Goal: Information Seeking & Learning: Learn about a topic

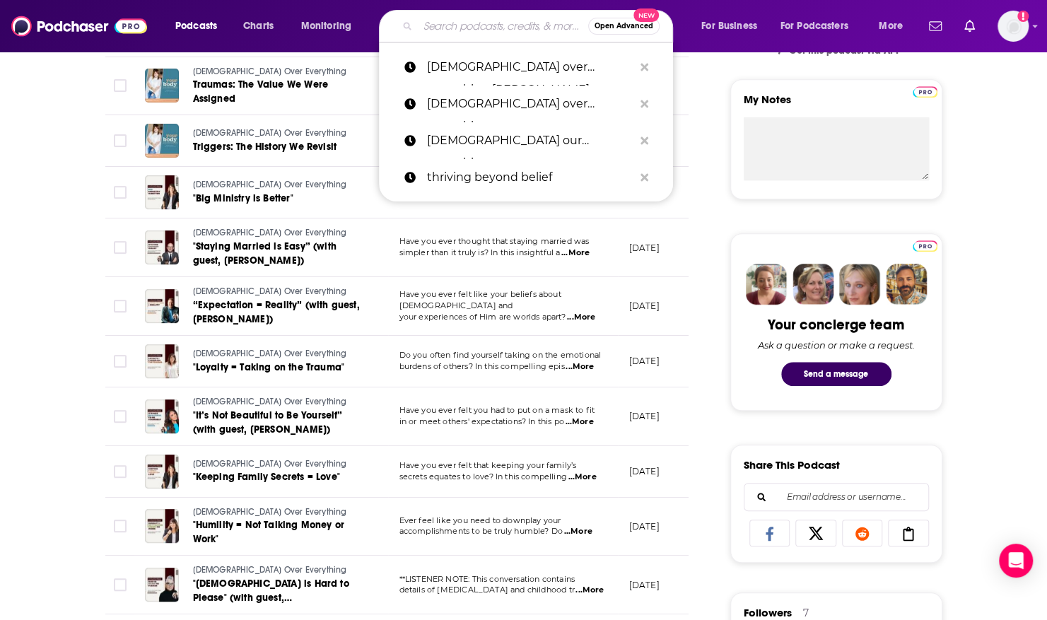
click at [477, 17] on input "Search podcasts, credits, & more..." at bounding box center [503, 26] width 170 height 23
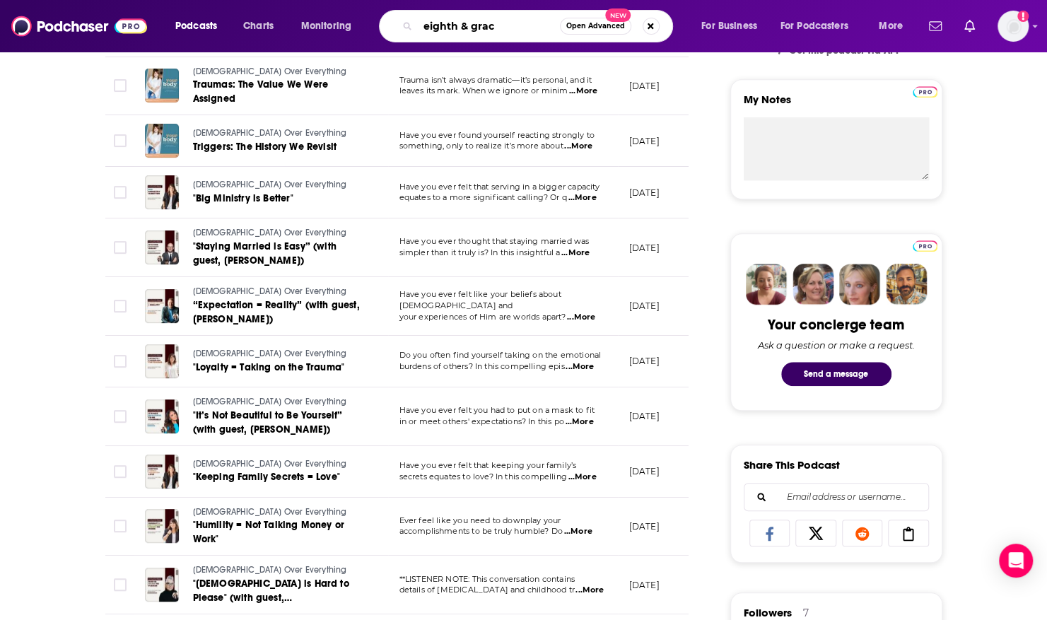
type input "eighth & grace"
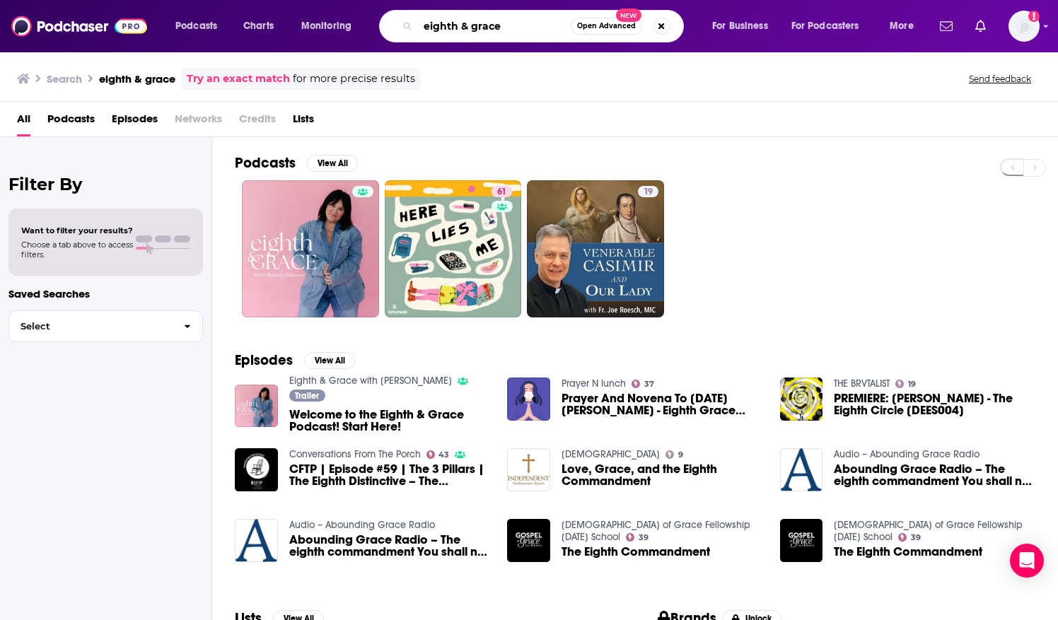
drag, startPoint x: 520, startPoint y: 25, endPoint x: 326, endPoint y: 8, distance: 194.4
click at [320, 11] on div "Podcasts Charts Monitoring eighth & grace Open Advanced New For Business For Po…" at bounding box center [545, 26] width 761 height 33
type input "the thrive podcast"
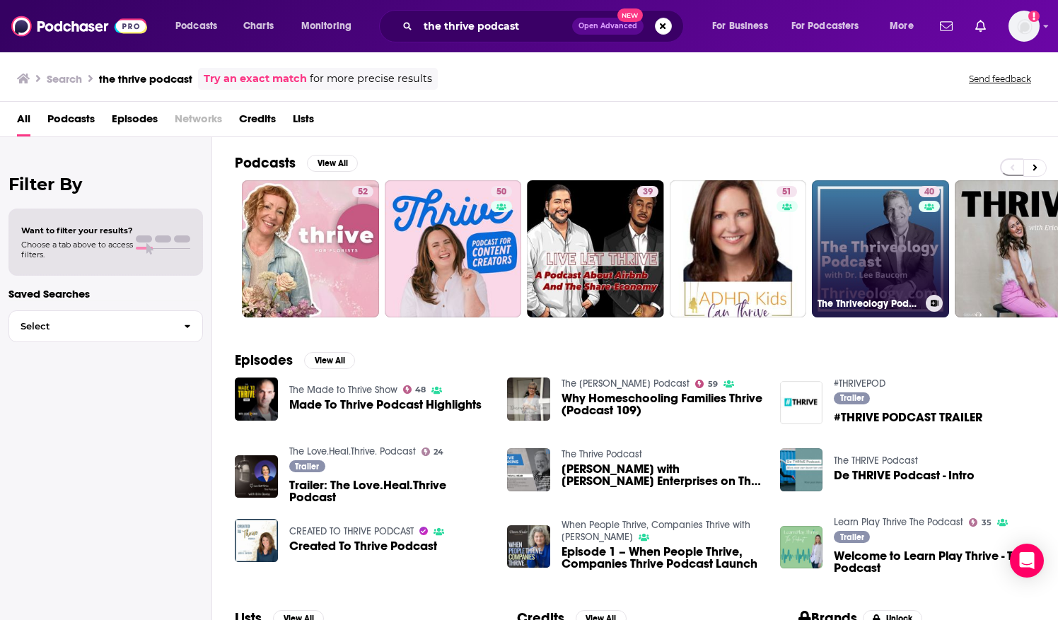
click at [826, 208] on link "40 The Thriveology Podcast For Thrive Nation" at bounding box center [880, 248] width 137 height 137
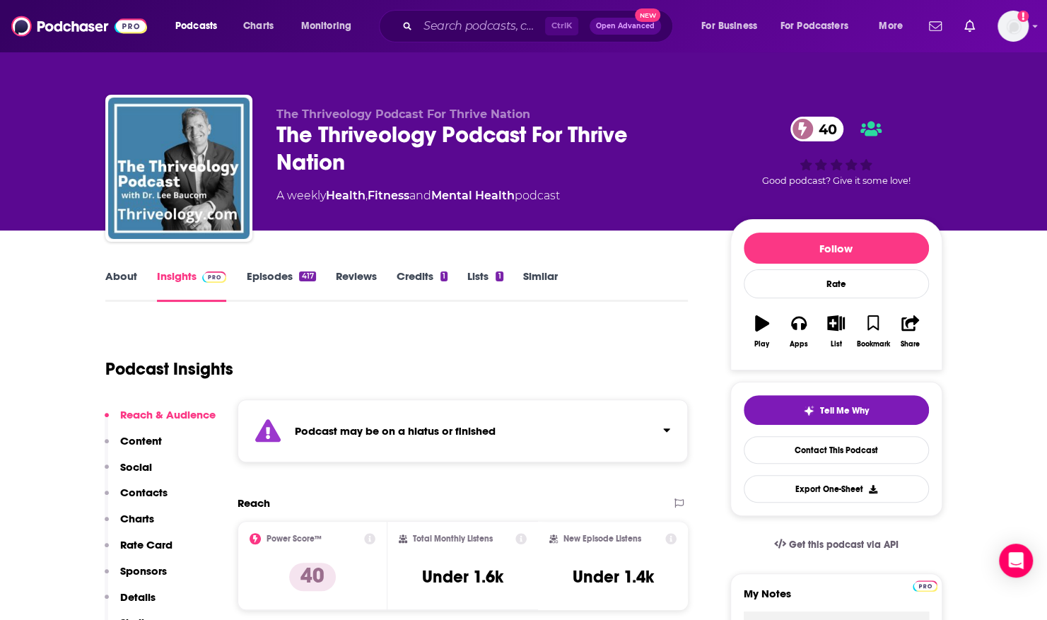
click at [294, 271] on link "Episodes 417" at bounding box center [280, 285] width 69 height 33
click at [479, 23] on input "Search podcasts, credits, & more..." at bounding box center [481, 26] width 127 height 23
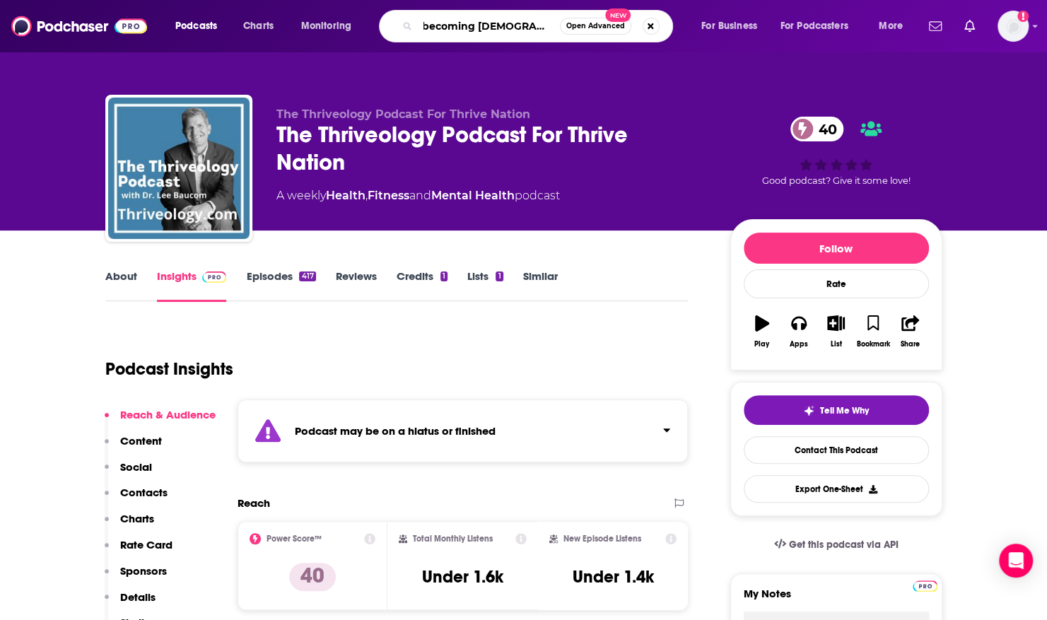
type input "becoming [DEMOGRAPHIC_DATA] podcast"
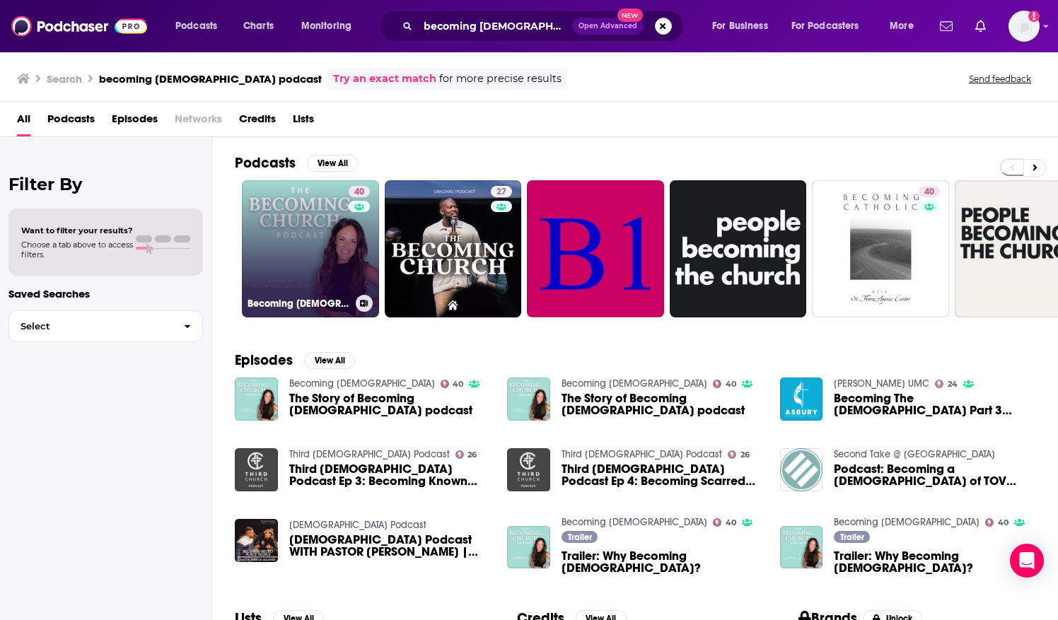
click at [259, 205] on link "40 Becoming [DEMOGRAPHIC_DATA]" at bounding box center [310, 248] width 137 height 137
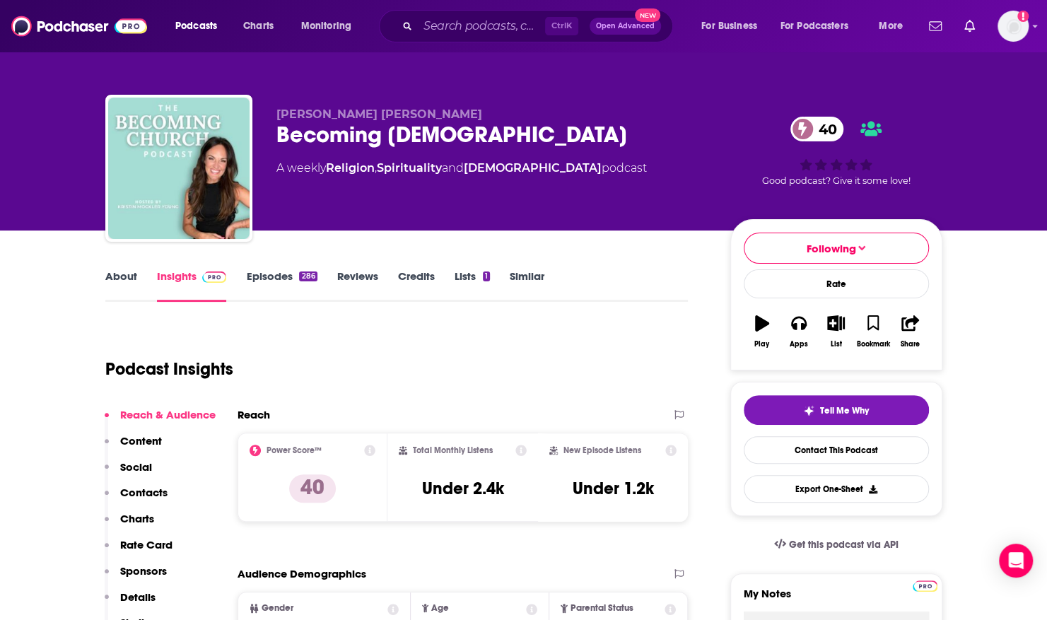
click at [127, 270] on link "About" at bounding box center [121, 285] width 32 height 33
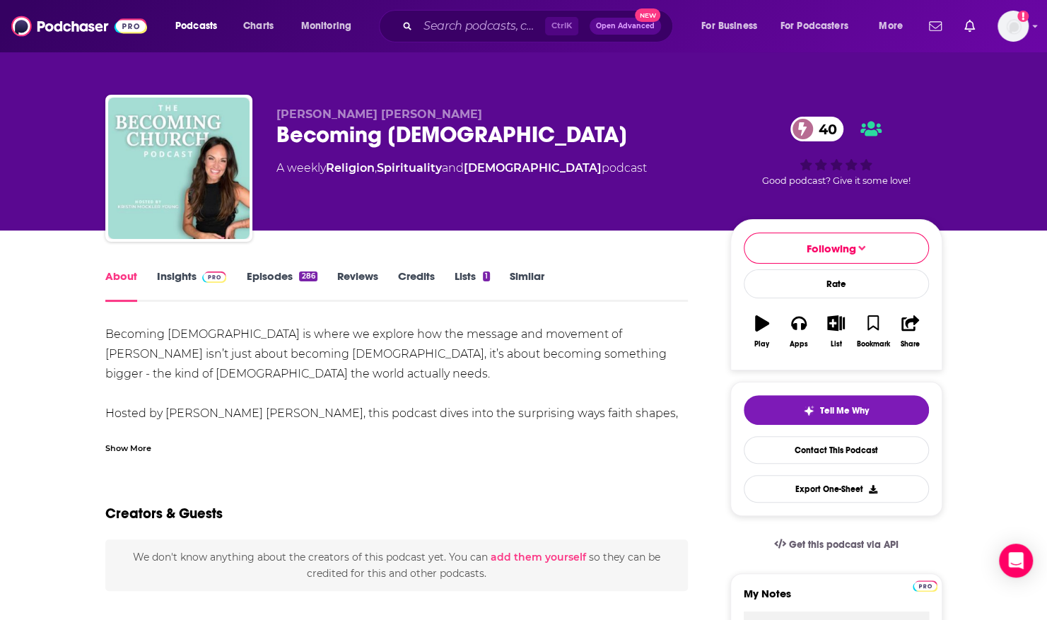
click at [144, 448] on div "Show More" at bounding box center [128, 446] width 46 height 13
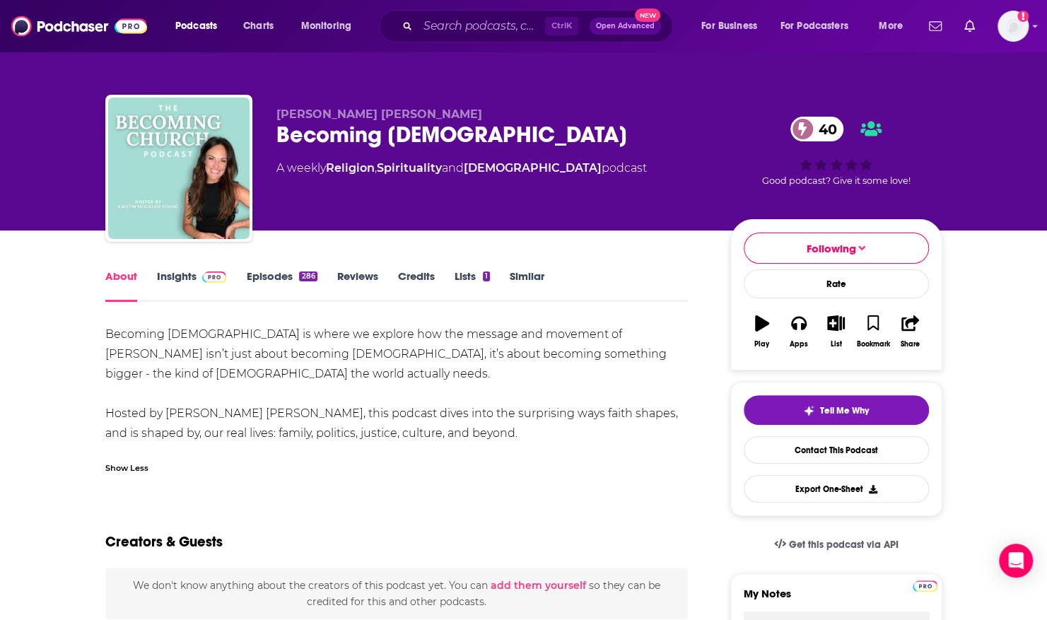
drag, startPoint x: 144, startPoint y: 448, endPoint x: 145, endPoint y: 469, distance: 20.5
click at [145, 469] on div "Show Less" at bounding box center [126, 466] width 43 height 13
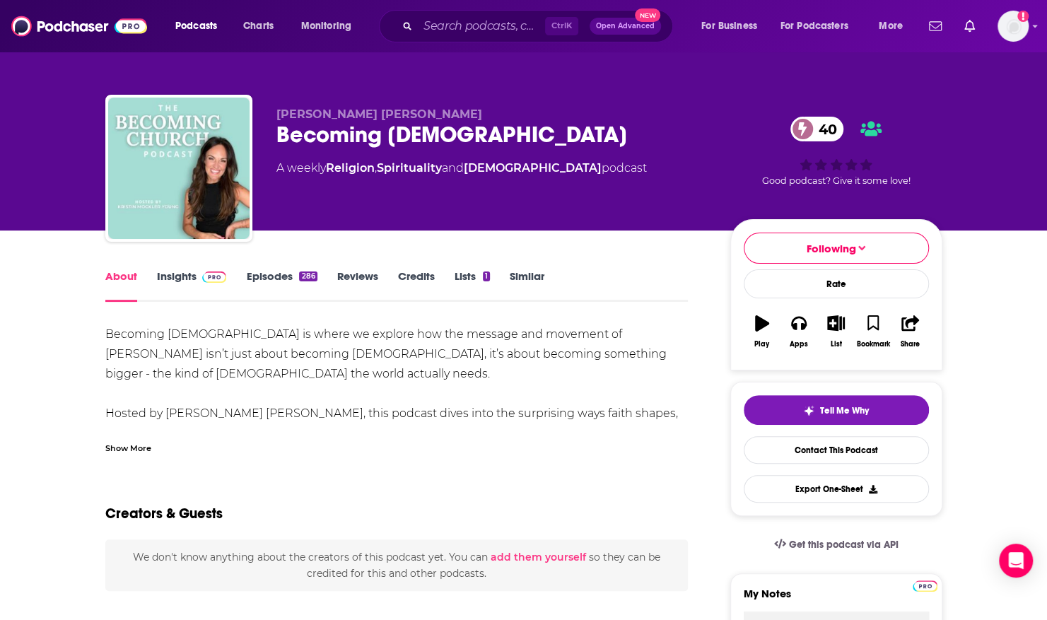
click at [144, 453] on div "Show More" at bounding box center [128, 446] width 46 height 13
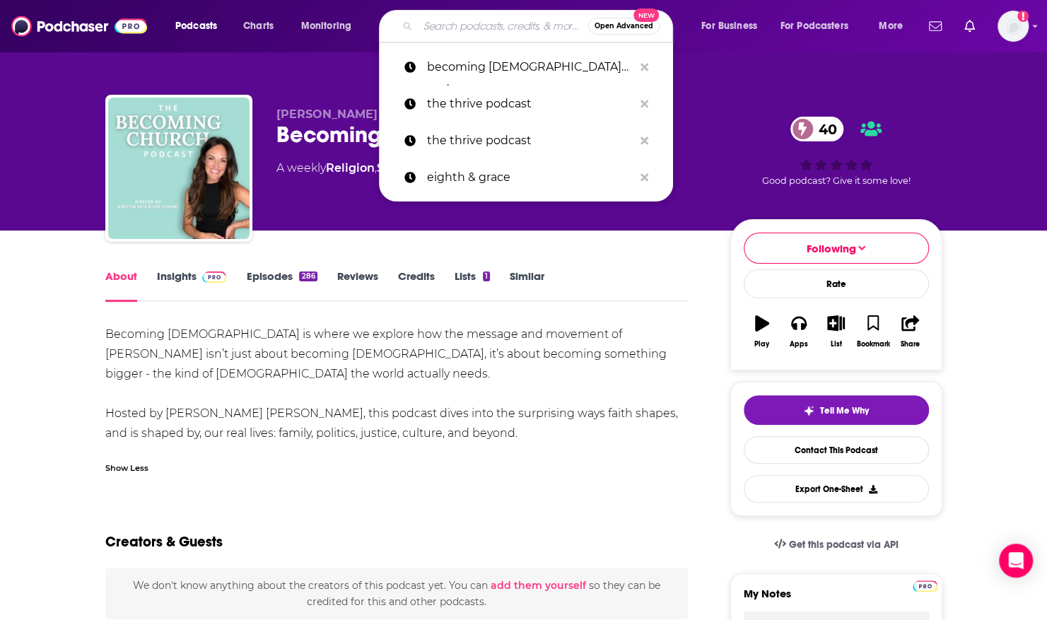
click at [484, 27] on input "Search podcasts, credits, & more..." at bounding box center [503, 26] width 170 height 23
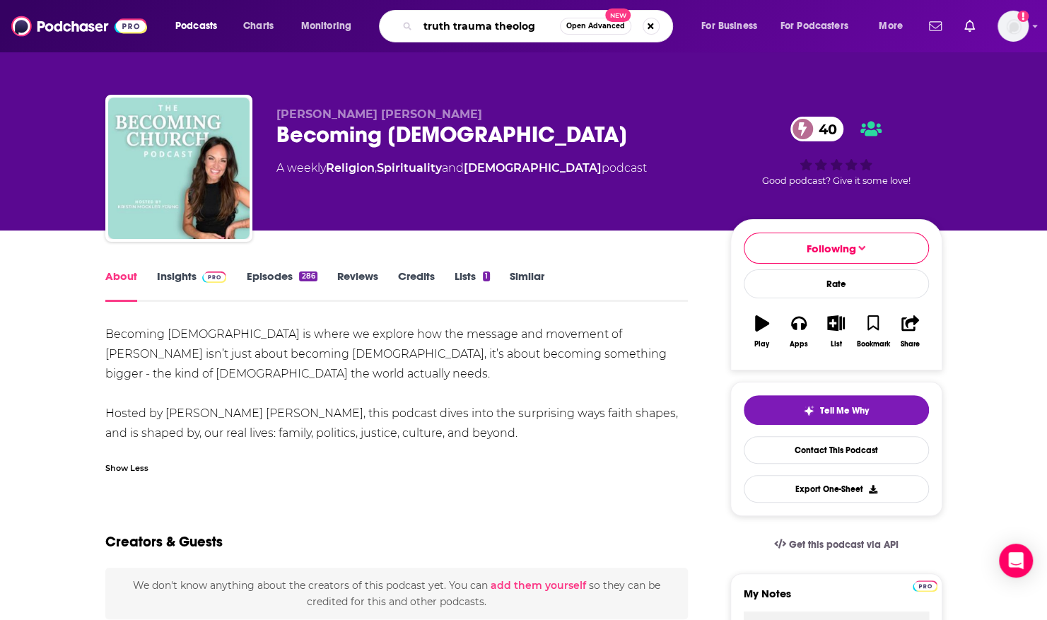
type input "truth trauma theology"
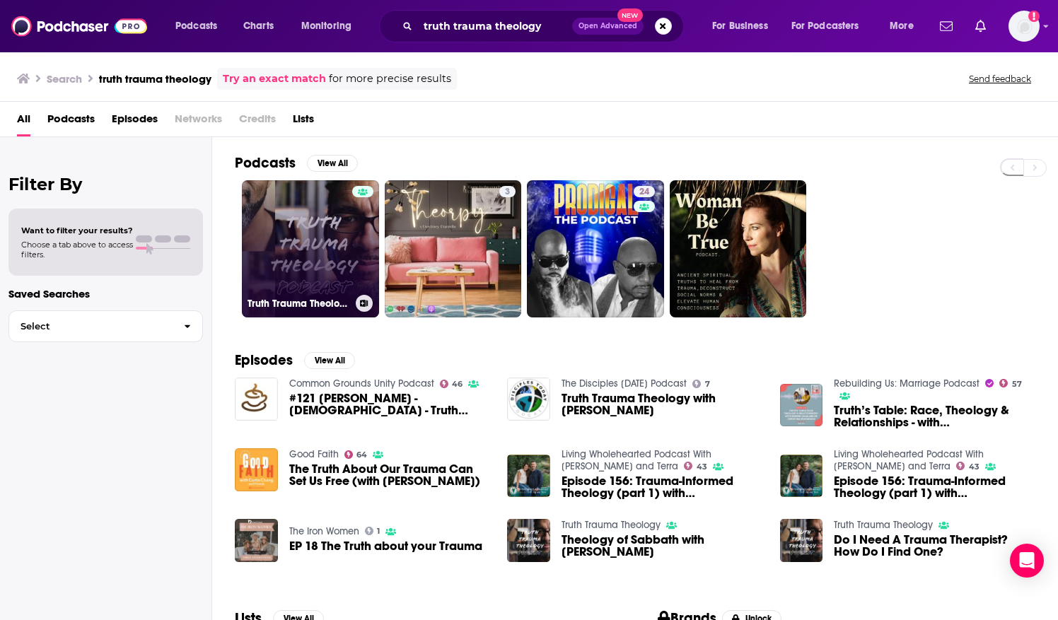
click at [296, 191] on link "Truth Trauma Theology" at bounding box center [310, 248] width 137 height 137
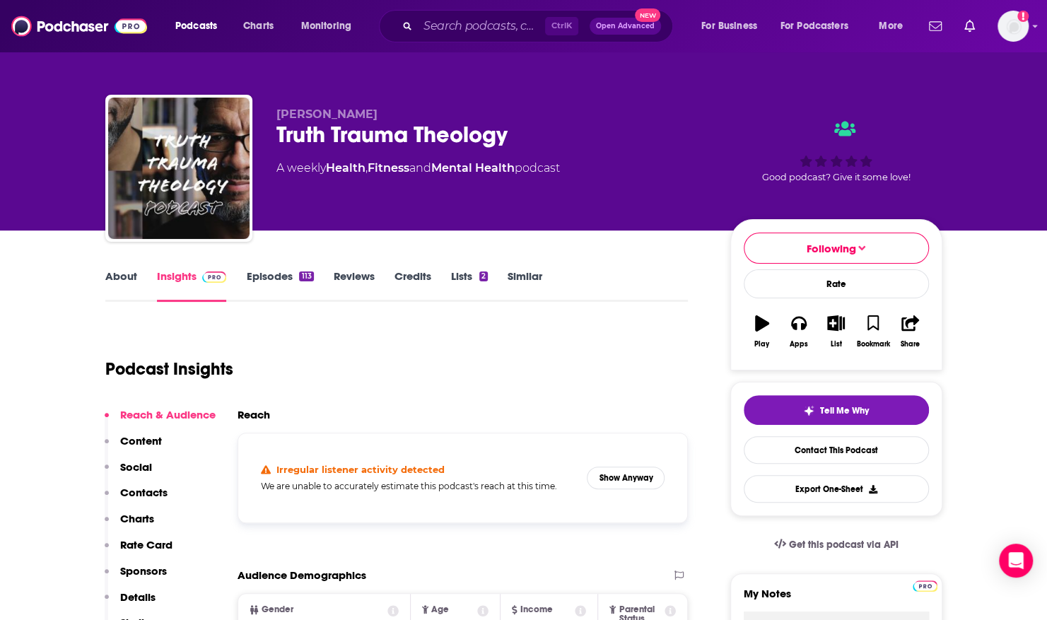
click at [273, 277] on link "Episodes 113" at bounding box center [279, 285] width 67 height 33
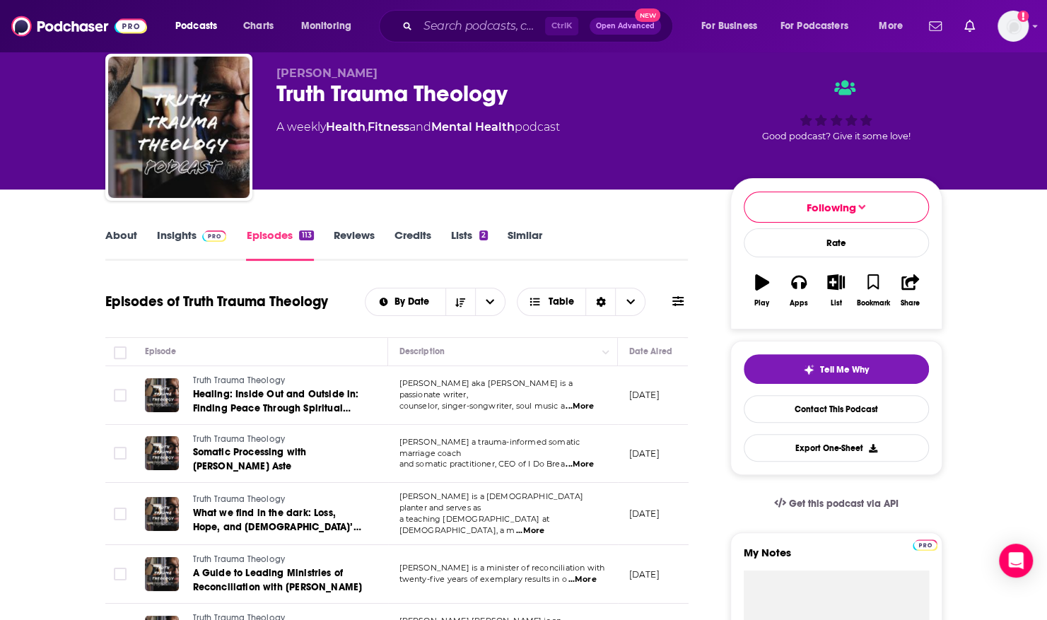
scroll to position [1, 0]
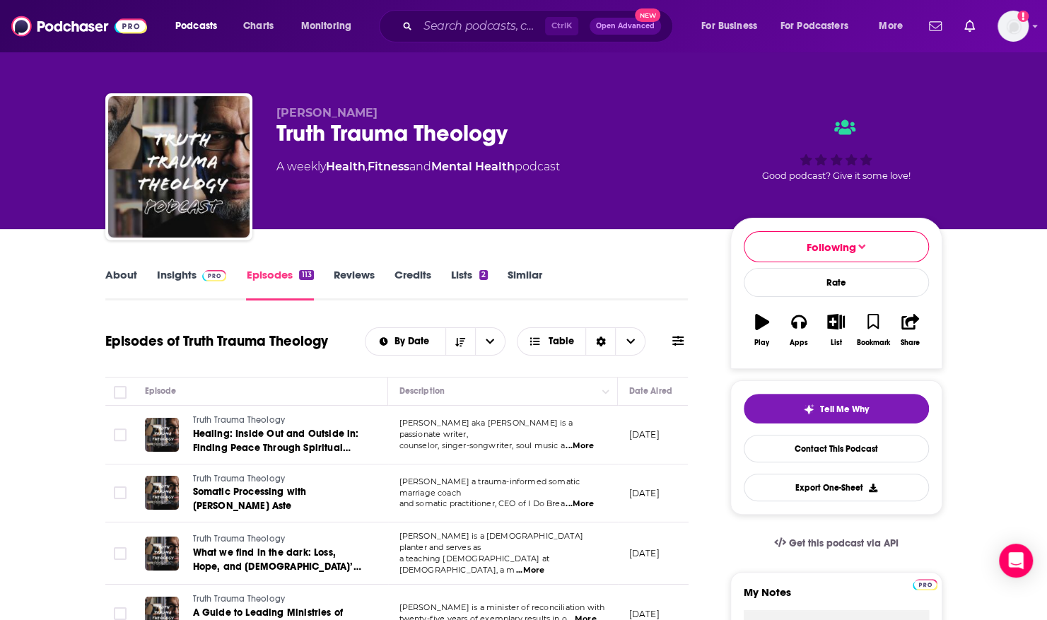
click at [462, 21] on input "Search podcasts, credits, & more..." at bounding box center [481, 26] width 127 height 23
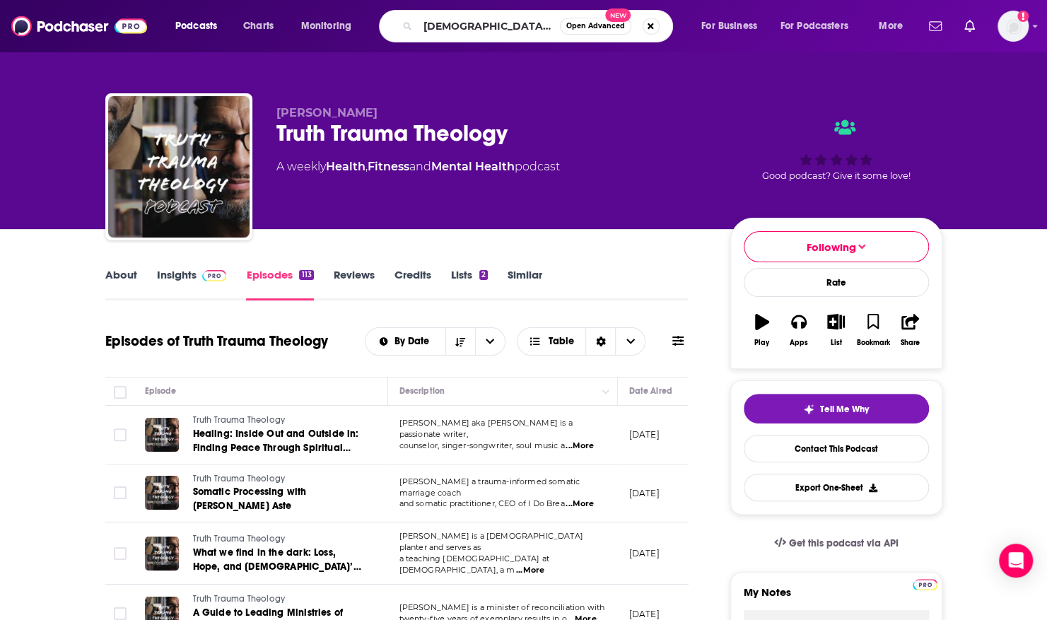
type input "Christian habits podcast"
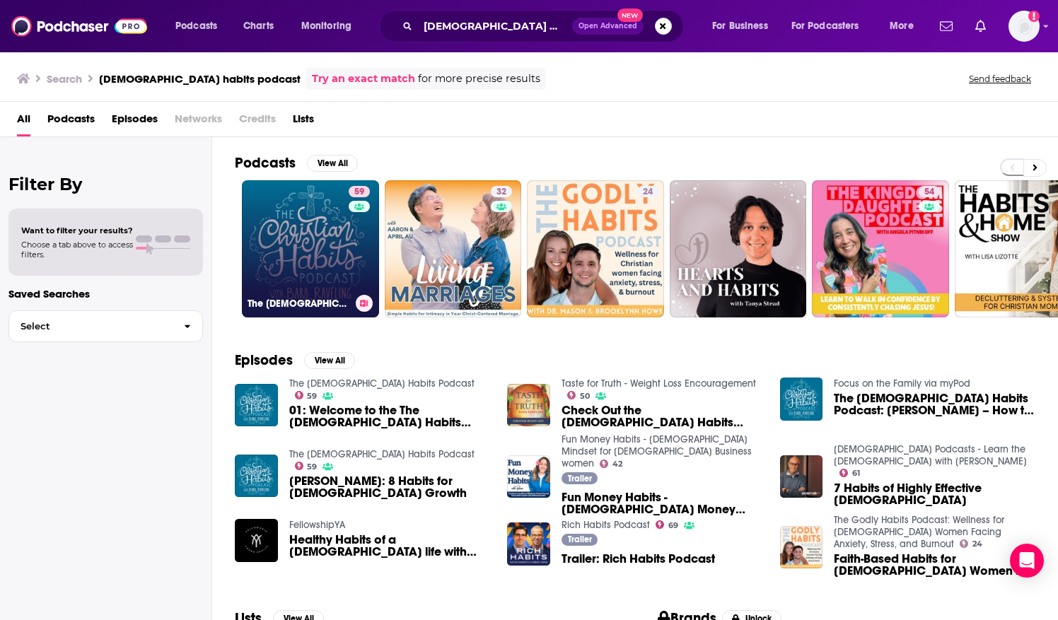
click at [327, 225] on link "59 The Christian Habits Podcast" at bounding box center [310, 248] width 137 height 137
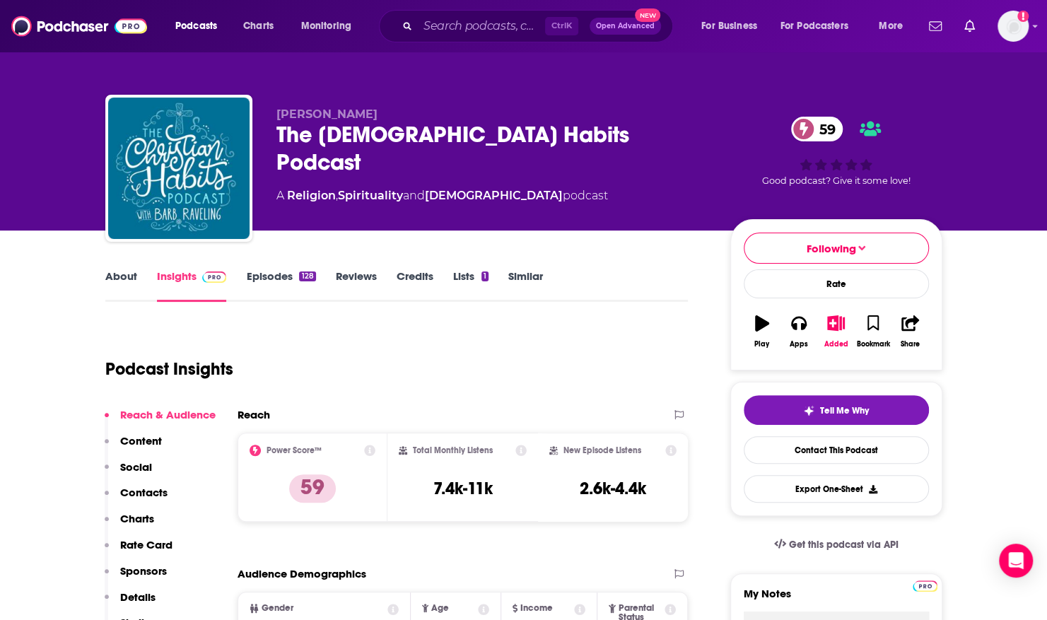
click at [123, 277] on link "About" at bounding box center [121, 285] width 32 height 33
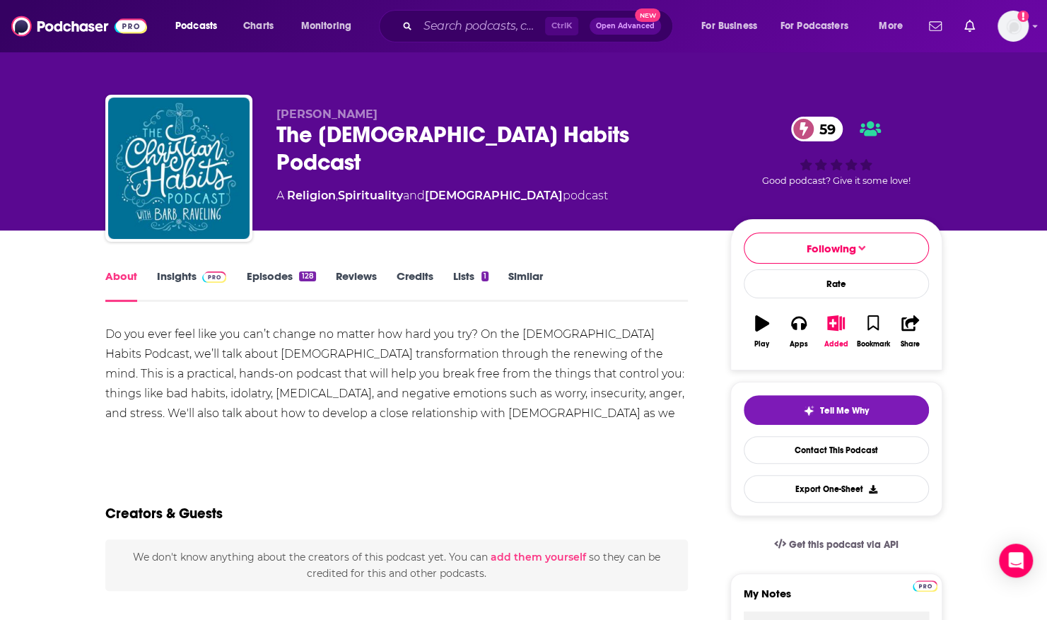
drag, startPoint x: 899, startPoint y: 74, endPoint x: 894, endPoint y: 83, distance: 11.1
click at [899, 74] on div "Barb Raveling The Christian Habits Podcast 59 A Religion , Spirituality and Chr…" at bounding box center [523, 115] width 905 height 230
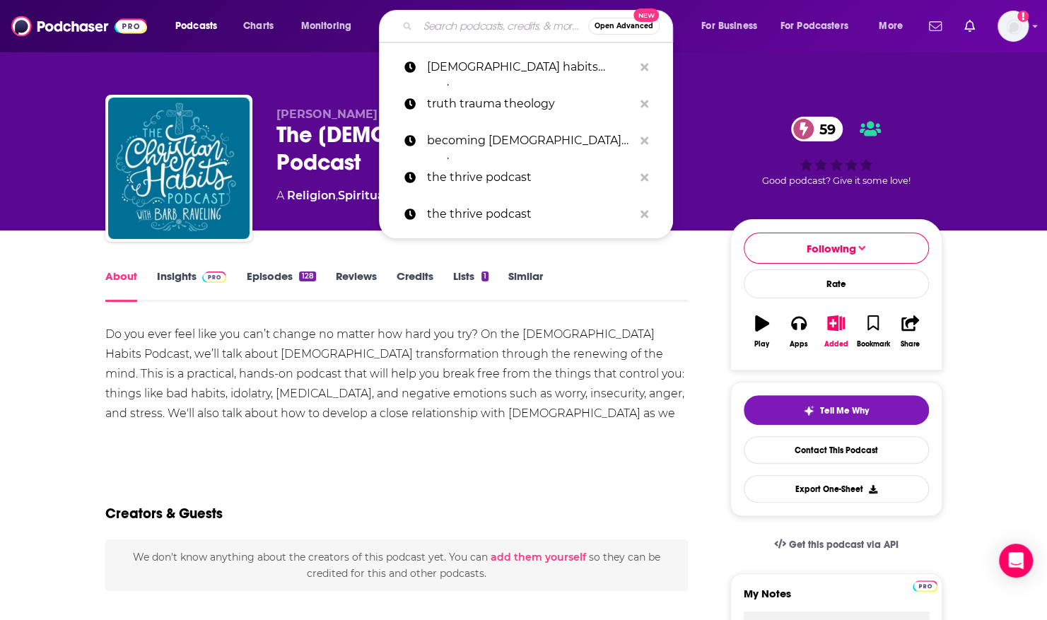
click at [458, 32] on input "Search podcasts, credits, & more..." at bounding box center [503, 26] width 170 height 23
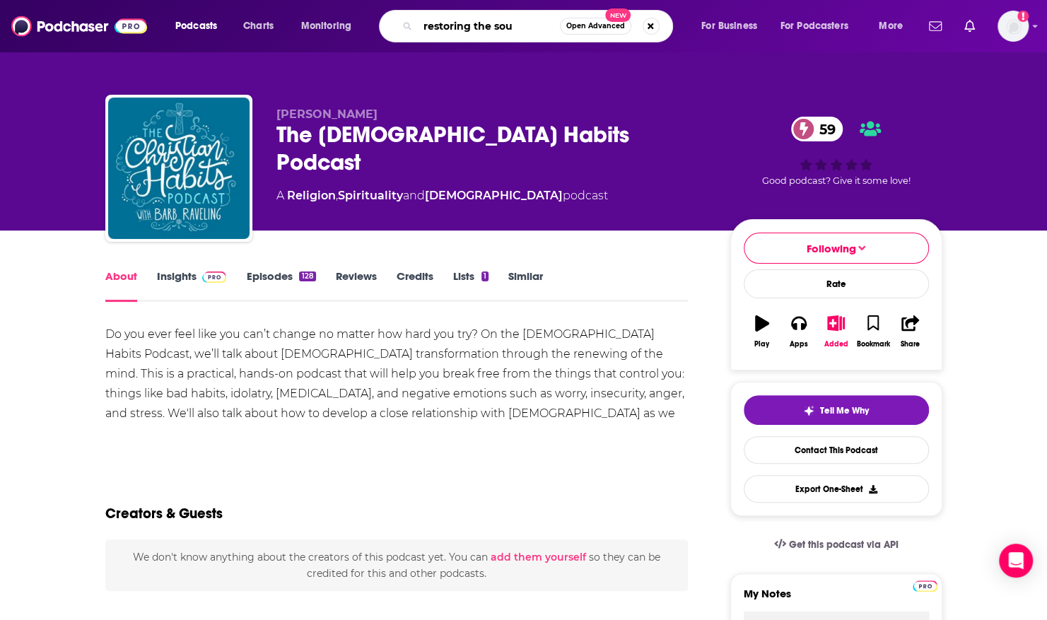
type input "restoring the soul"
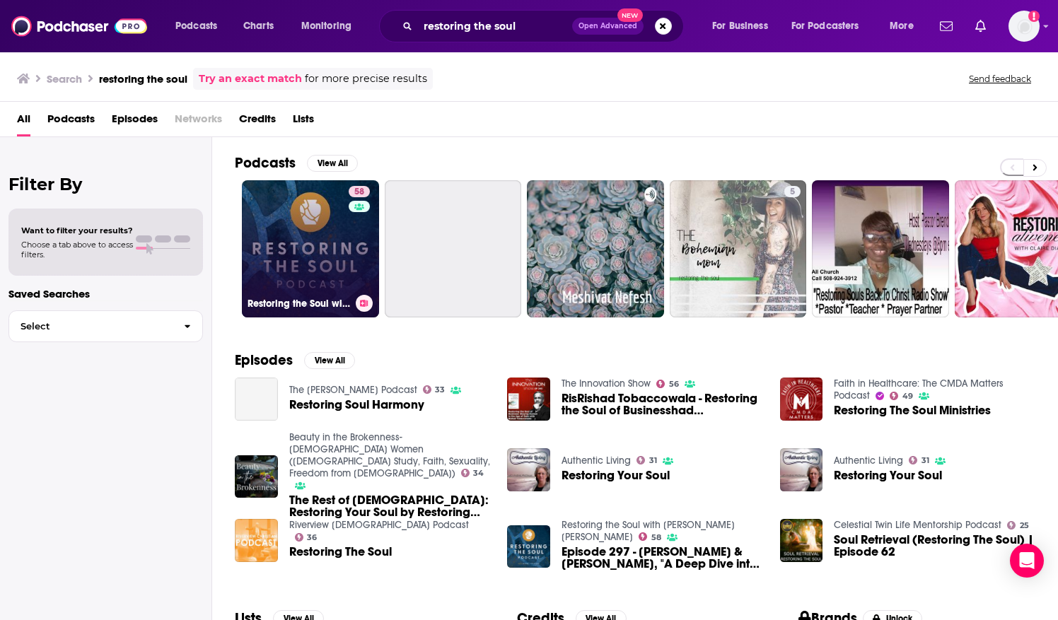
click at [361, 251] on div "58" at bounding box center [361, 240] width 25 height 109
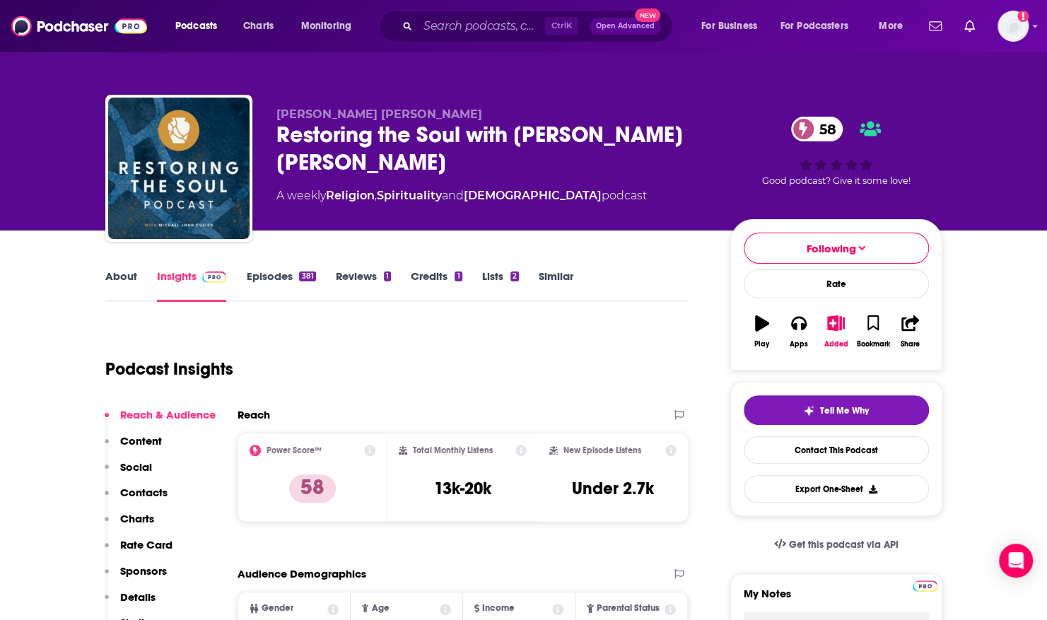
click at [124, 279] on link "About" at bounding box center [121, 285] width 32 height 33
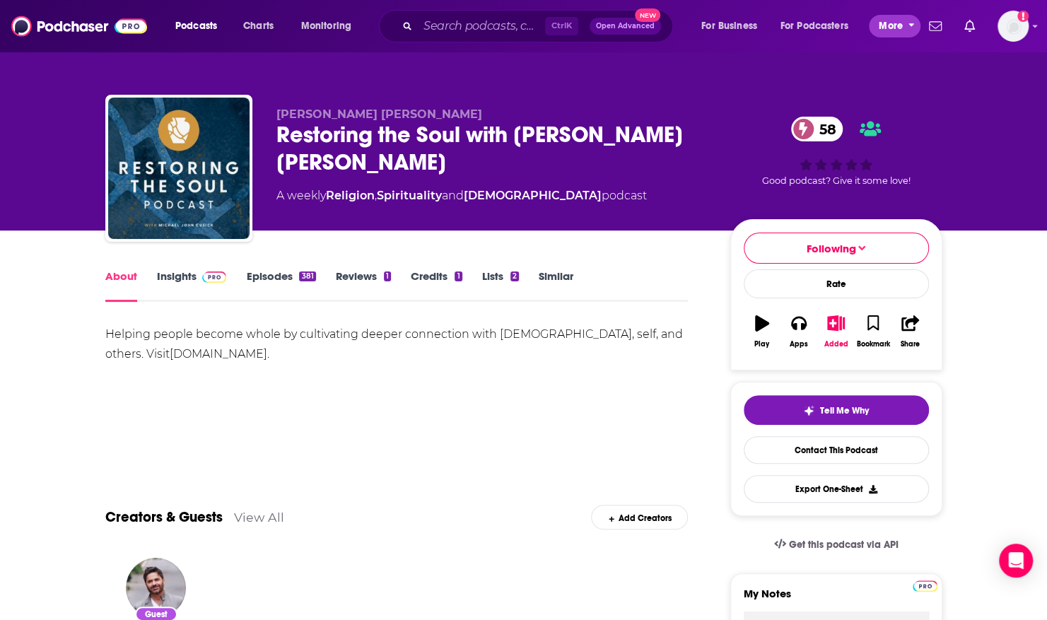
click at [904, 22] on button "More" at bounding box center [895, 26] width 52 height 23
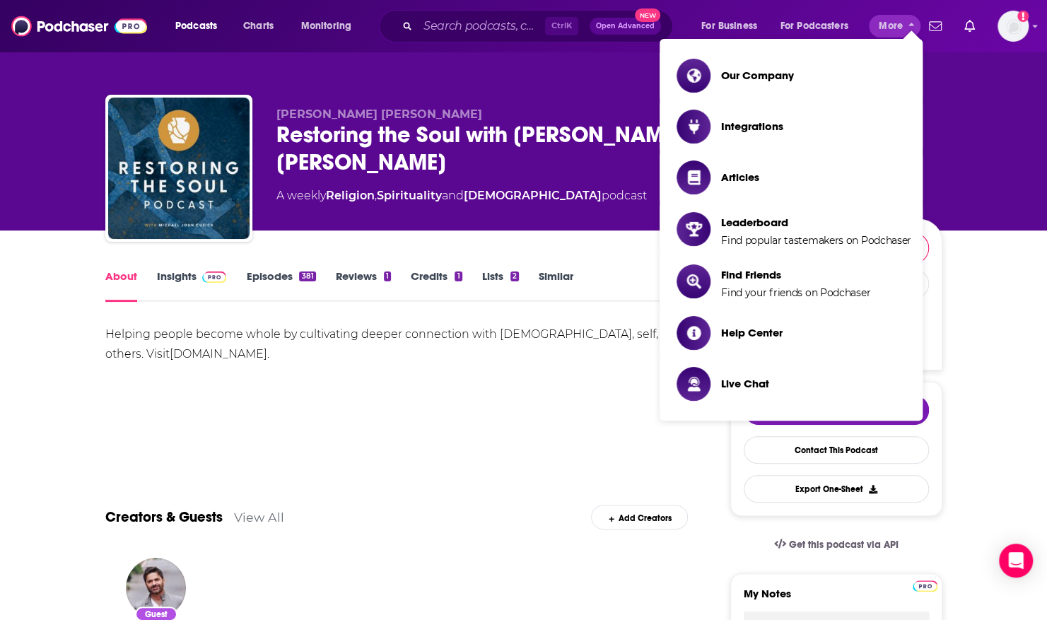
click at [947, 88] on div "Michael John Cusick Restoring the Soul with Michael John Cusick 58 A weekly Rel…" at bounding box center [524, 154] width 858 height 153
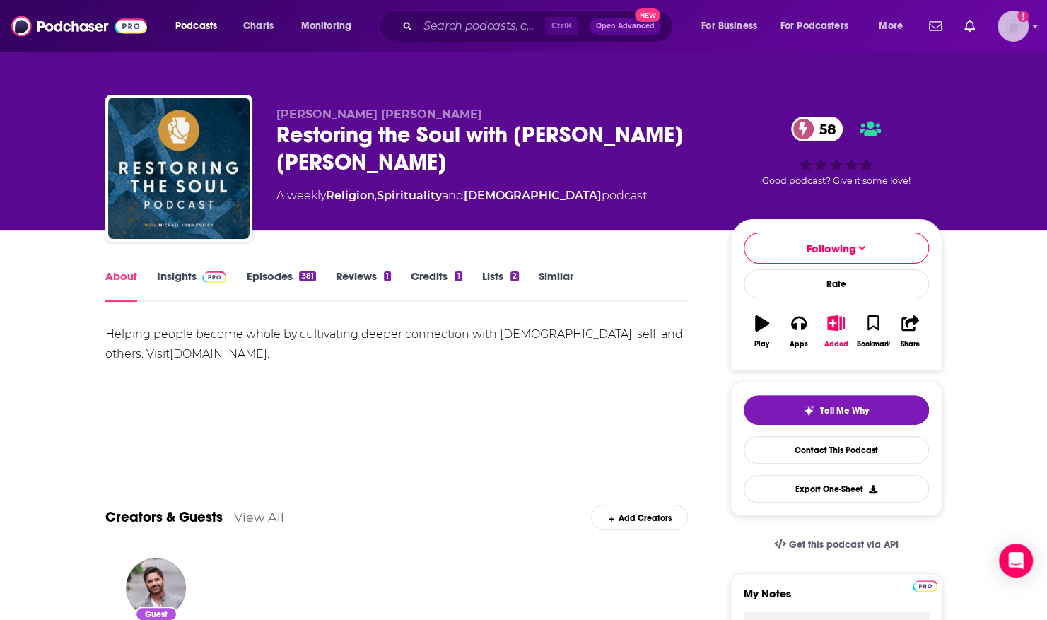
click at [1000, 21] on img "Logged in as ShellB" at bounding box center [1013, 26] width 31 height 31
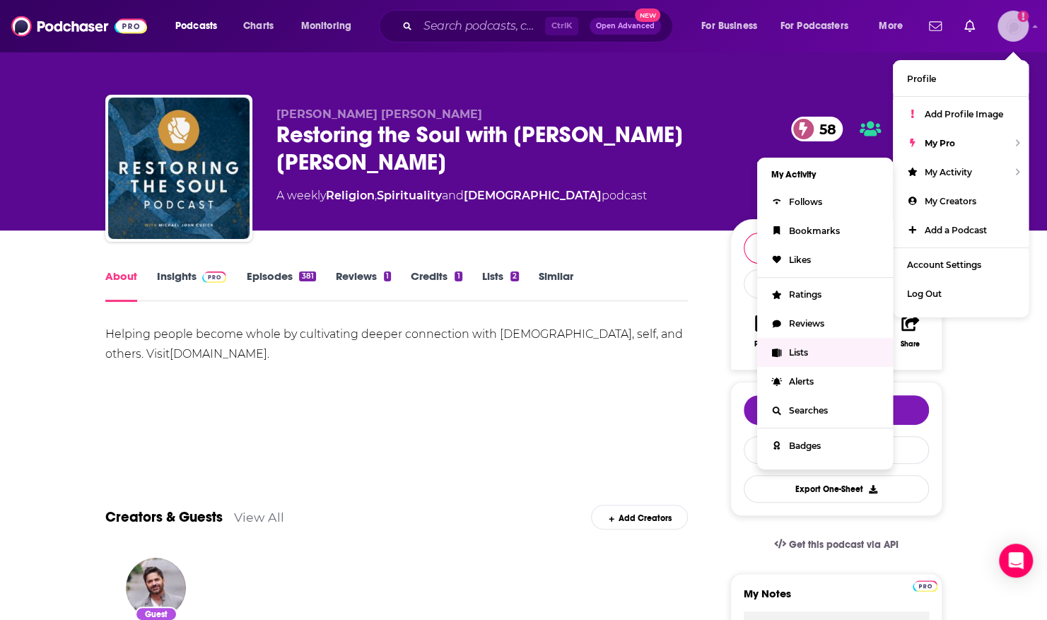
click at [797, 348] on span "Lists" at bounding box center [798, 352] width 19 height 11
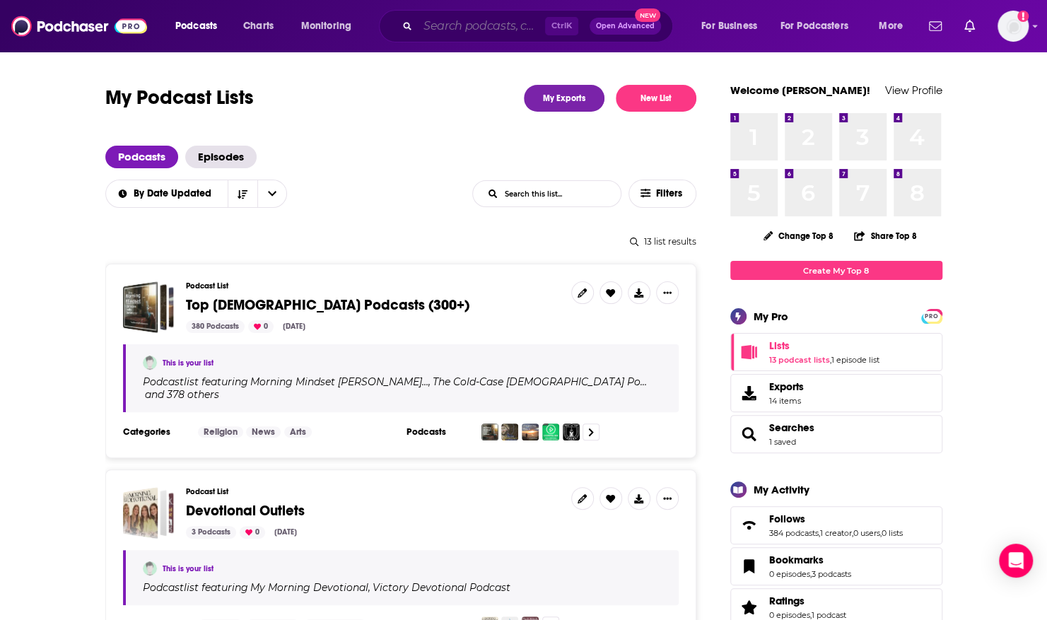
click at [447, 19] on input "Search podcasts, credits, & more..." at bounding box center [481, 26] width 127 height 23
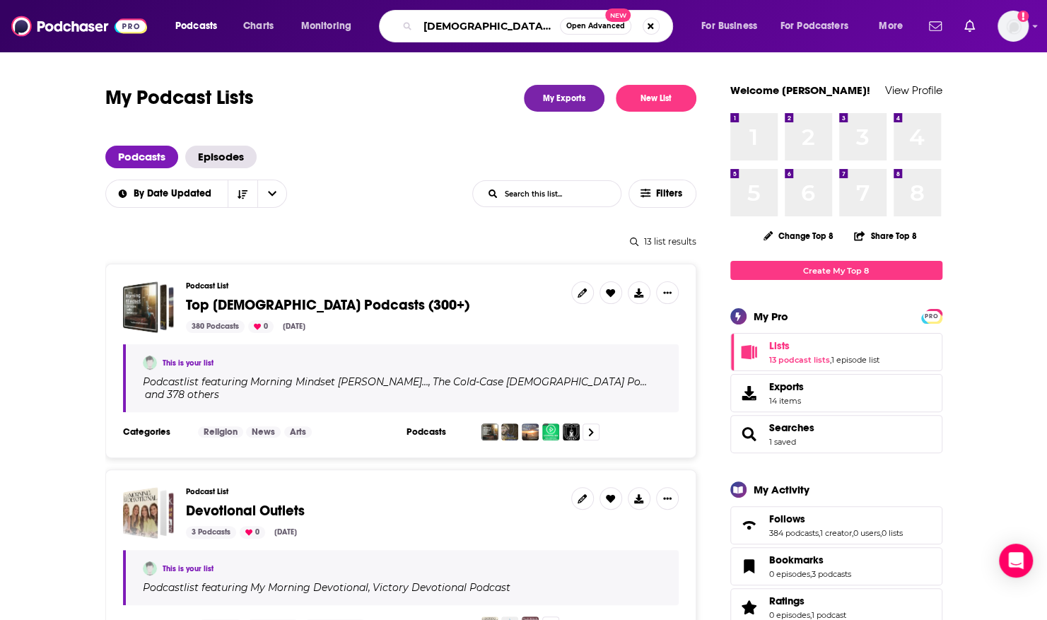
type input "[DEMOGRAPHIC_DATA] mental health"
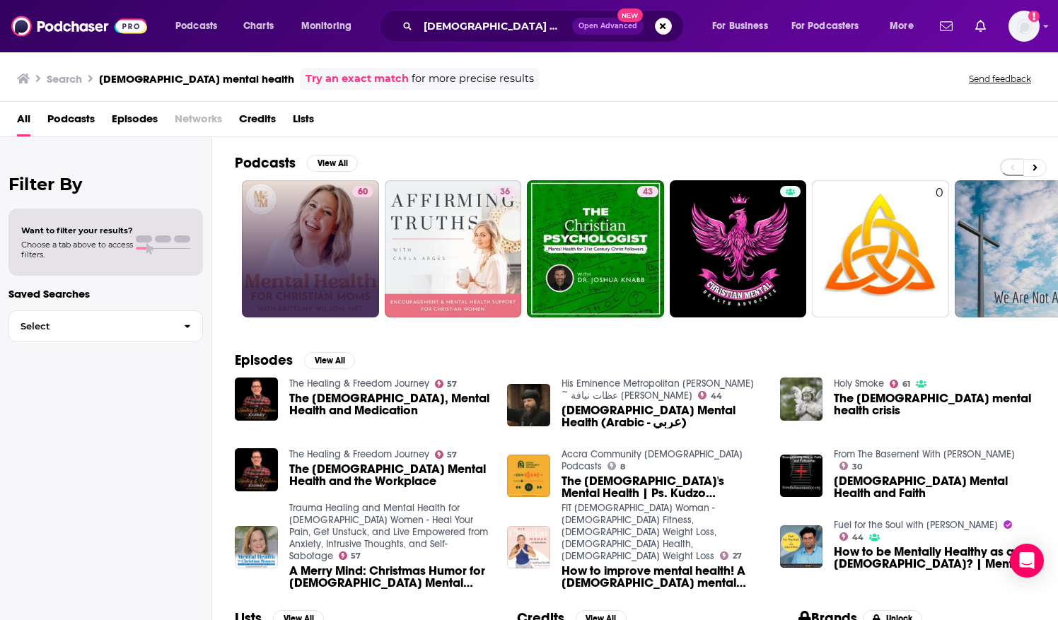
drag, startPoint x: 348, startPoint y: 199, endPoint x: 325, endPoint y: 212, distance: 26.9
click at [325, 212] on link "60" at bounding box center [310, 248] width 137 height 137
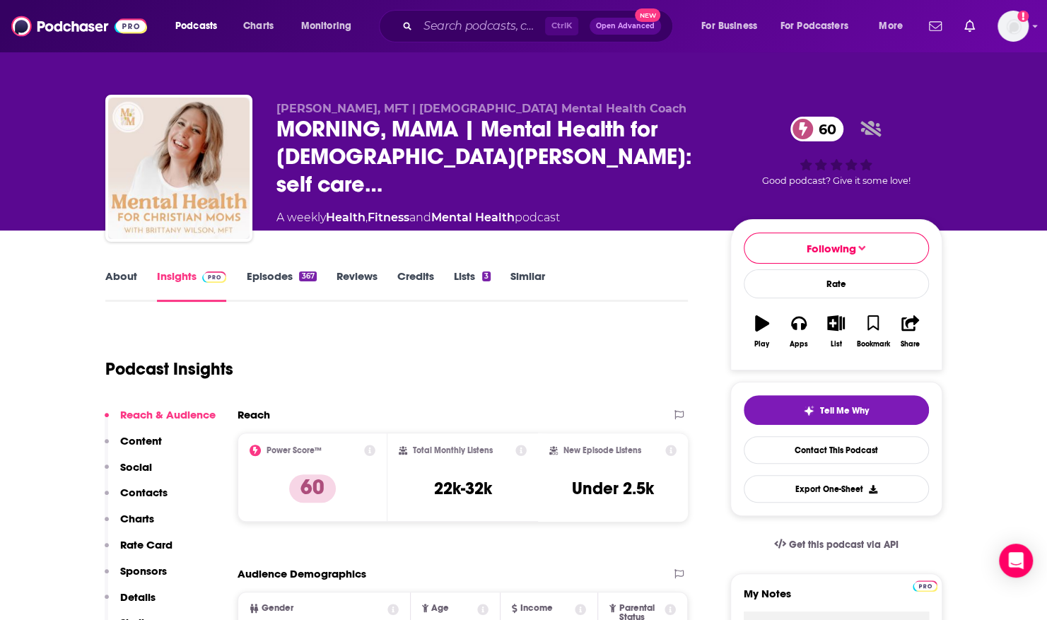
click at [123, 277] on link "About" at bounding box center [121, 285] width 32 height 33
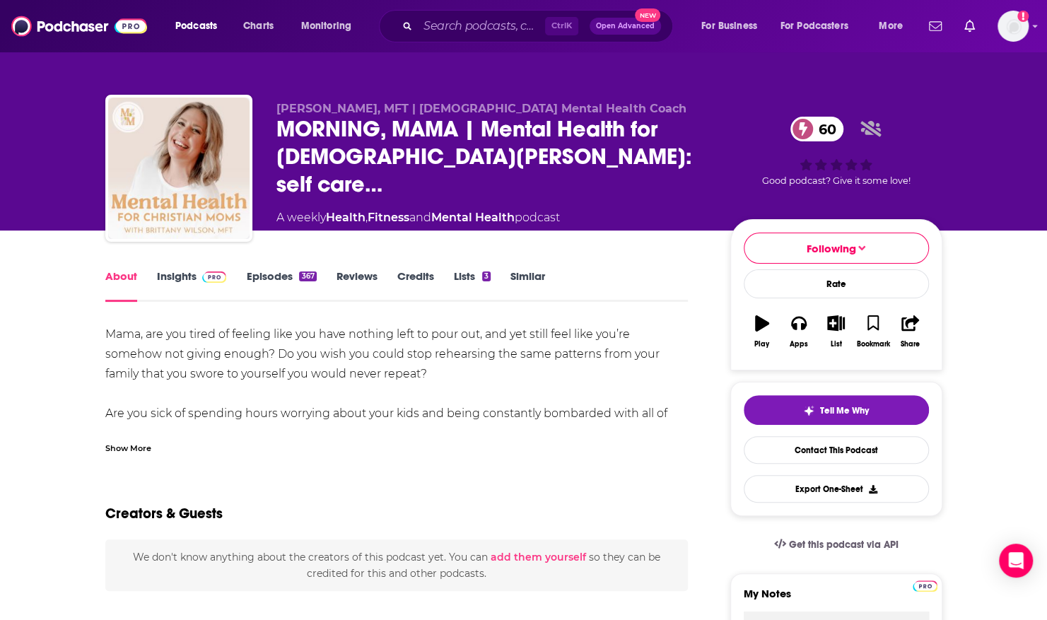
click at [133, 443] on div "Show More" at bounding box center [128, 446] width 46 height 13
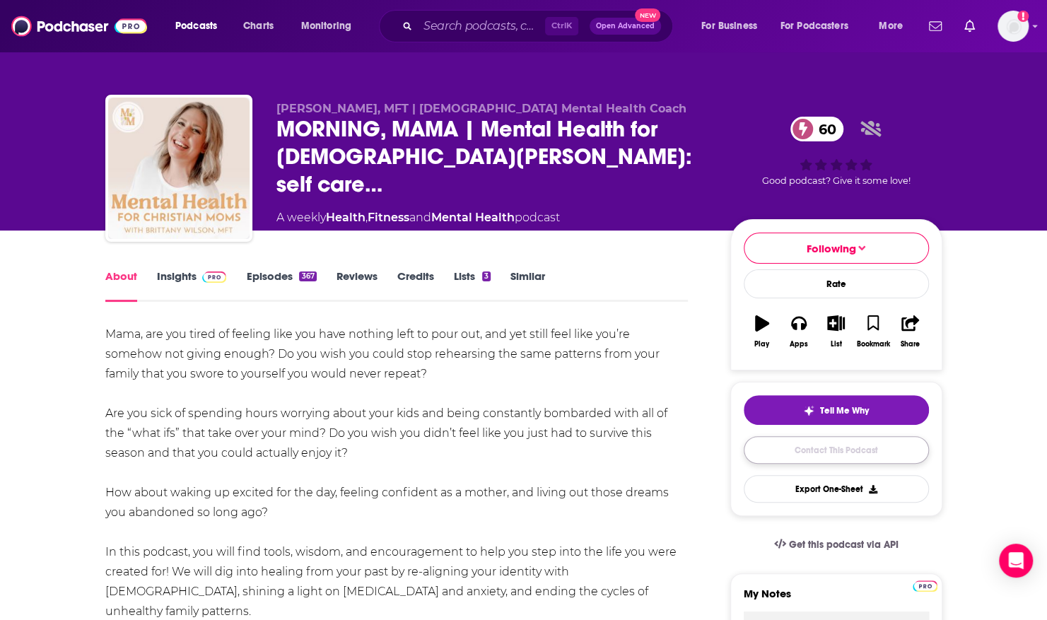
click at [885, 440] on link "Contact This Podcast" at bounding box center [836, 450] width 185 height 28
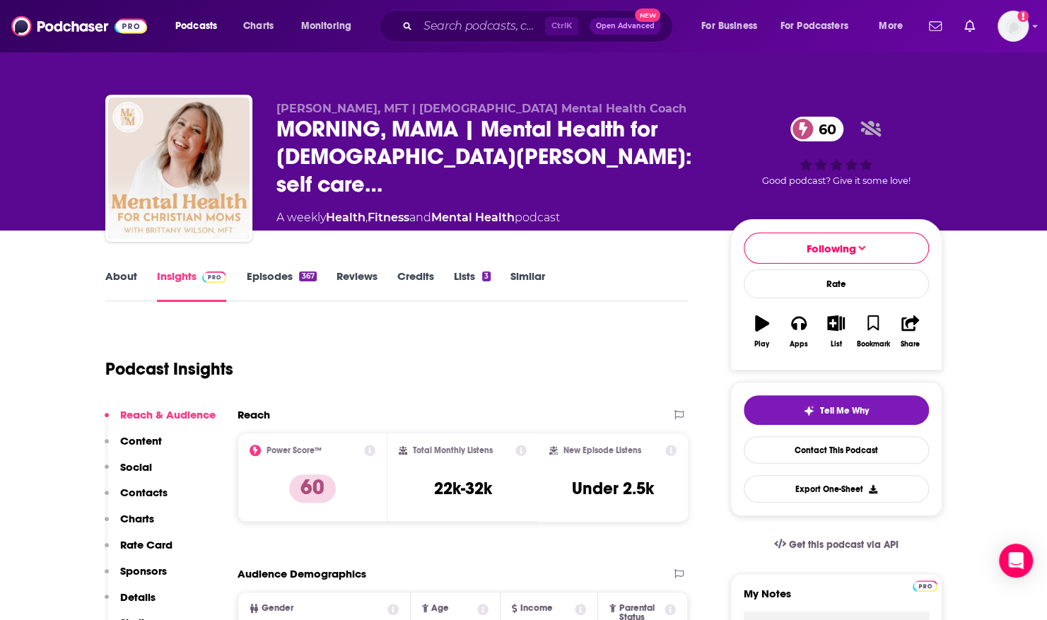
click at [478, 28] on input "Search podcasts, credits, & more..." at bounding box center [481, 26] width 127 height 23
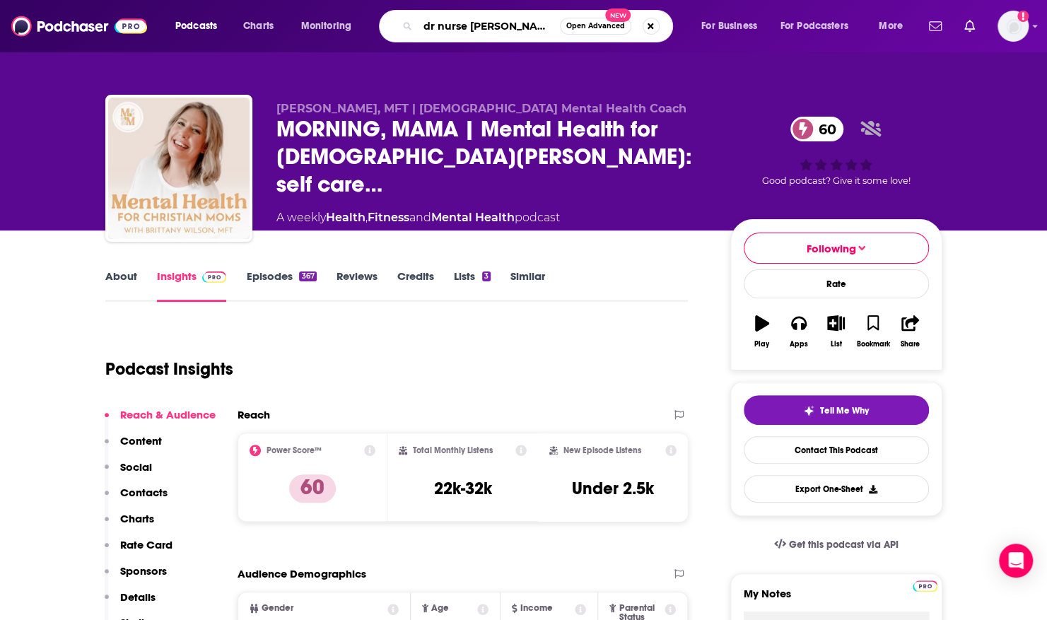
type input "dr nurse mama"
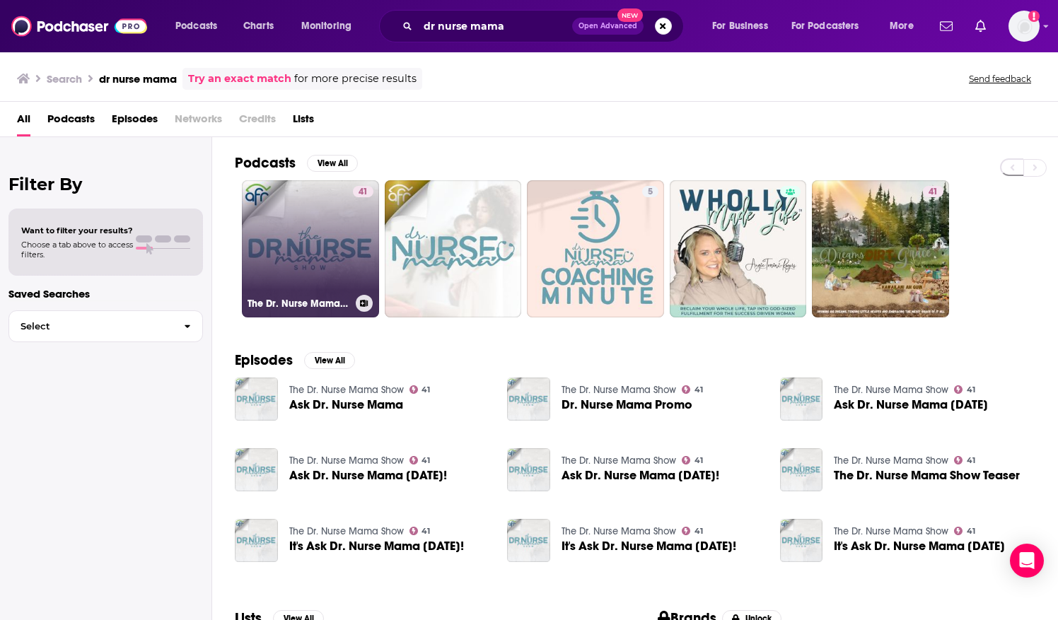
click at [287, 204] on link "41 The Dr. Nurse Mama Show" at bounding box center [310, 248] width 137 height 137
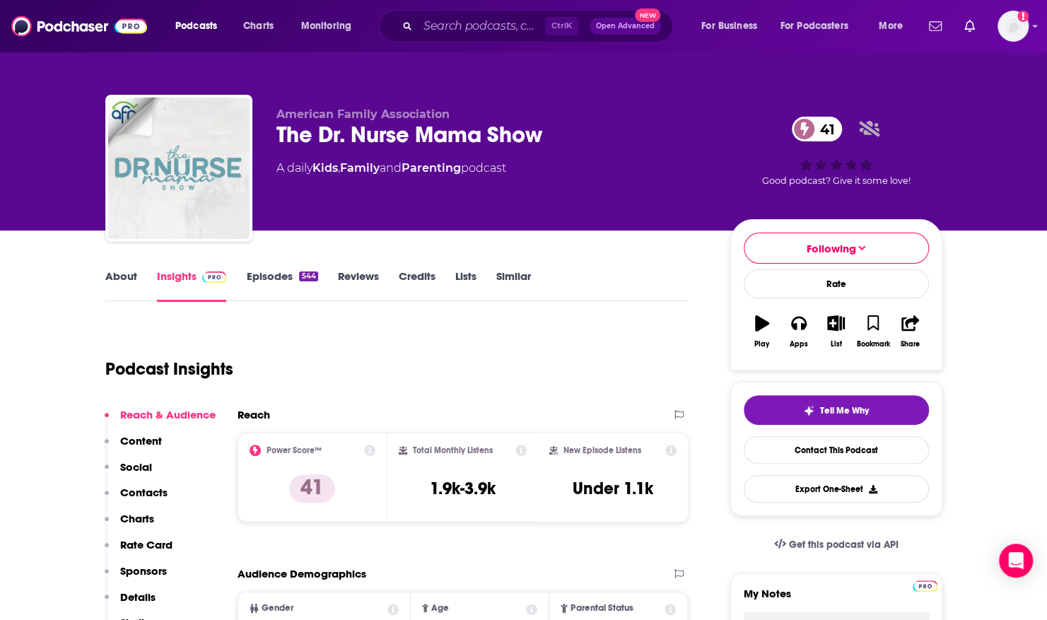
click at [130, 275] on link "About" at bounding box center [121, 285] width 32 height 33
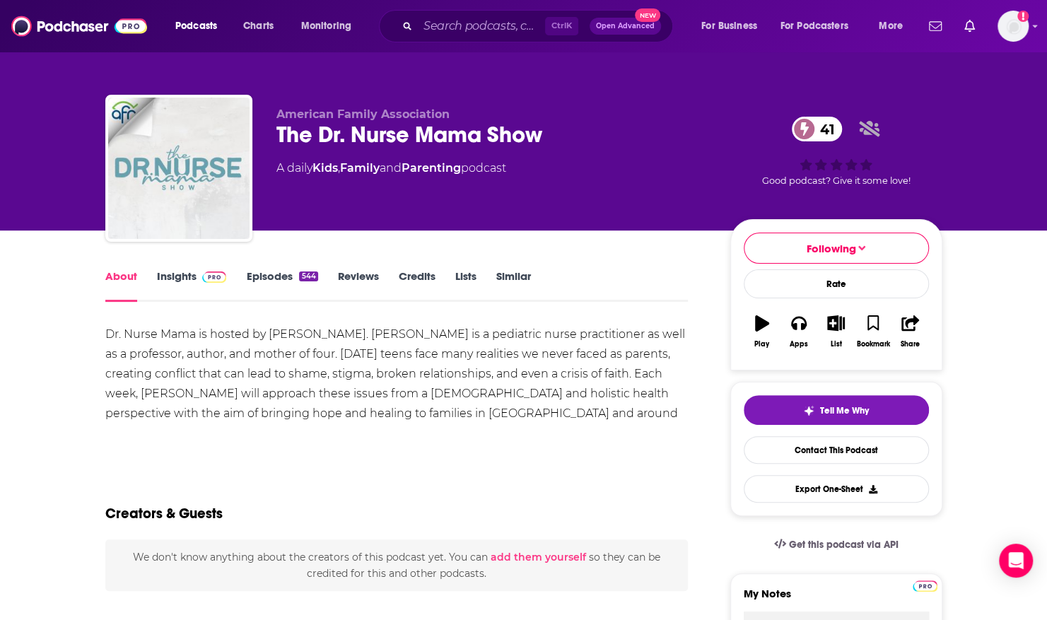
click at [255, 274] on link "Episodes 544" at bounding box center [281, 285] width 71 height 33
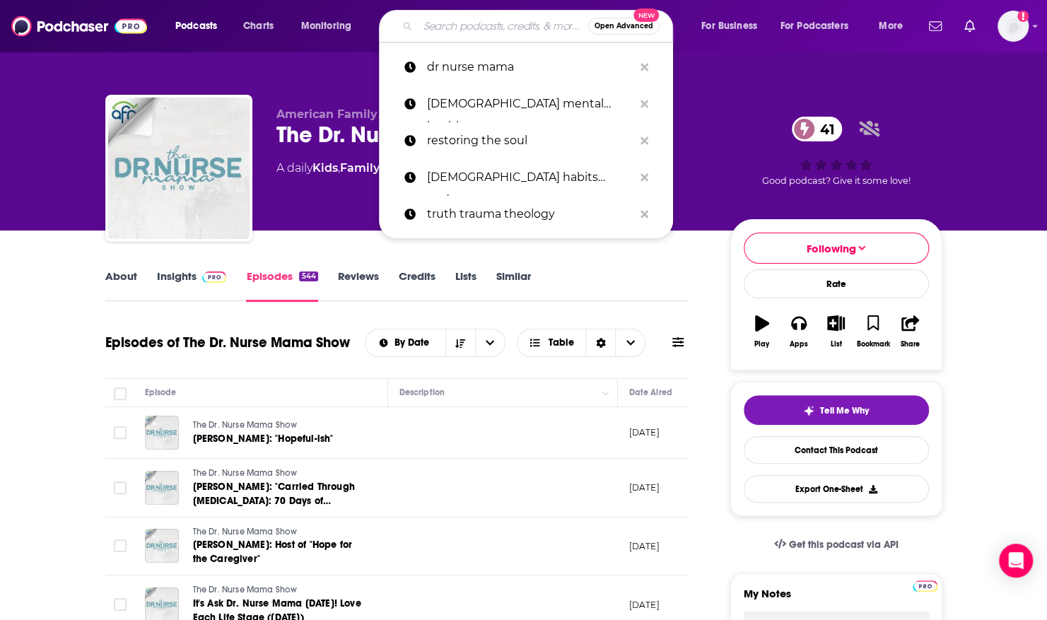
click at [491, 30] on input "Search podcasts, credits, & more..." at bounding box center [503, 26] width 170 height 23
click at [492, 110] on p "[DEMOGRAPHIC_DATA] mental health" at bounding box center [530, 104] width 206 height 37
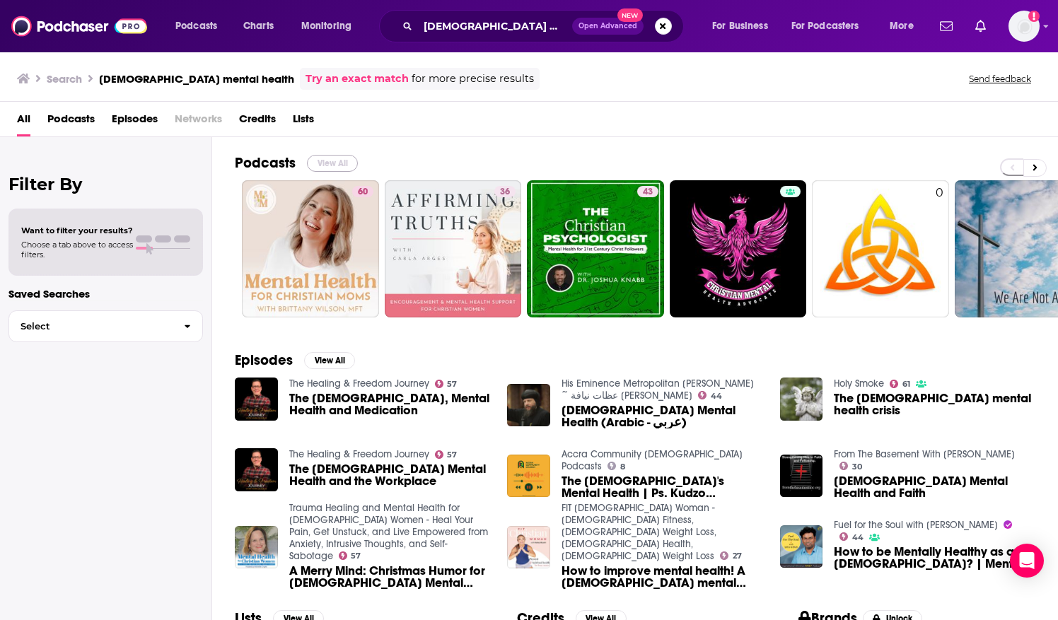
click at [338, 160] on button "View All" at bounding box center [332, 163] width 51 height 17
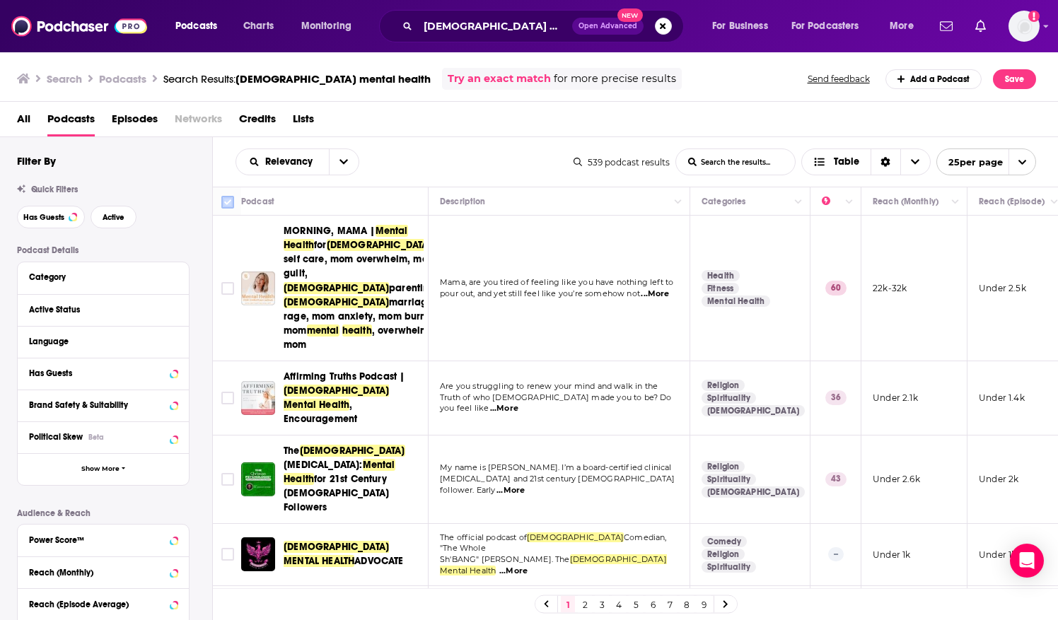
click at [233, 196] on input "Toggle select all" at bounding box center [227, 202] width 13 height 13
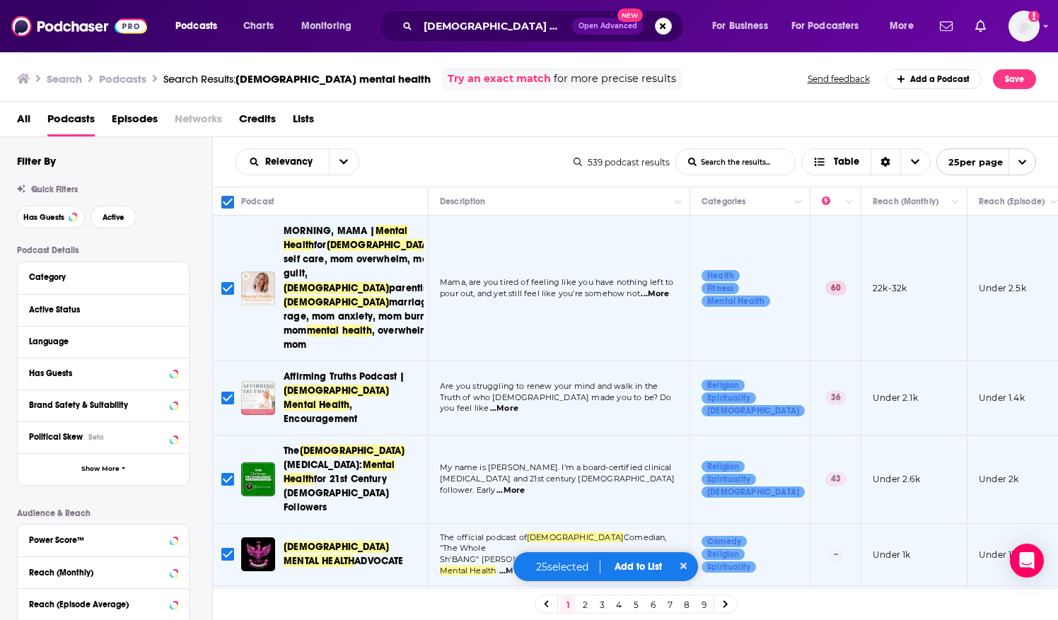
click at [228, 548] on input "Toggle select row" at bounding box center [227, 554] width 13 height 13
checkbox input "false"
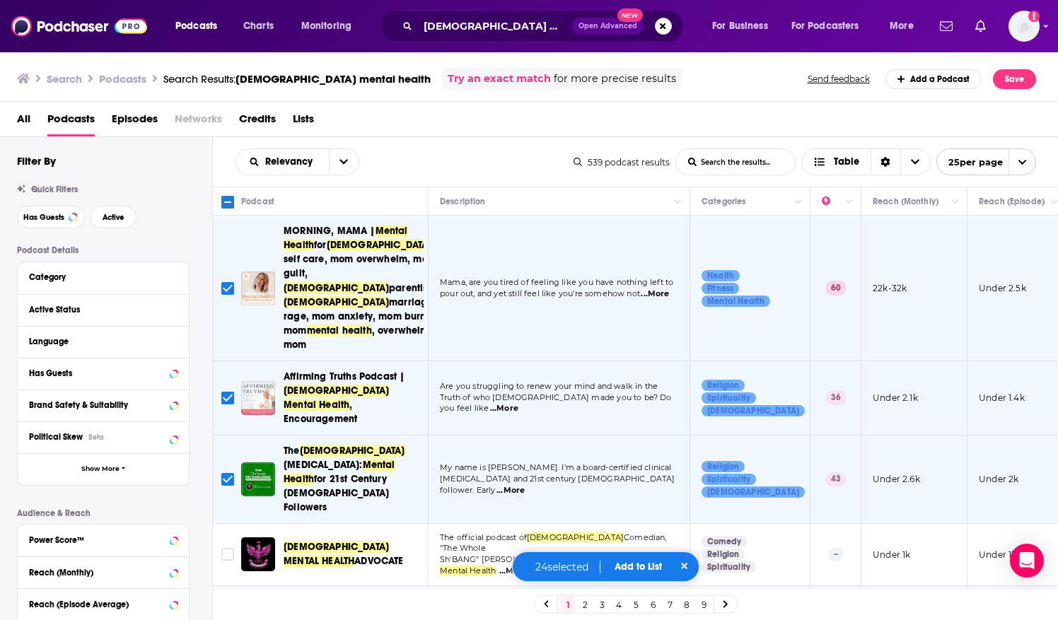
click at [226, 610] on input "Toggle select row" at bounding box center [227, 616] width 13 height 13
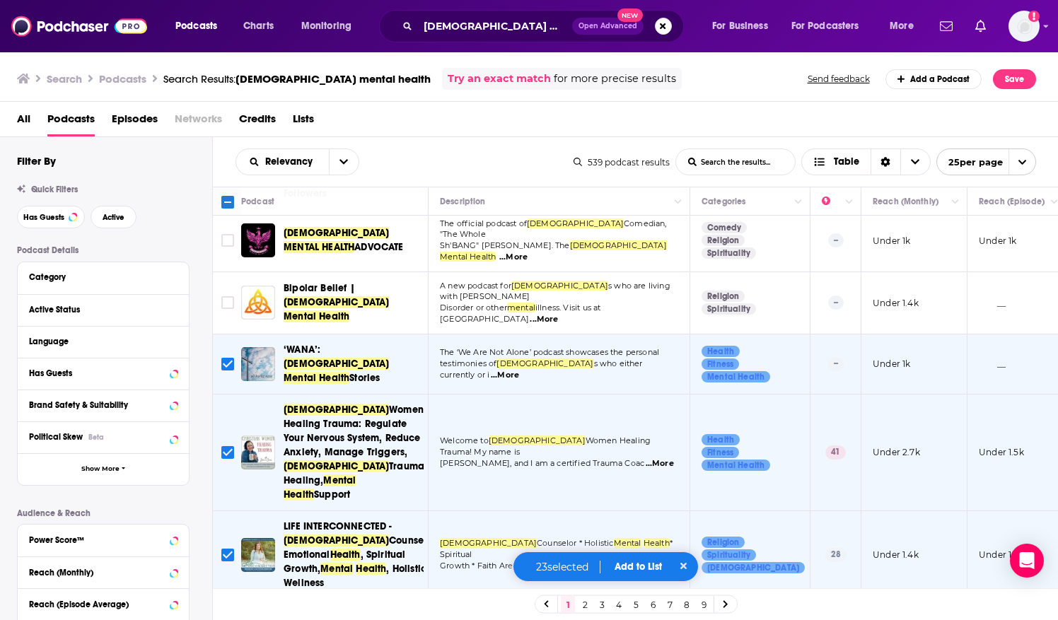
scroll to position [305, 0]
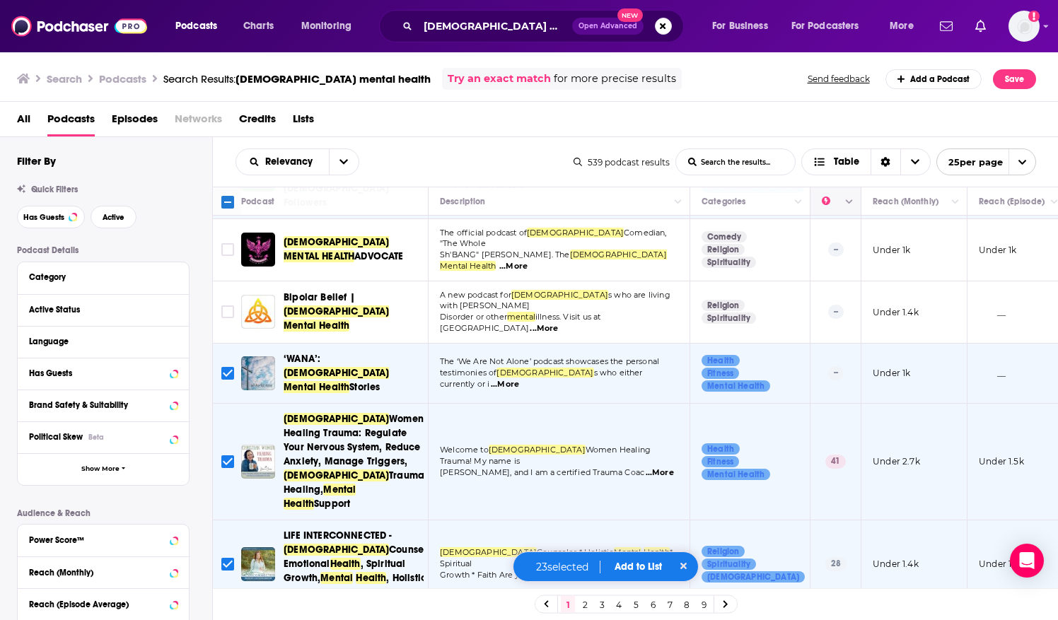
click at [844, 204] on button "Column Actions" at bounding box center [849, 202] width 17 height 17
click at [891, 121] on div at bounding box center [529, 310] width 1058 height 620
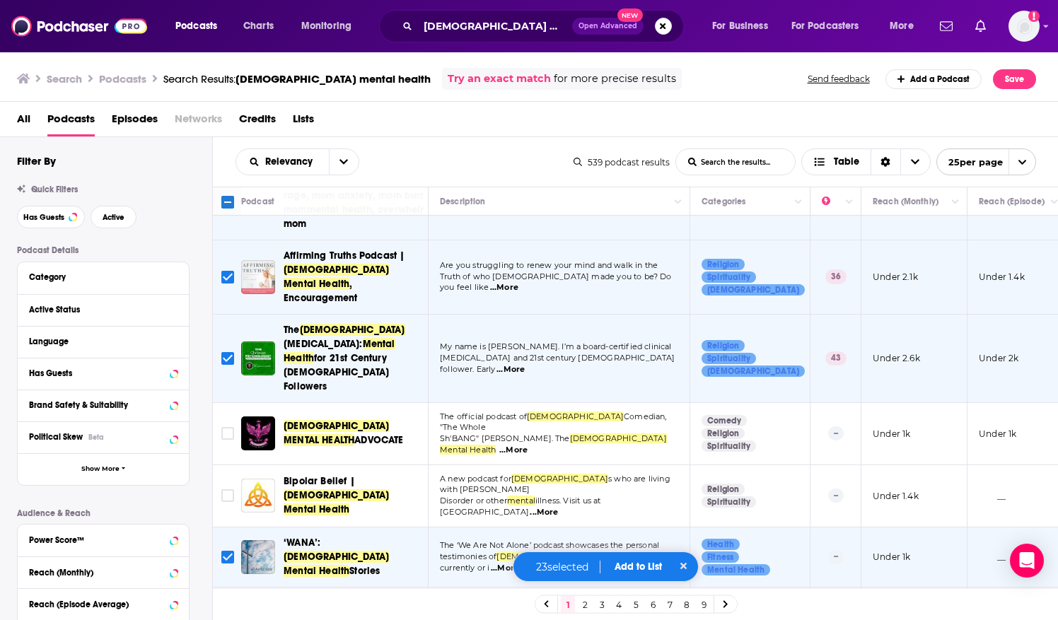
scroll to position [0, 0]
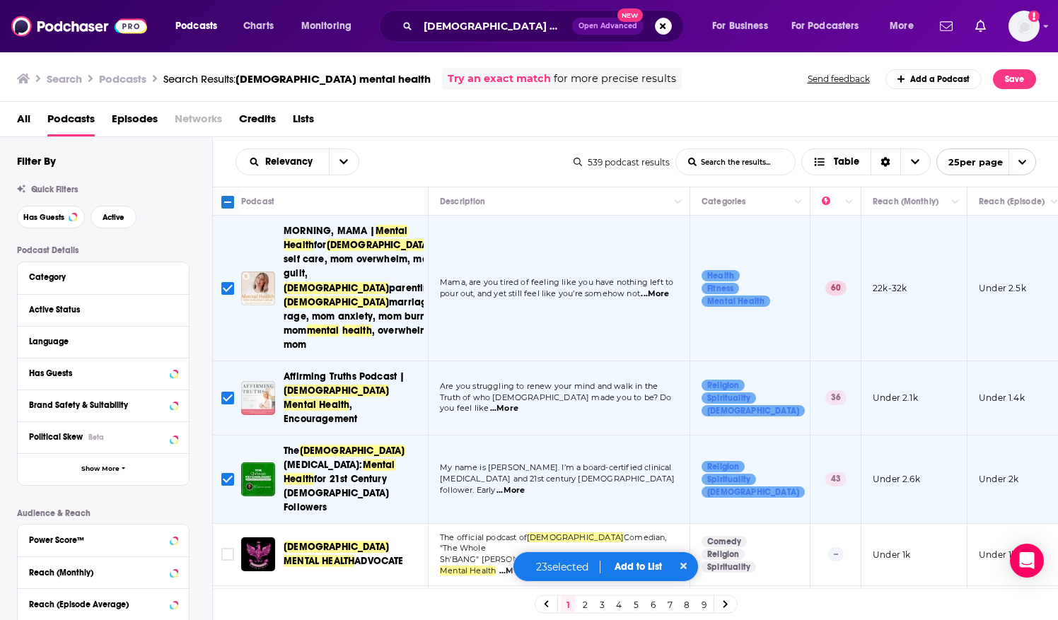
click at [1024, 163] on icon "open menu" at bounding box center [1021, 162] width 9 height 9
click at [995, 242] on button "100 per page" at bounding box center [986, 234] width 98 height 22
click at [59, 334] on button "Language" at bounding box center [99, 341] width 141 height 18
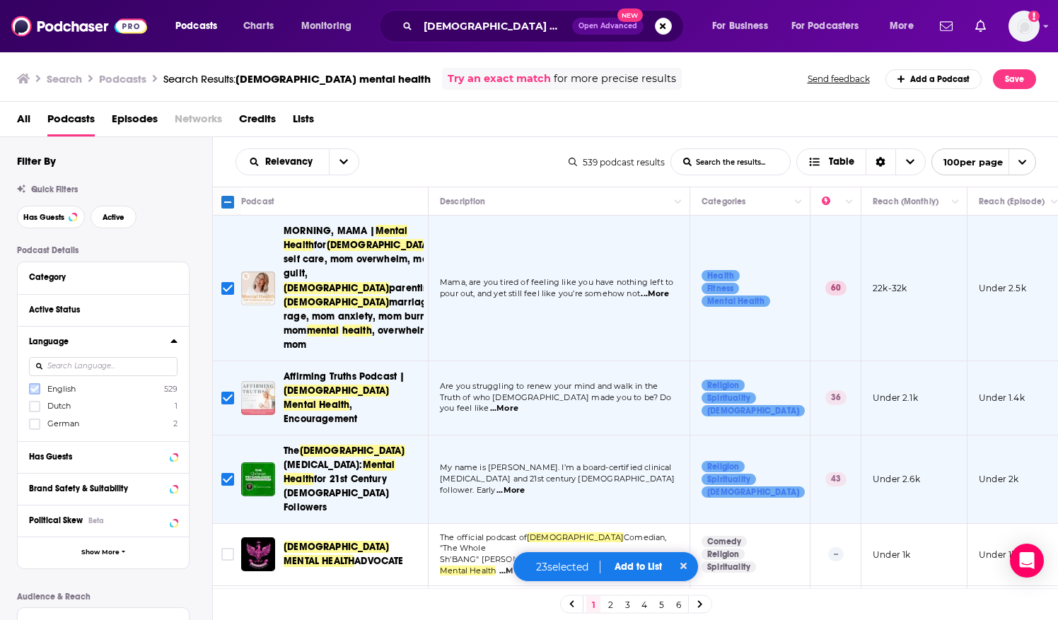
click at [34, 390] on icon at bounding box center [34, 389] width 8 height 6
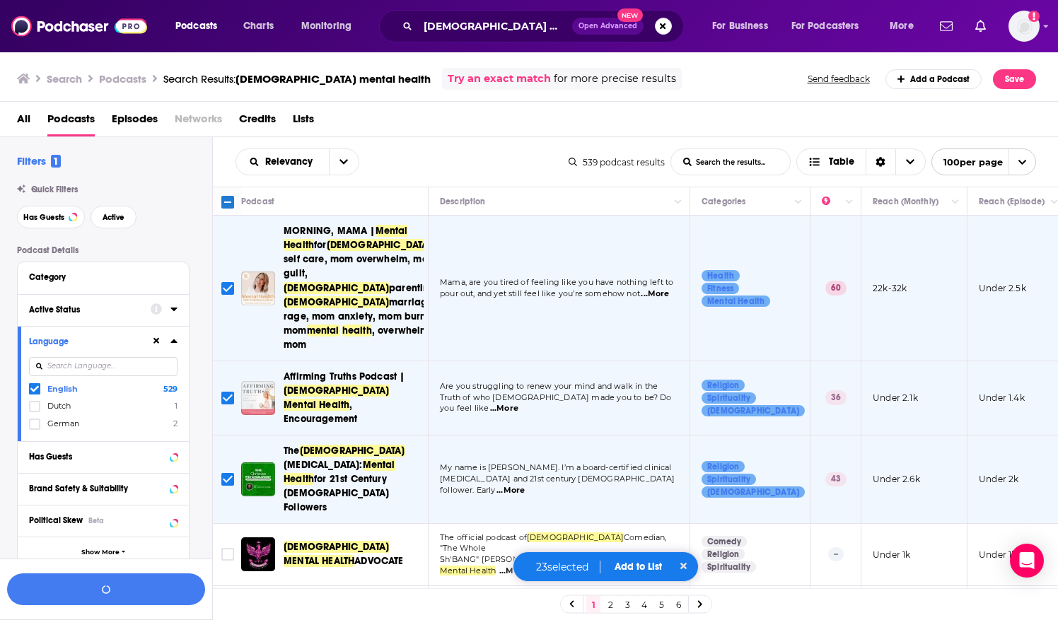
click at [61, 311] on div "Active Status" at bounding box center [85, 310] width 112 height 10
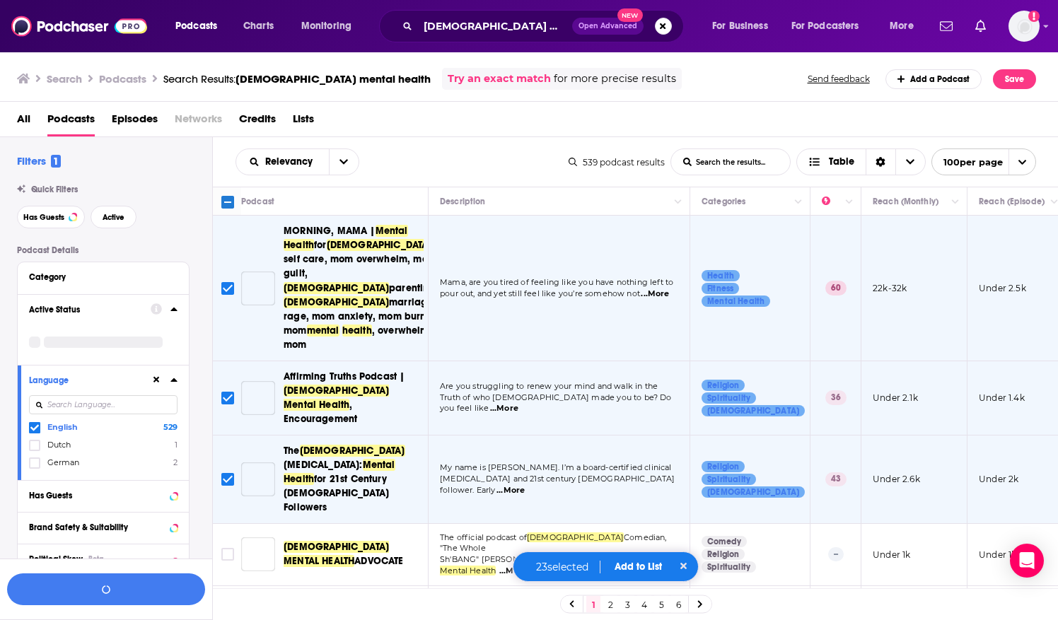
click at [174, 310] on icon at bounding box center [173, 310] width 6 height 4
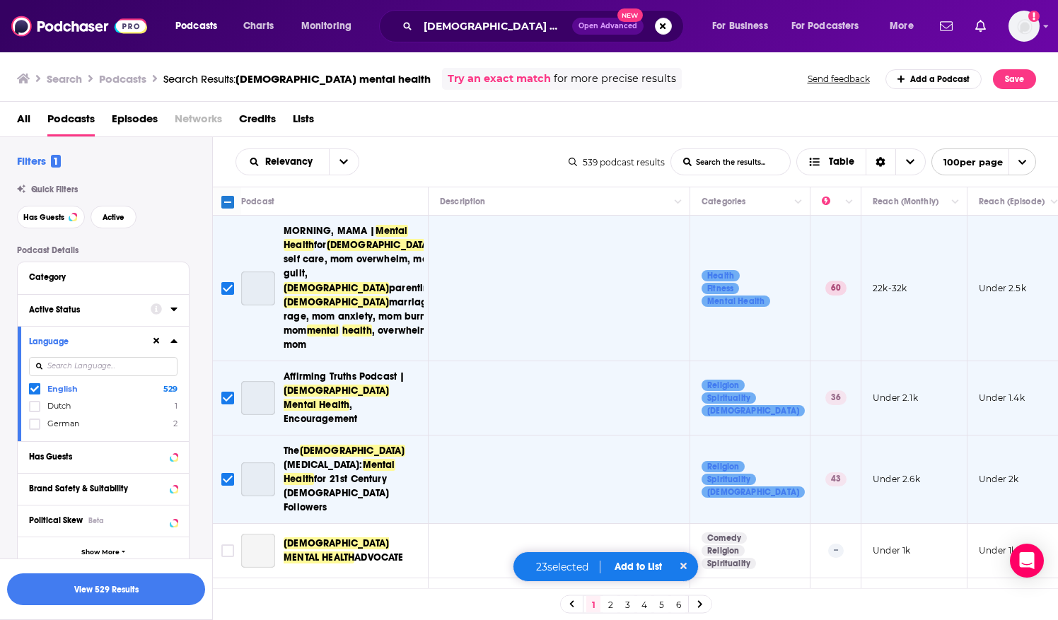
click at [174, 310] on icon at bounding box center [173, 310] width 6 height 4
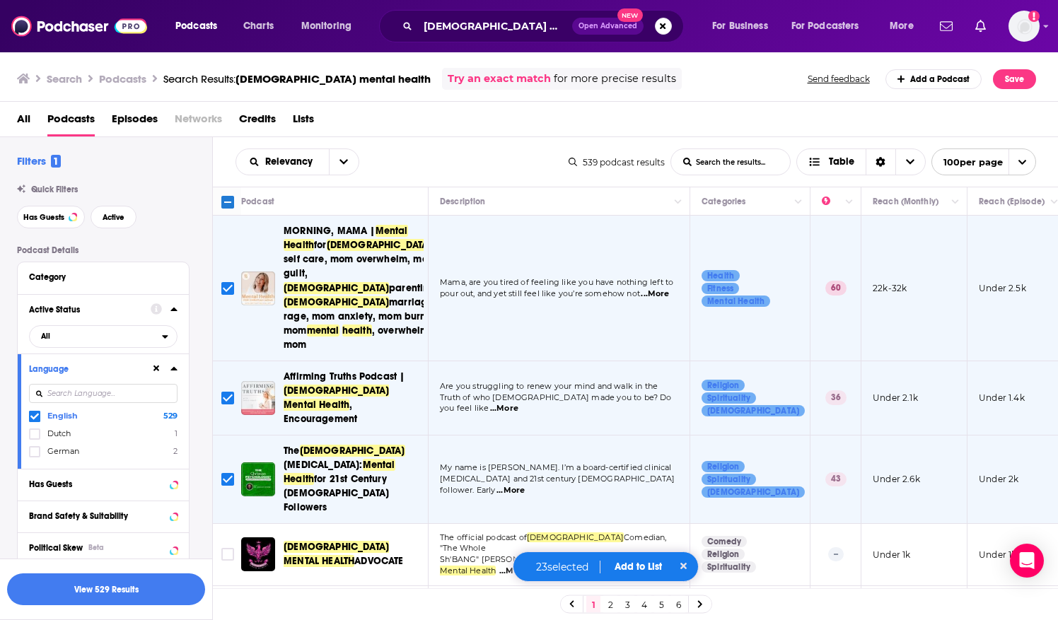
click at [174, 310] on icon at bounding box center [173, 310] width 6 height 4
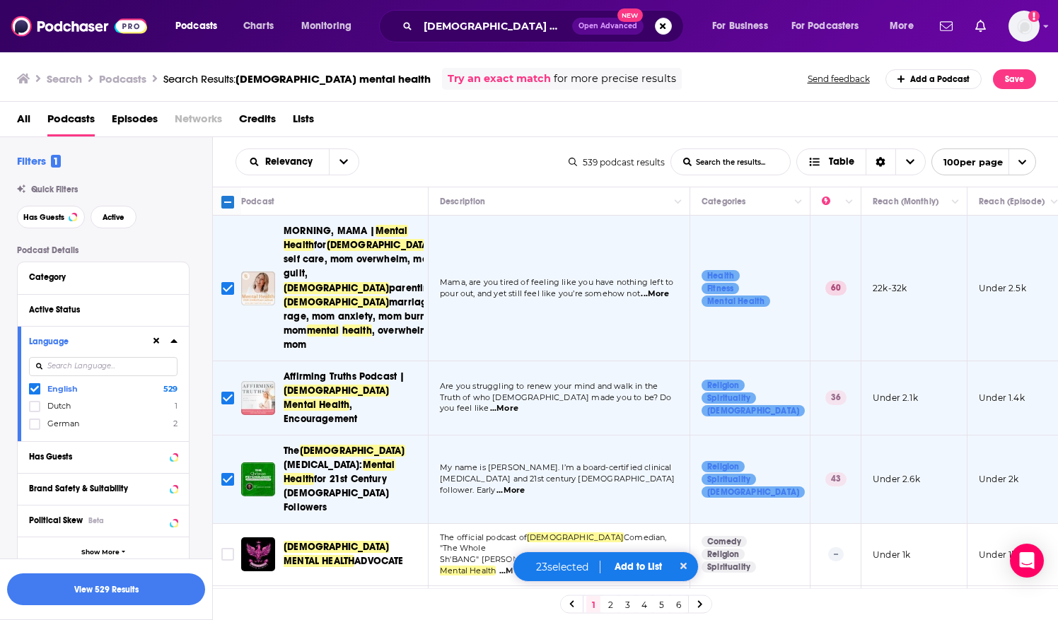
click at [171, 342] on icon at bounding box center [173, 341] width 6 height 4
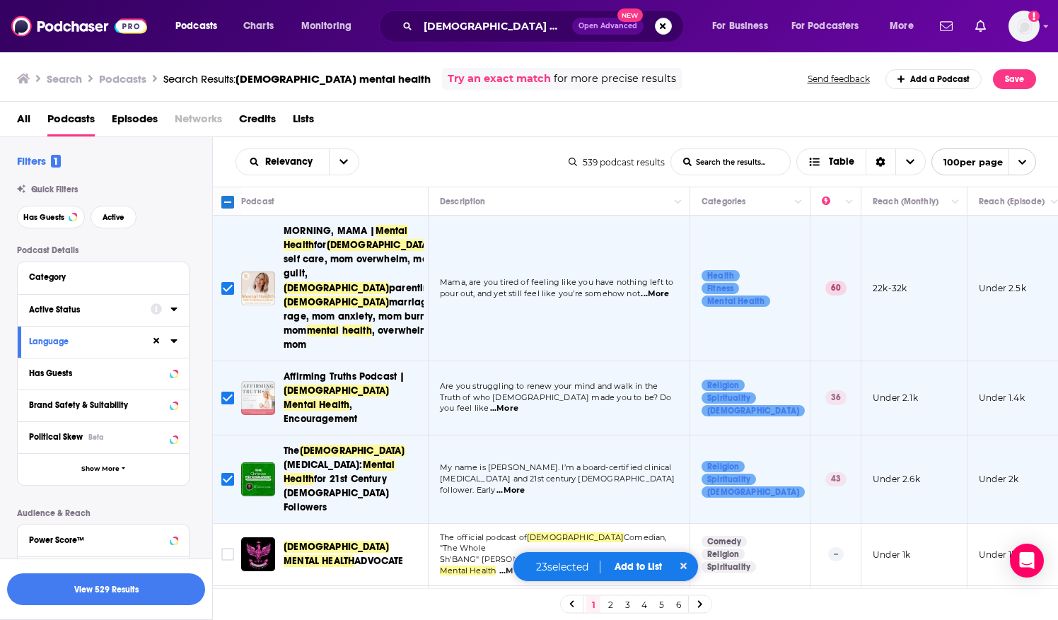
click at [173, 310] on icon at bounding box center [173, 308] width 7 height 11
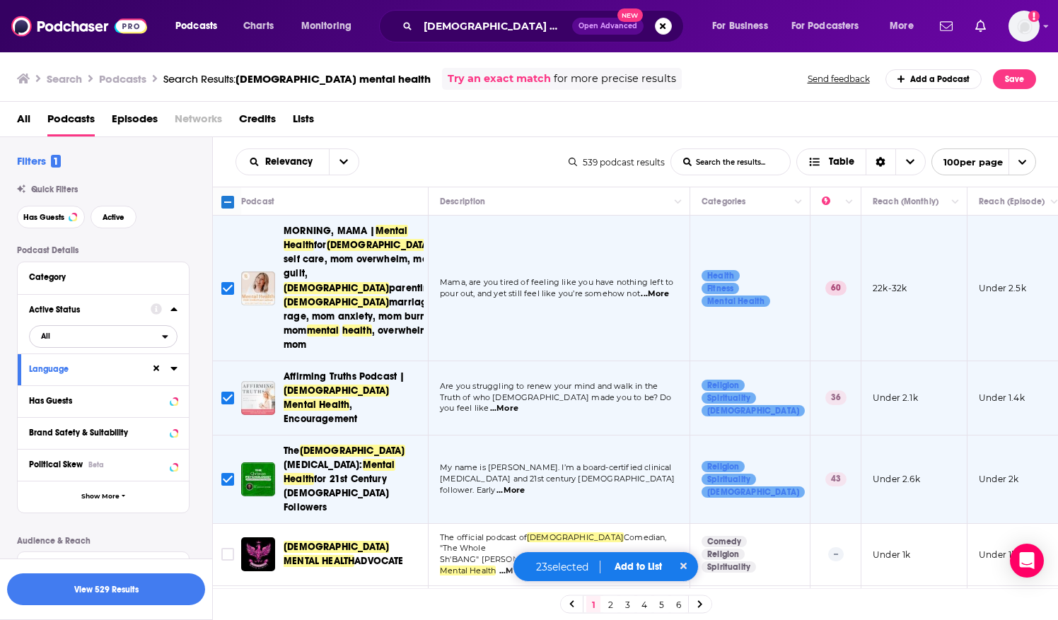
click at [167, 335] on icon "open menu" at bounding box center [165, 337] width 6 height 10
click at [116, 384] on span "136" at bounding box center [143, 383] width 66 height 8
click at [132, 404] on div "Has Guests" at bounding box center [98, 401] width 139 height 10
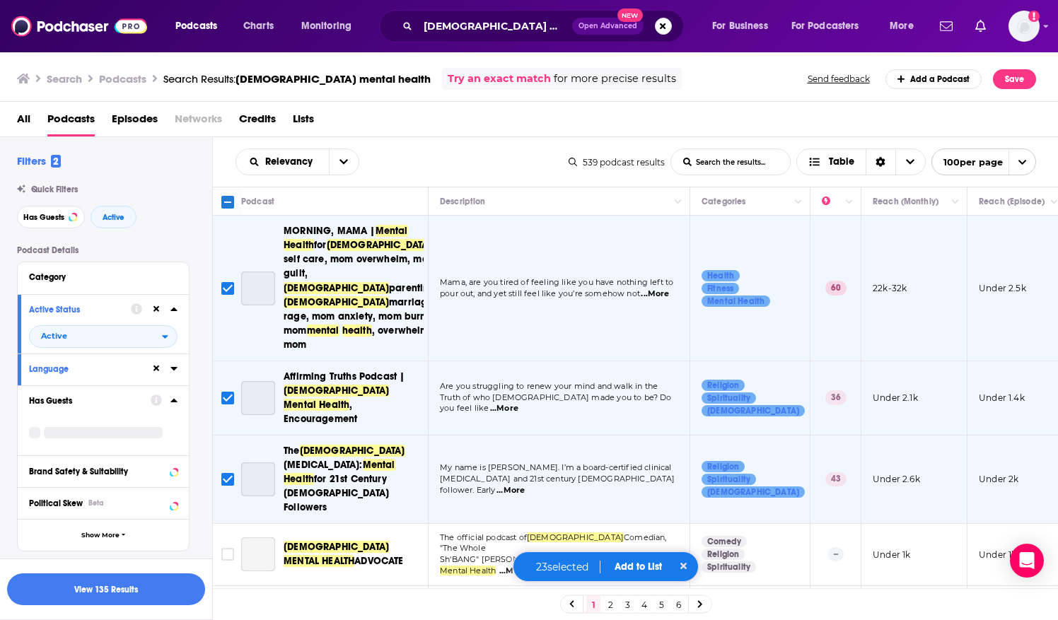
click at [175, 399] on icon at bounding box center [173, 400] width 7 height 11
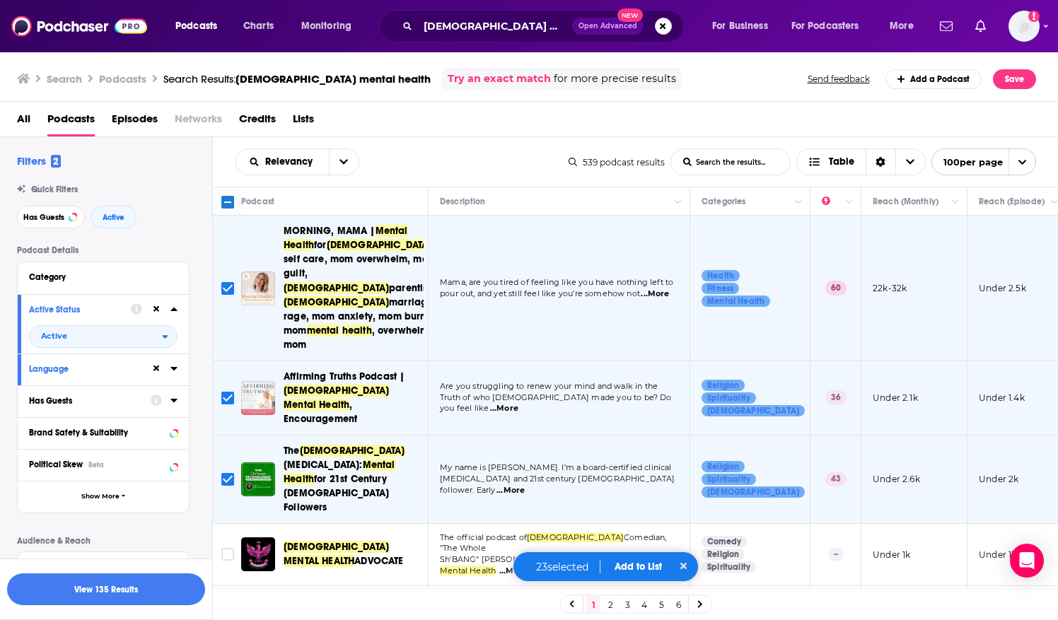
click at [175, 399] on icon at bounding box center [173, 400] width 7 height 11
click at [163, 428] on icon "open menu" at bounding box center [165, 427] width 6 height 10
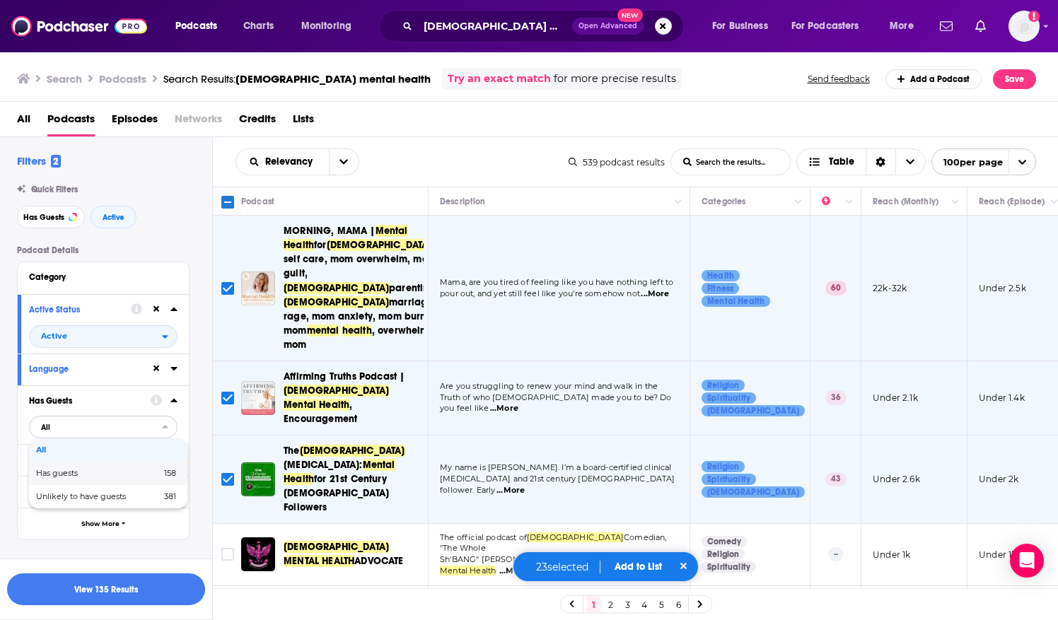
click at [119, 477] on span "158" at bounding box center [147, 473] width 57 height 8
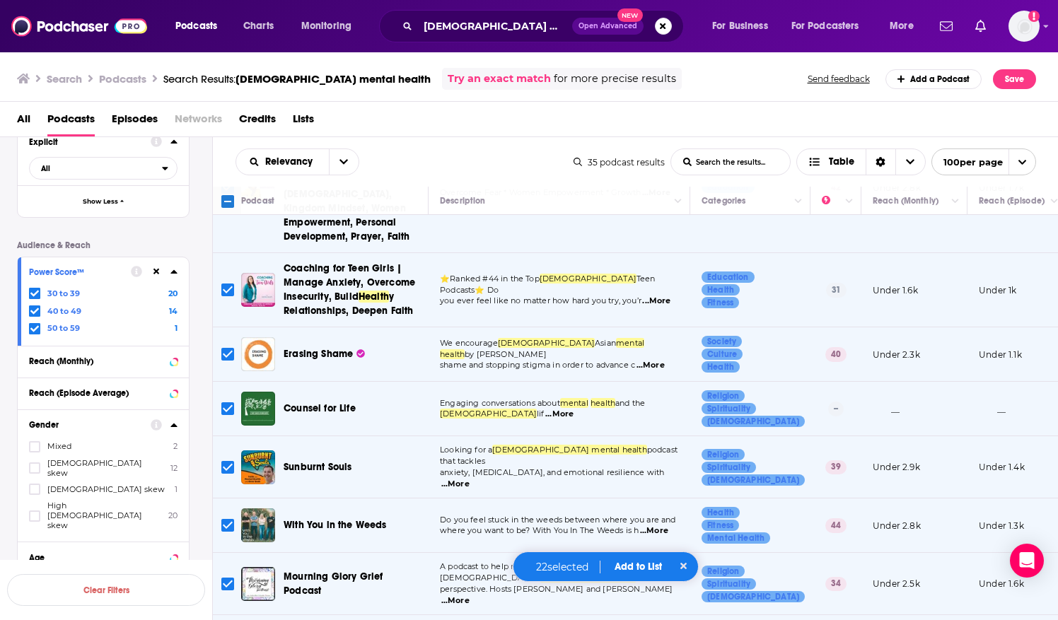
scroll to position [1186, 0]
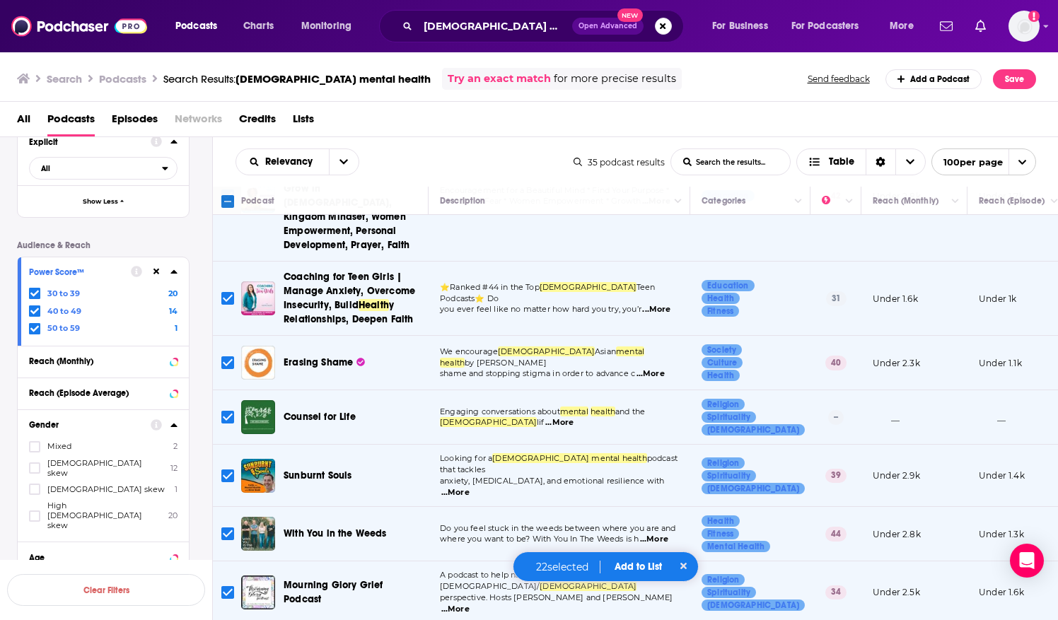
click at [232, 201] on input "Toggle select all" at bounding box center [227, 201] width 13 height 13
checkbox input "true"
click at [631, 570] on button "Add to List" at bounding box center [638, 567] width 70 height 12
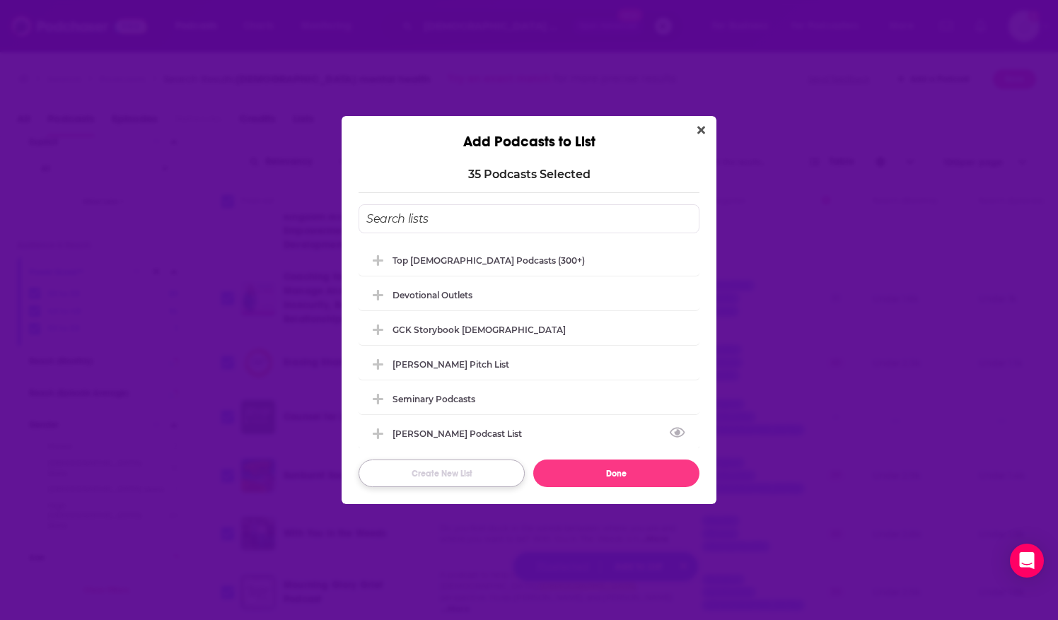
click at [475, 477] on button "Create New List" at bounding box center [441, 474] width 166 height 28
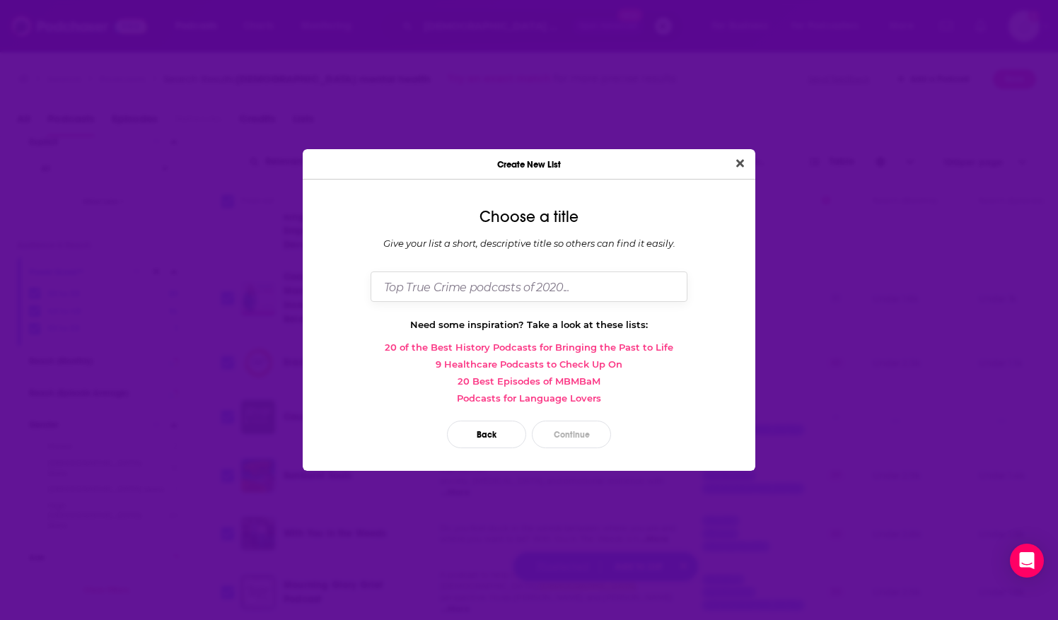
click at [530, 291] on input "Dialog" at bounding box center [528, 286] width 317 height 30
type input "[DEMOGRAPHIC_DATA] Mental Health"
click at [569, 428] on button "Continue" at bounding box center [571, 435] width 79 height 28
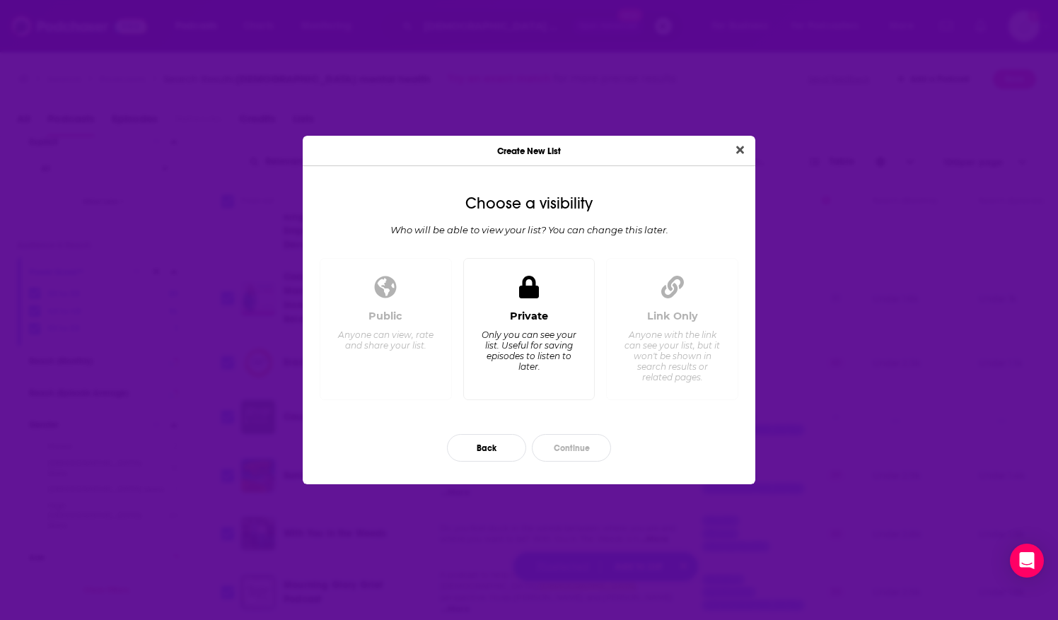
click at [571, 324] on div "Private Only you can see your list. Useful for saving episodes to listen to lat…" at bounding box center [529, 349] width 108 height 78
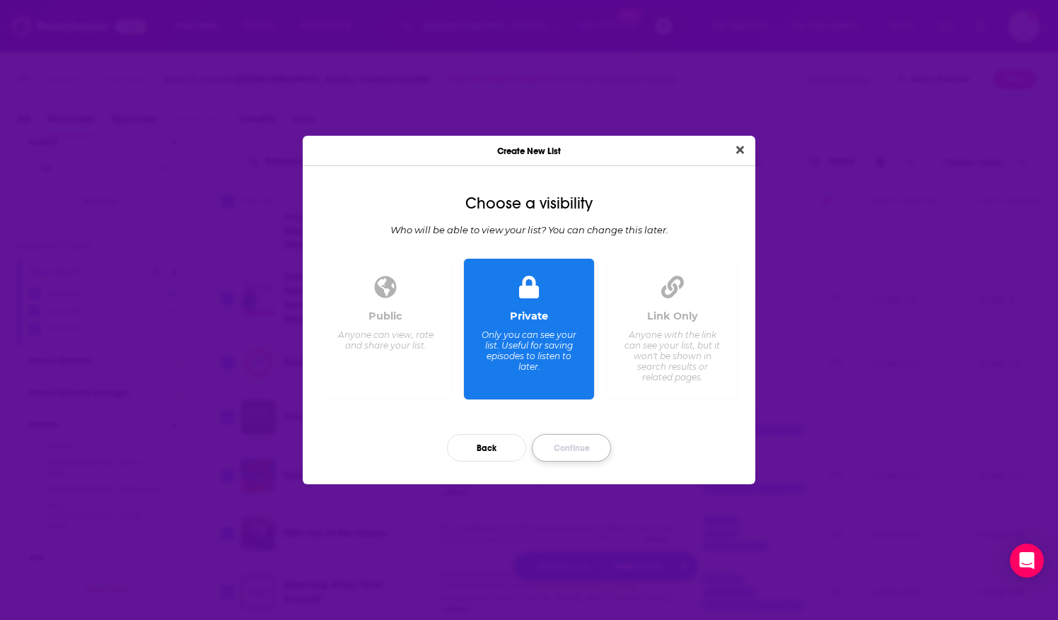
click at [558, 449] on button "Continue" at bounding box center [571, 448] width 79 height 28
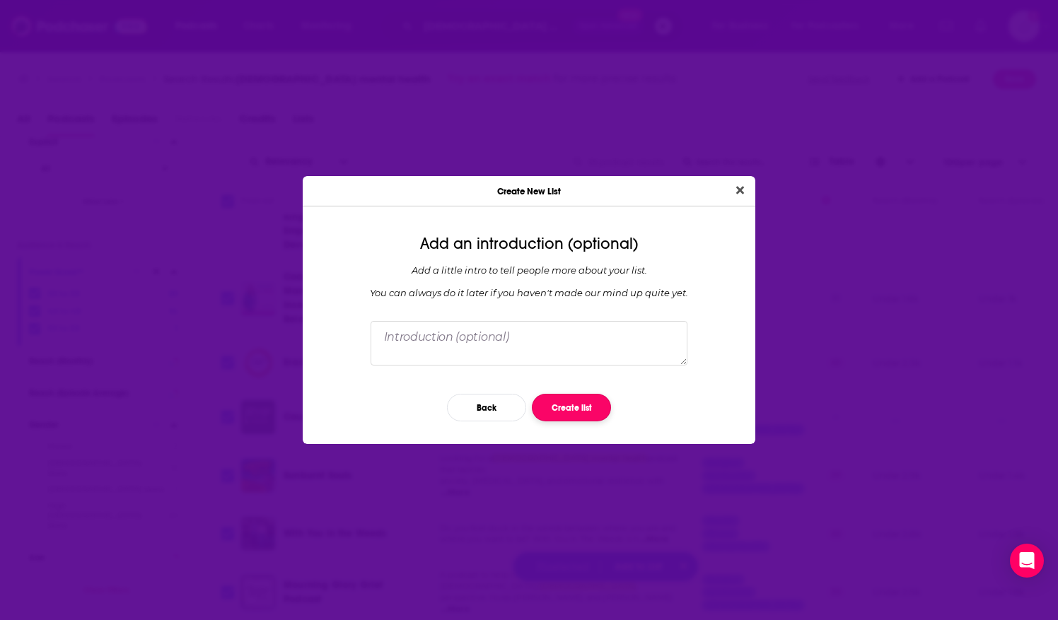
click at [566, 410] on button "Create list" at bounding box center [571, 408] width 79 height 28
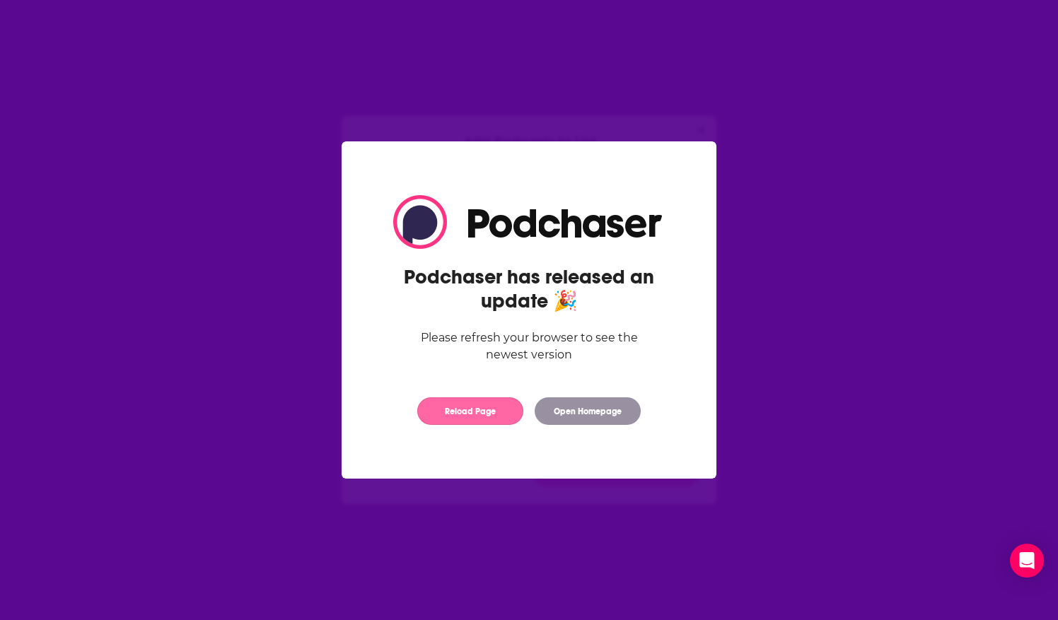
click at [441, 413] on button "Reload Page" at bounding box center [470, 411] width 106 height 28
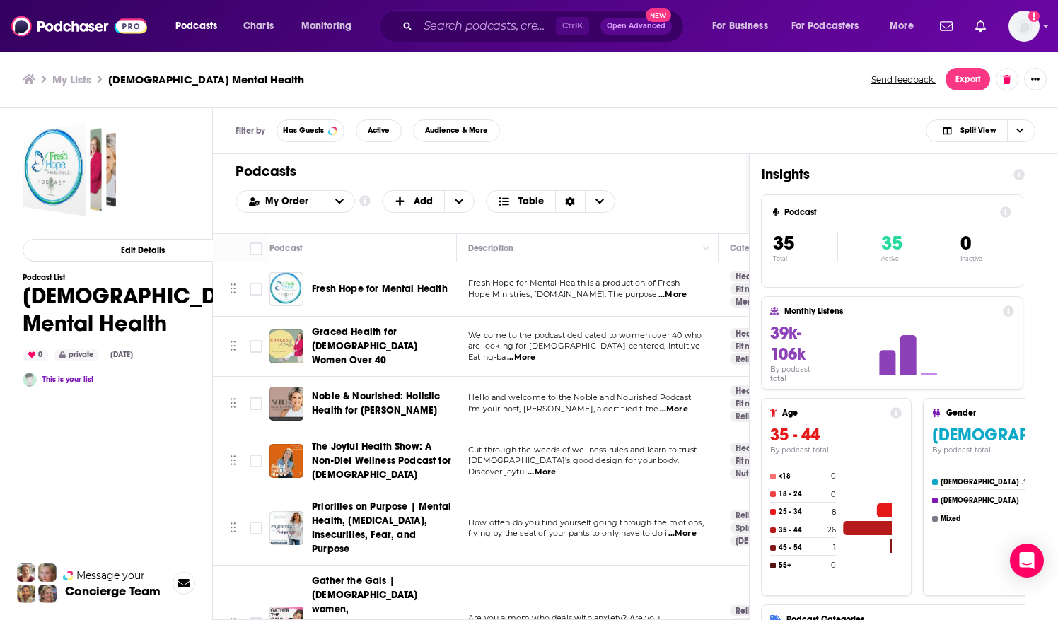
click at [206, 219] on div "Edit Details Podcast List Christian Mental Health 0 private Sep 11th, 2025 This…" at bounding box center [106, 421] width 213 height 626
click at [181, 245] on button "Edit Details" at bounding box center [143, 250] width 240 height 23
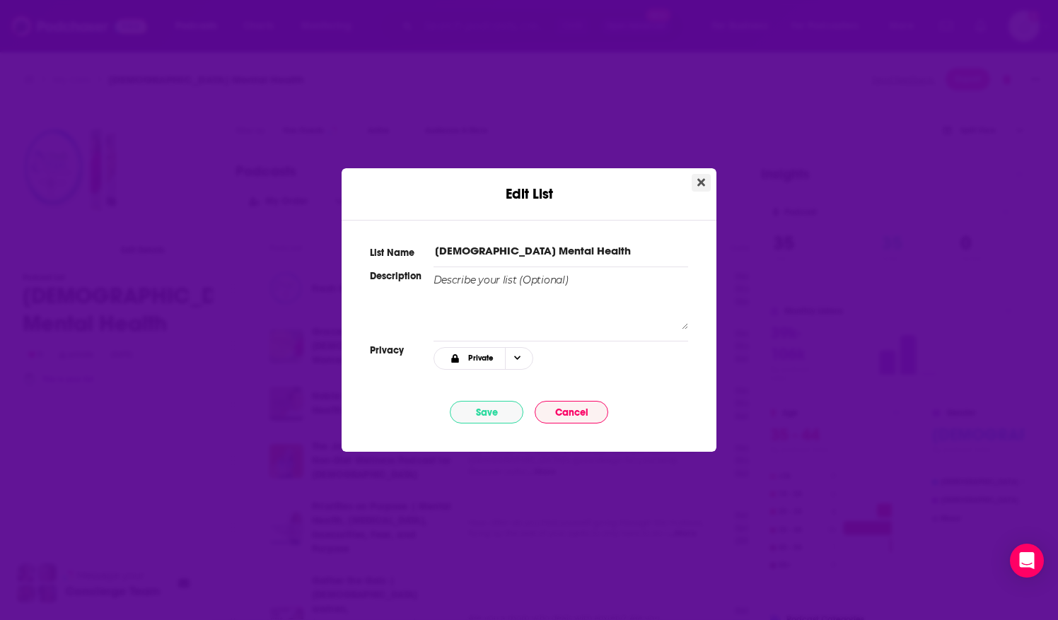
click at [701, 182] on icon "Close" at bounding box center [701, 183] width 8 height 8
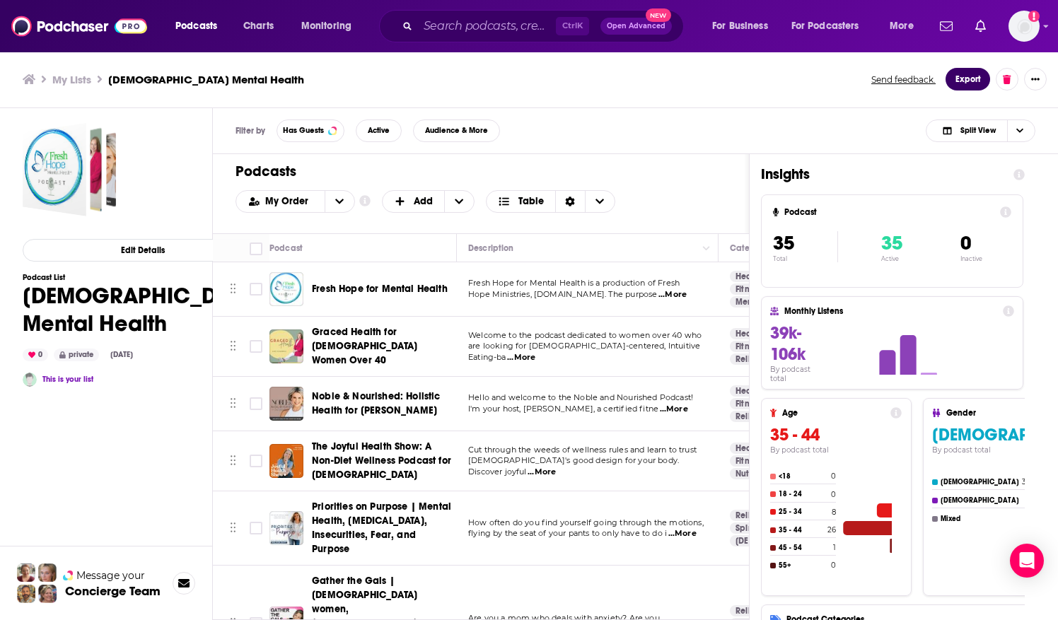
click at [964, 74] on button "Export" at bounding box center [967, 79] width 45 height 23
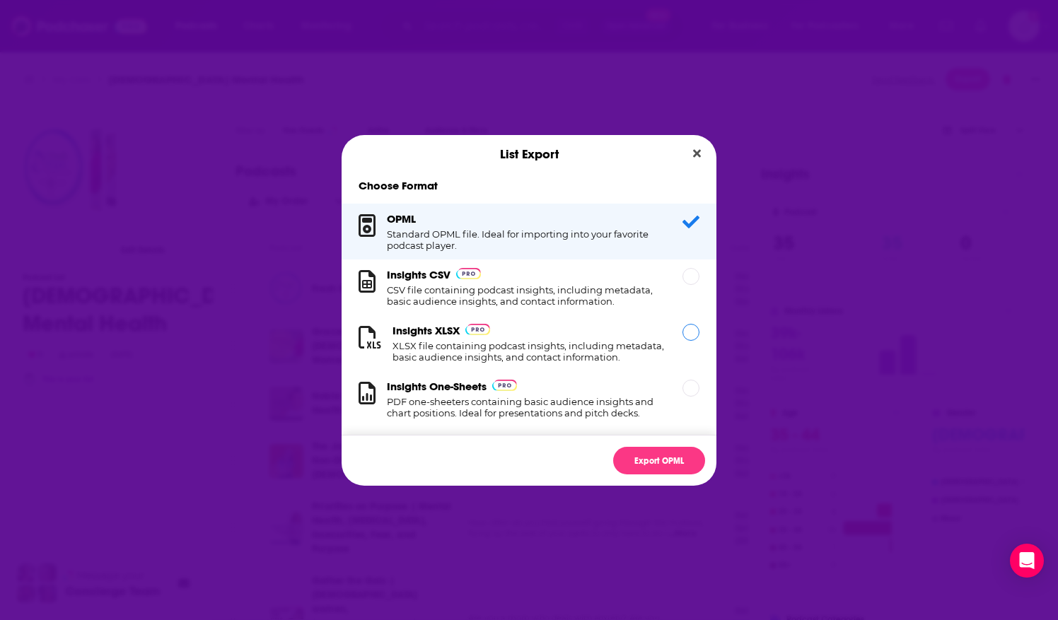
click at [595, 348] on h1 "XLSX file containing podcast insights, including metadata, basic audience insig…" at bounding box center [528, 351] width 273 height 23
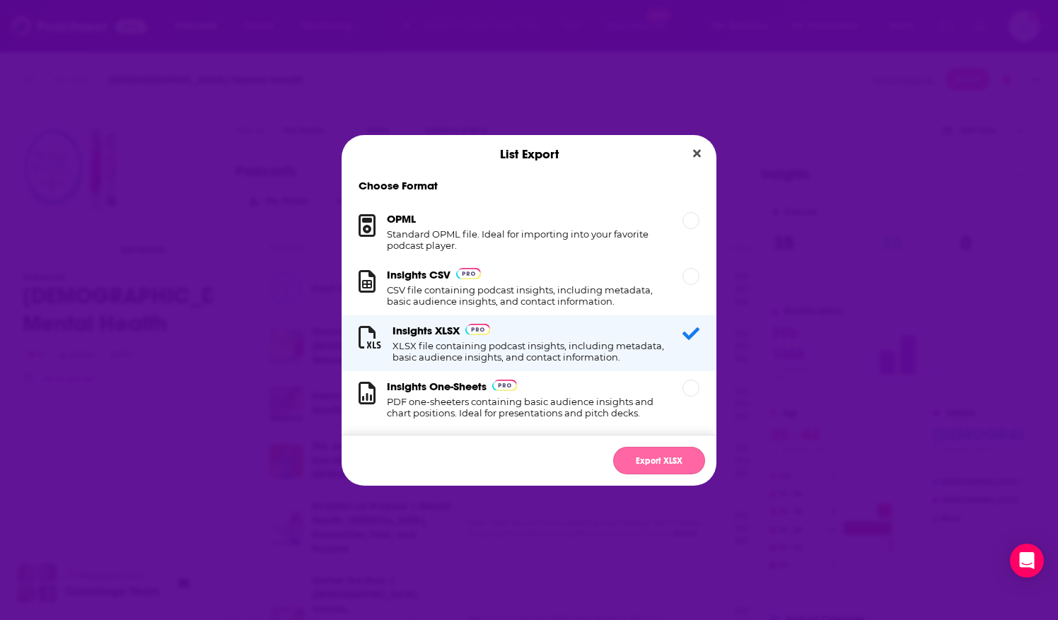
click at [621, 460] on button "Export XLSX" at bounding box center [659, 461] width 92 height 28
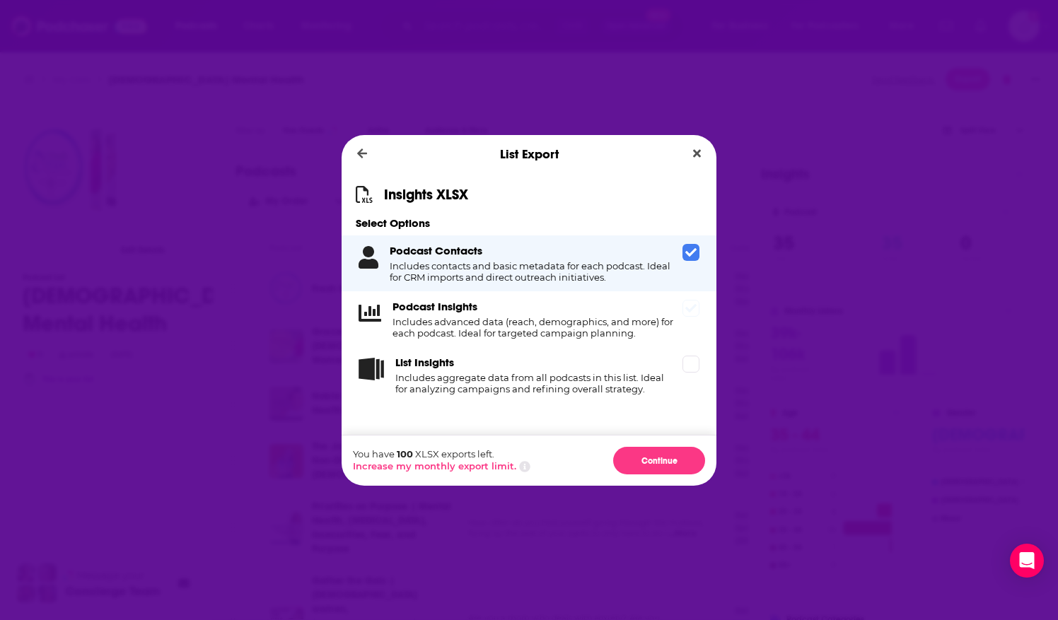
click at [691, 308] on icon "Dialog" at bounding box center [690, 308] width 11 height 11
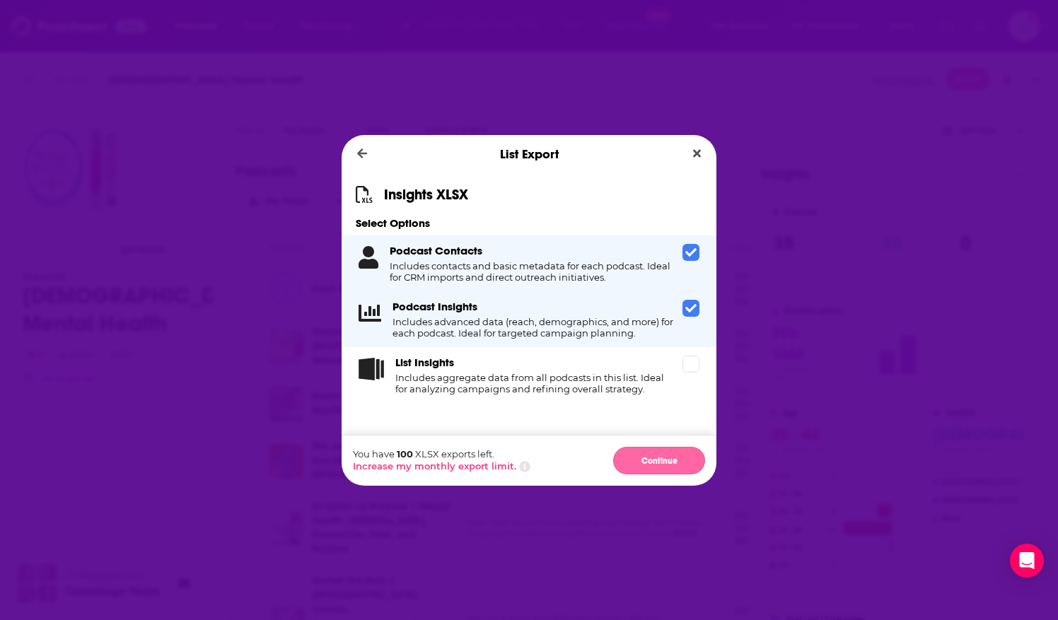
click at [621, 460] on button "Continue" at bounding box center [659, 461] width 92 height 28
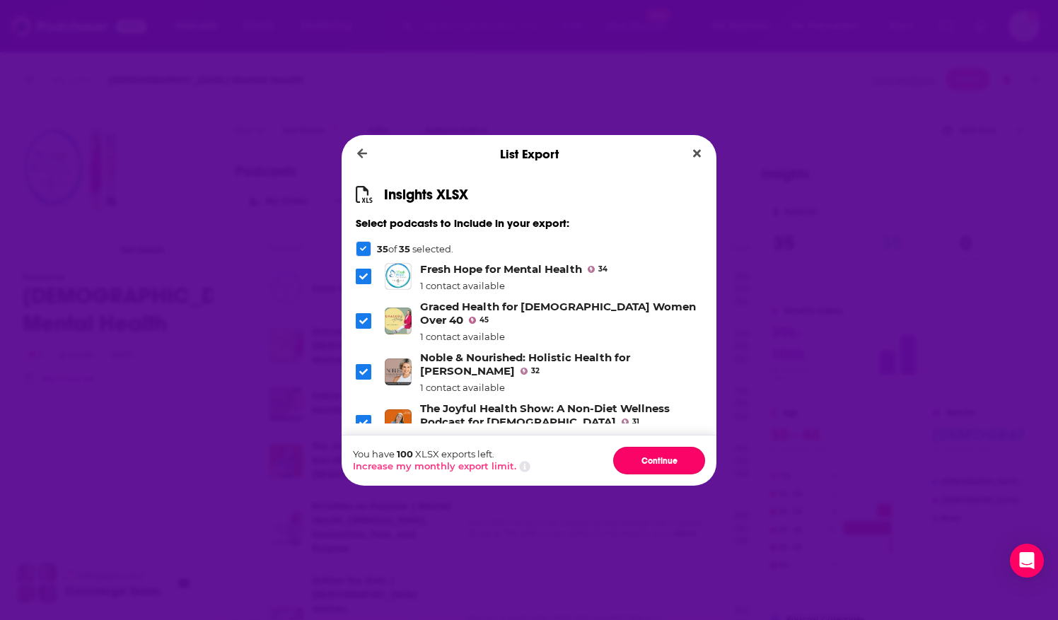
click at [621, 460] on button "Continue" at bounding box center [659, 461] width 92 height 28
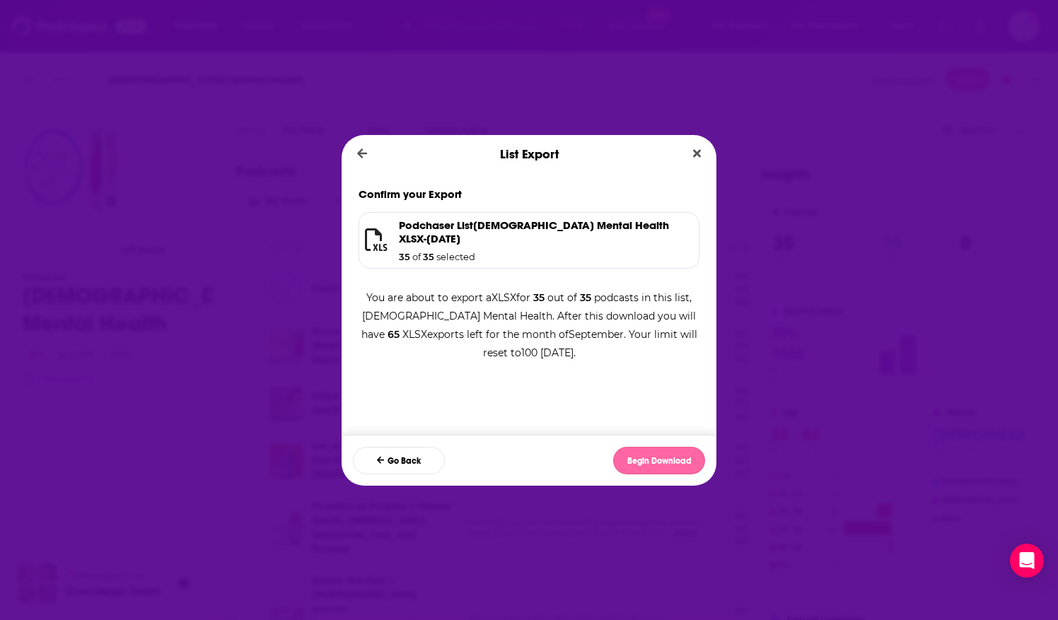
click at [655, 450] on button "Begin Download" at bounding box center [659, 461] width 92 height 28
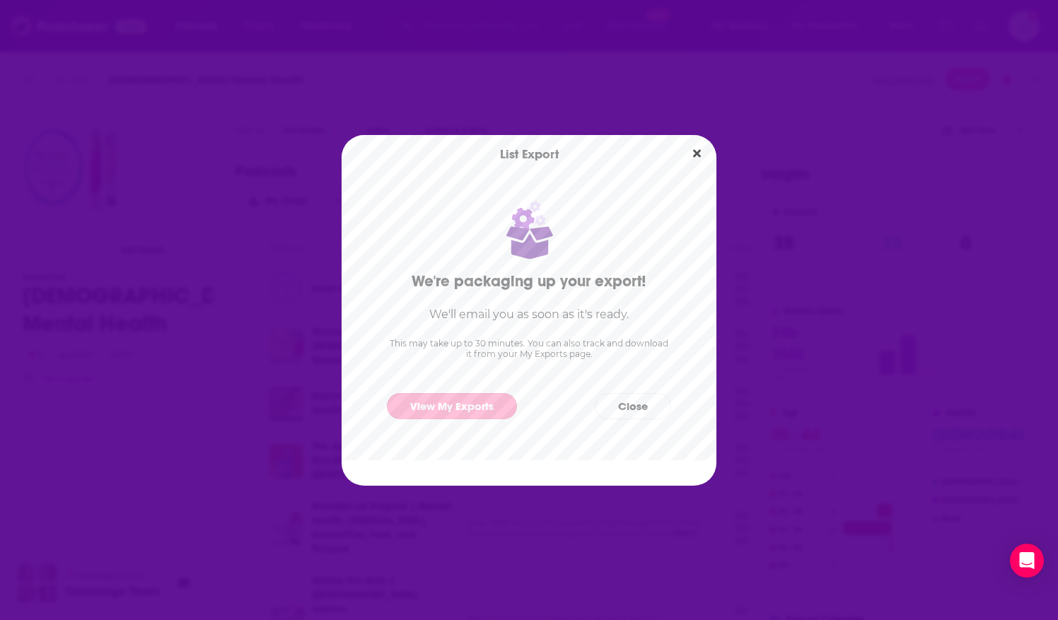
click at [486, 402] on link "View My Exports" at bounding box center [452, 406] width 130 height 26
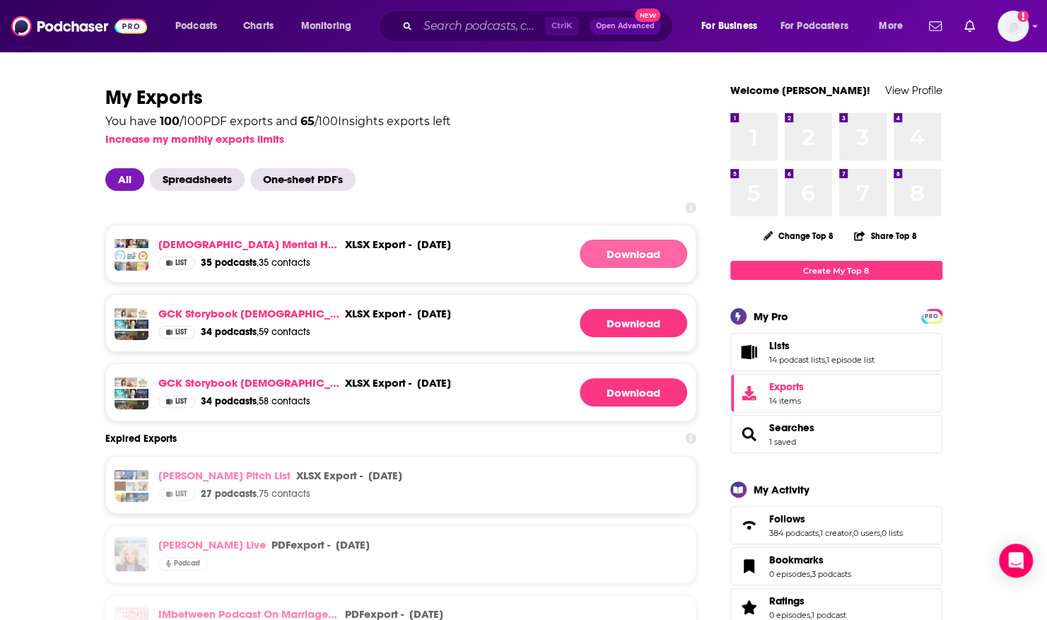
click at [621, 249] on link "Download" at bounding box center [633, 254] width 107 height 28
click at [433, 26] on input "Search podcasts, credits, & more..." at bounding box center [481, 26] width 127 height 23
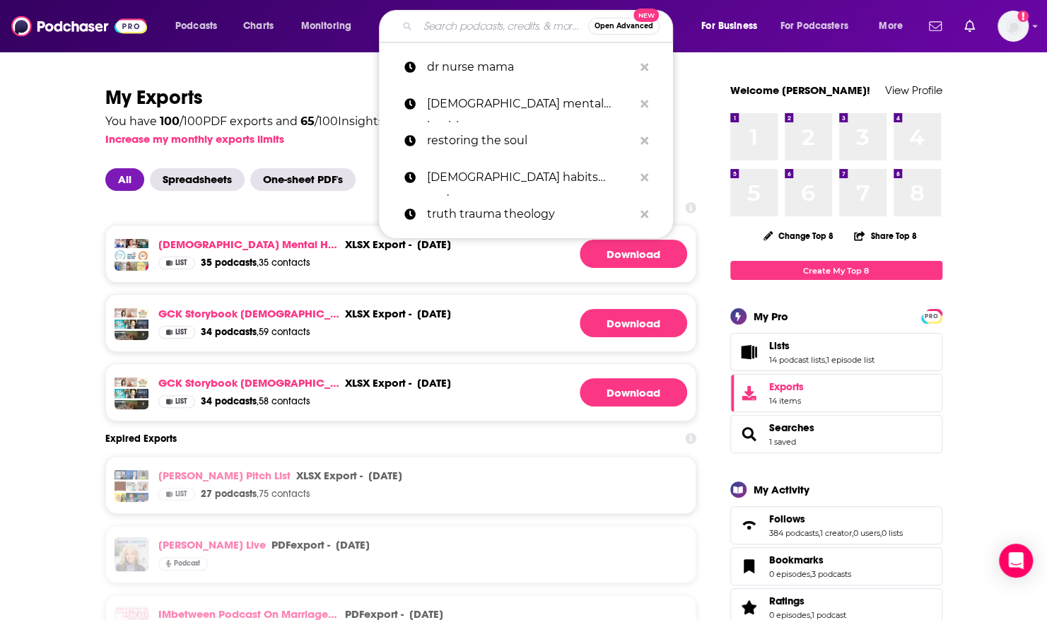
paste input "Hope Stories with Sr. Josephine Garrett, CSFN"
type input "Hope Stories with Sr. Josephine Garrett, CSFN"
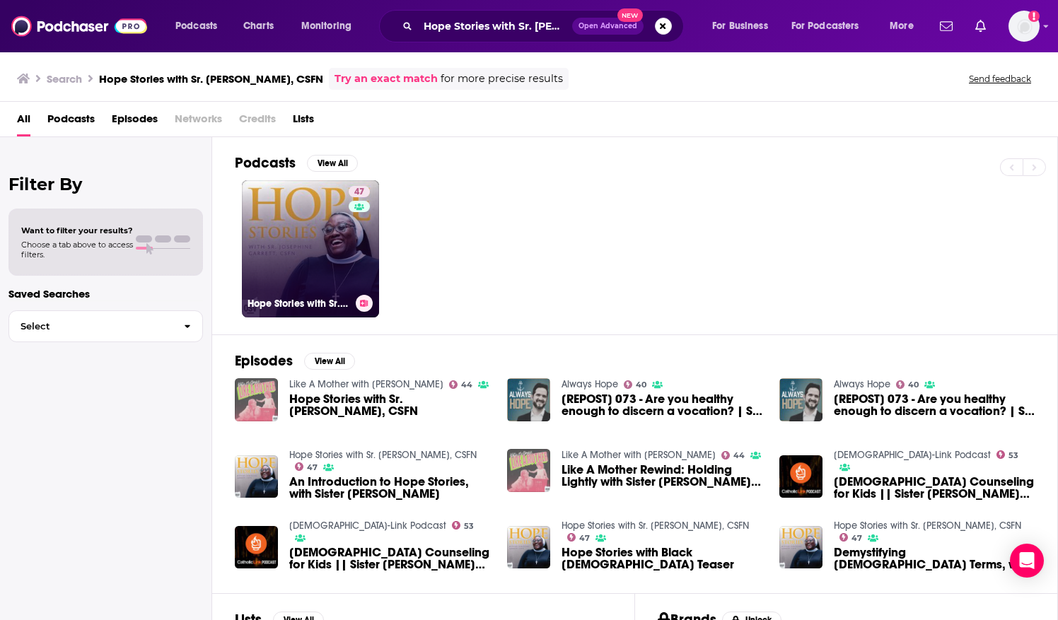
click at [310, 216] on link "47 Hope Stories with Sr. Josephine Garrett, CSFN" at bounding box center [310, 248] width 137 height 137
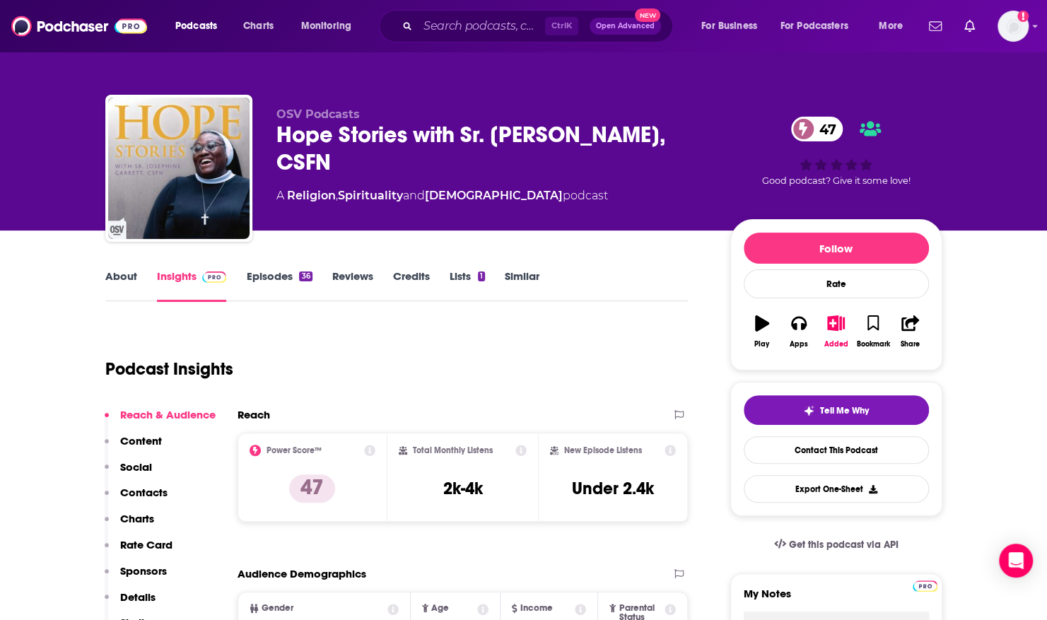
click at [107, 281] on link "About" at bounding box center [121, 285] width 32 height 33
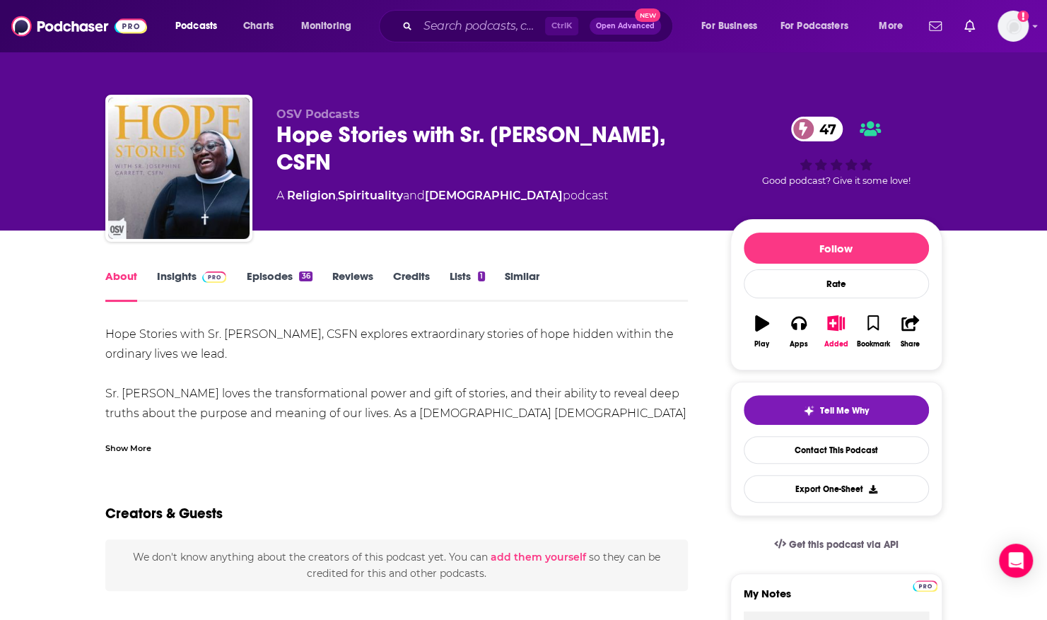
click at [141, 452] on div "Show More" at bounding box center [128, 446] width 46 height 13
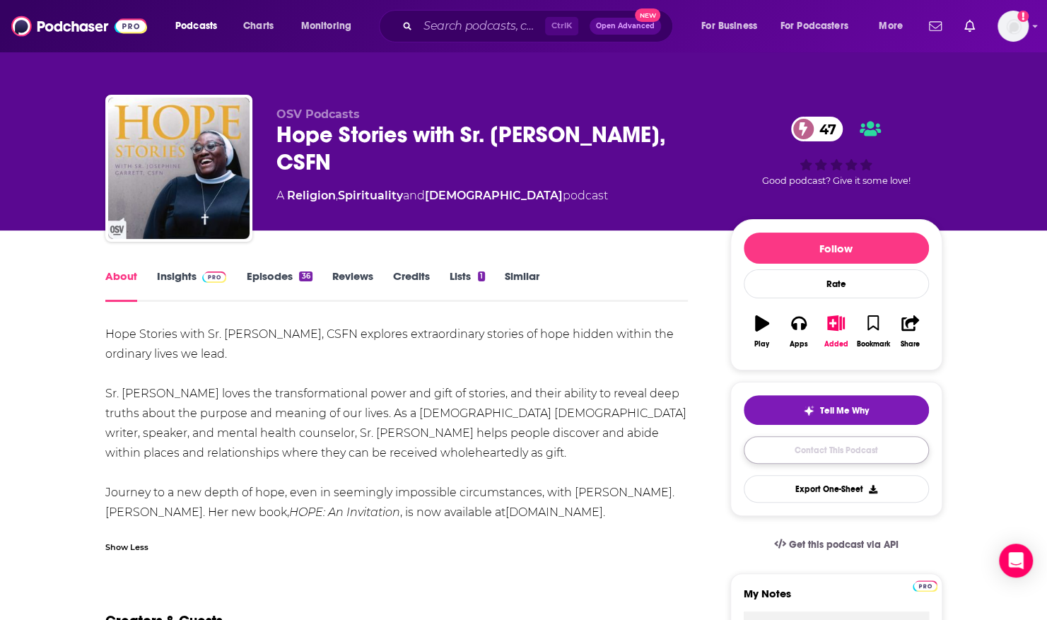
click at [806, 450] on link "Contact This Podcast" at bounding box center [836, 450] width 185 height 28
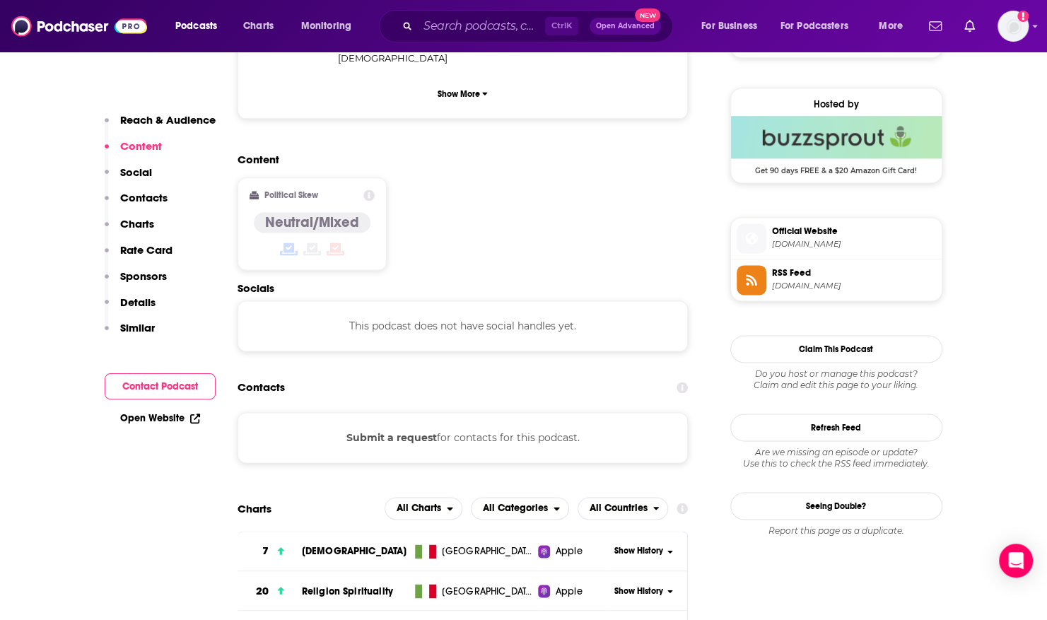
scroll to position [658, 0]
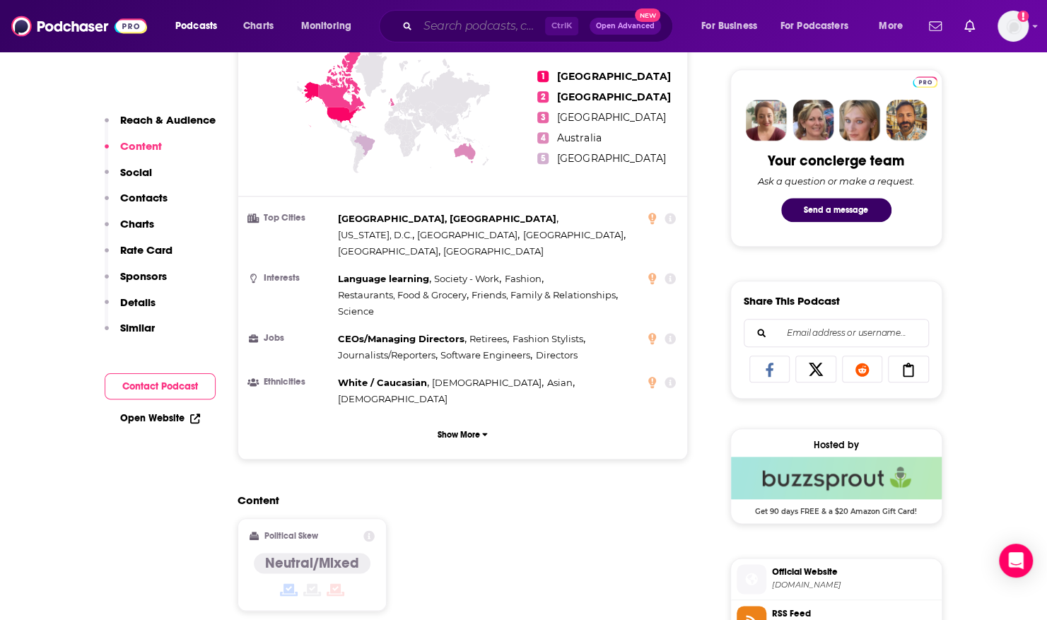
click at [482, 21] on input "Search podcasts, credits, & more..." at bounding box center [481, 26] width 127 height 23
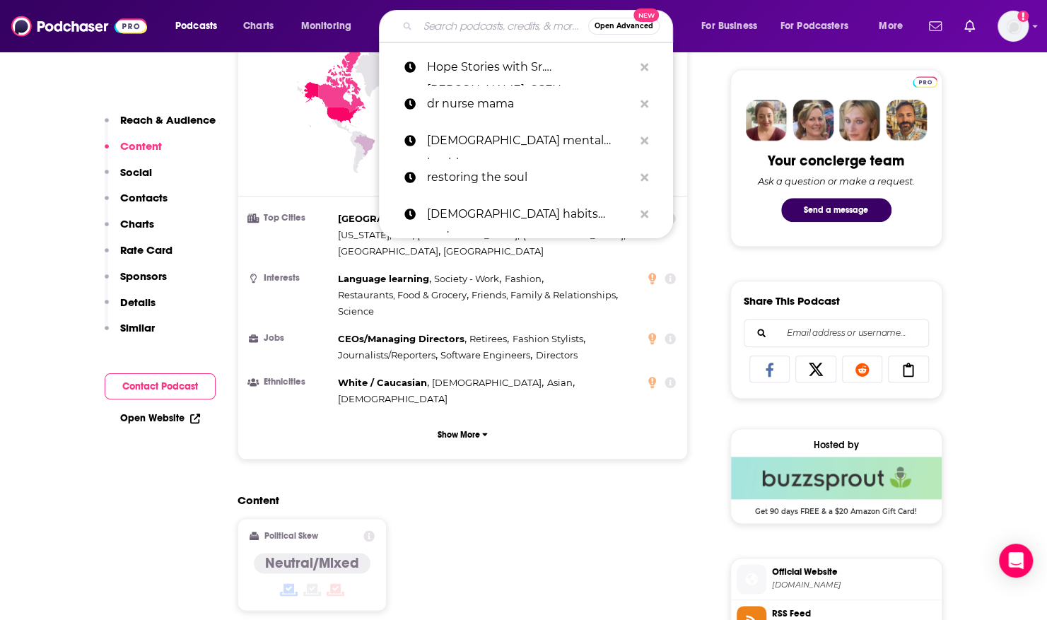
paste input "Grit and Grace Podcast with Tonya Bruton"
type input "Grit and Grace Podcast with Tonya Bruton"
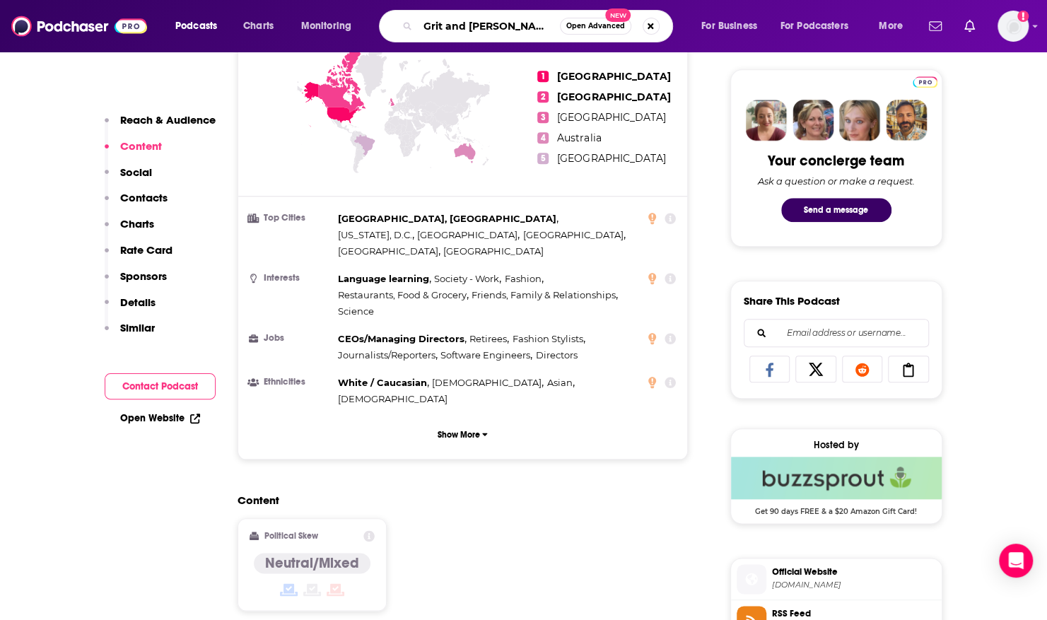
scroll to position [0, 88]
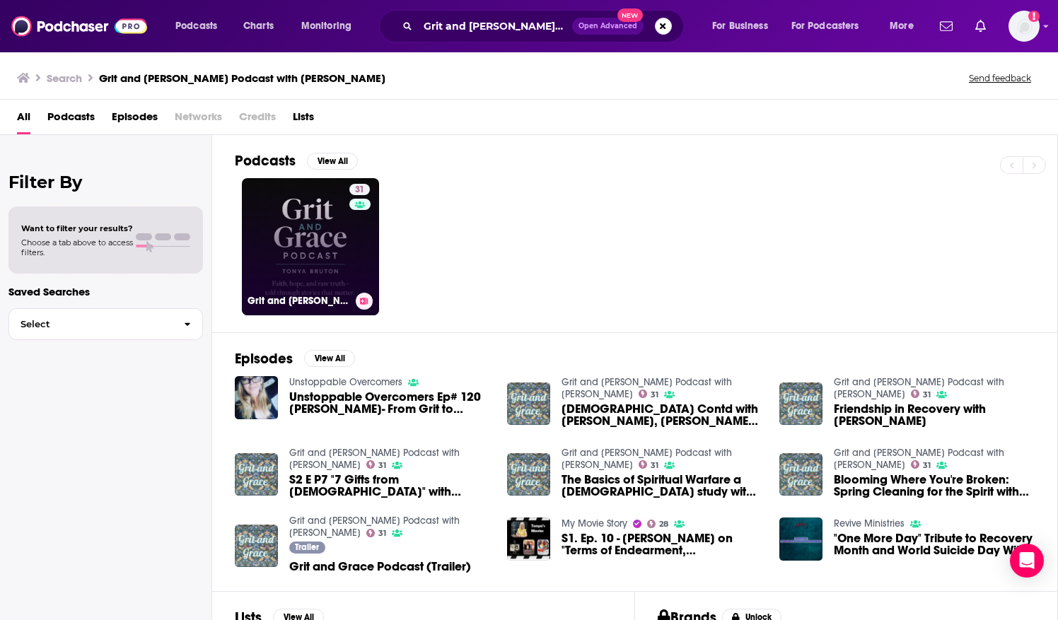
click at [308, 254] on link "31 Grit and Grace Podcast with Tonya Bruton" at bounding box center [310, 246] width 137 height 137
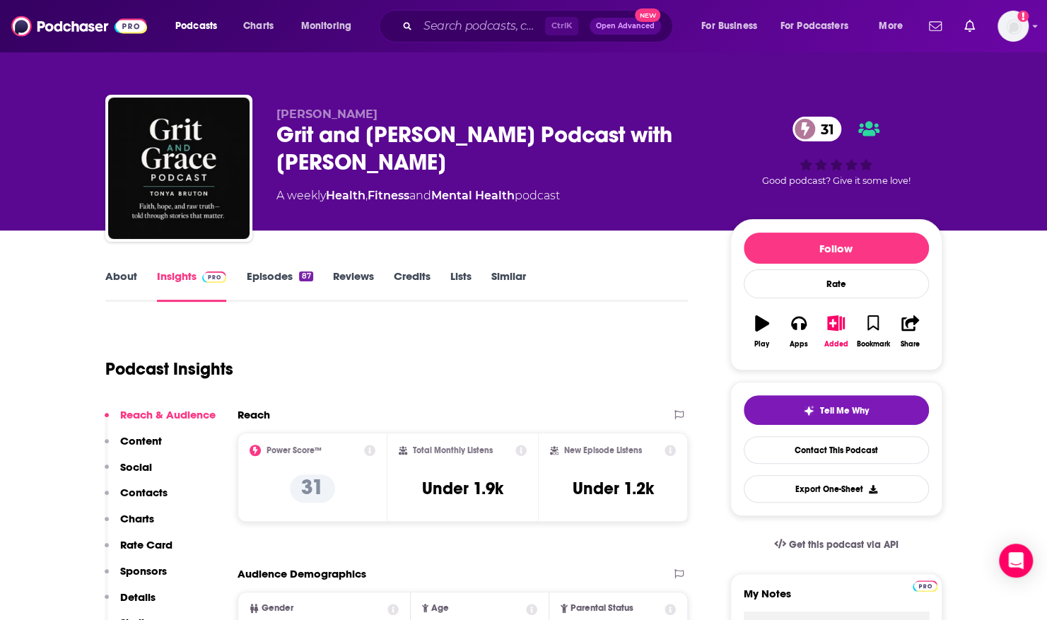
click at [120, 274] on link "About" at bounding box center [121, 285] width 32 height 33
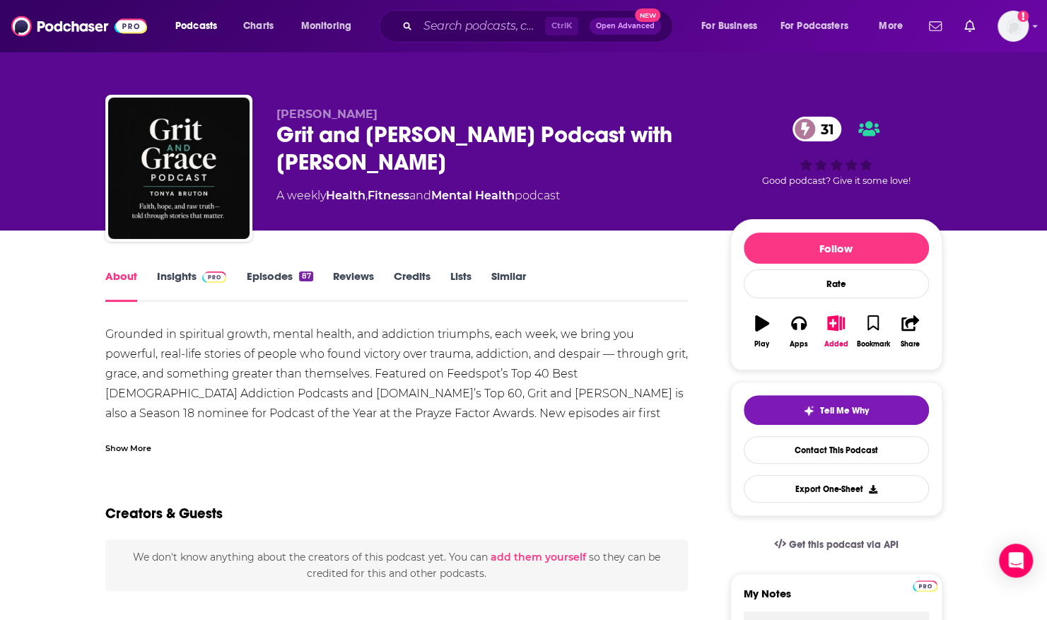
click at [142, 447] on div "Show More" at bounding box center [128, 446] width 46 height 13
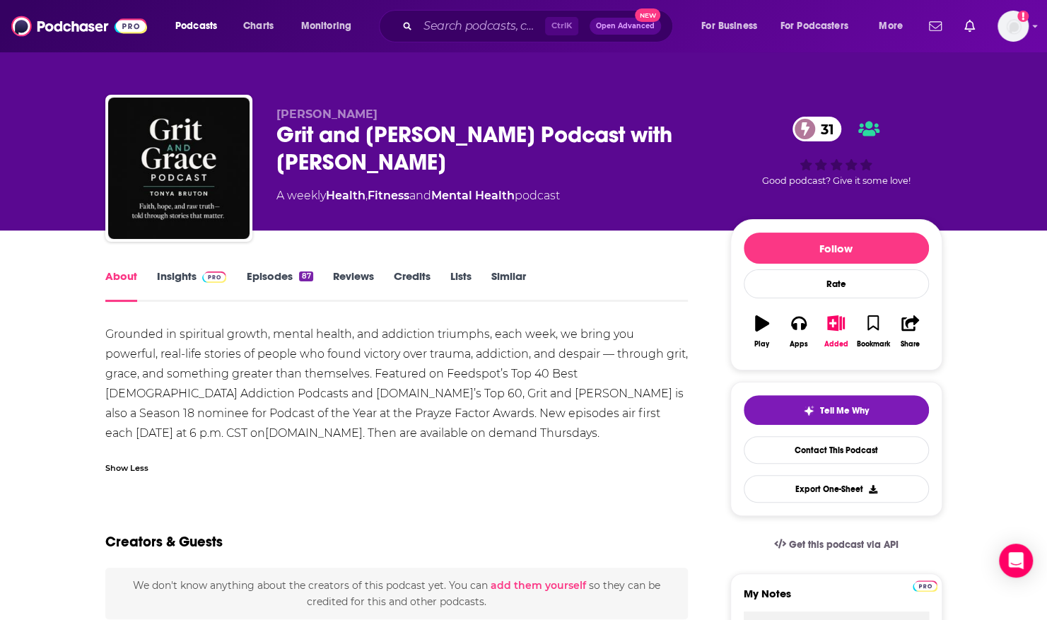
click at [277, 272] on link "Episodes 87" at bounding box center [279, 285] width 66 height 33
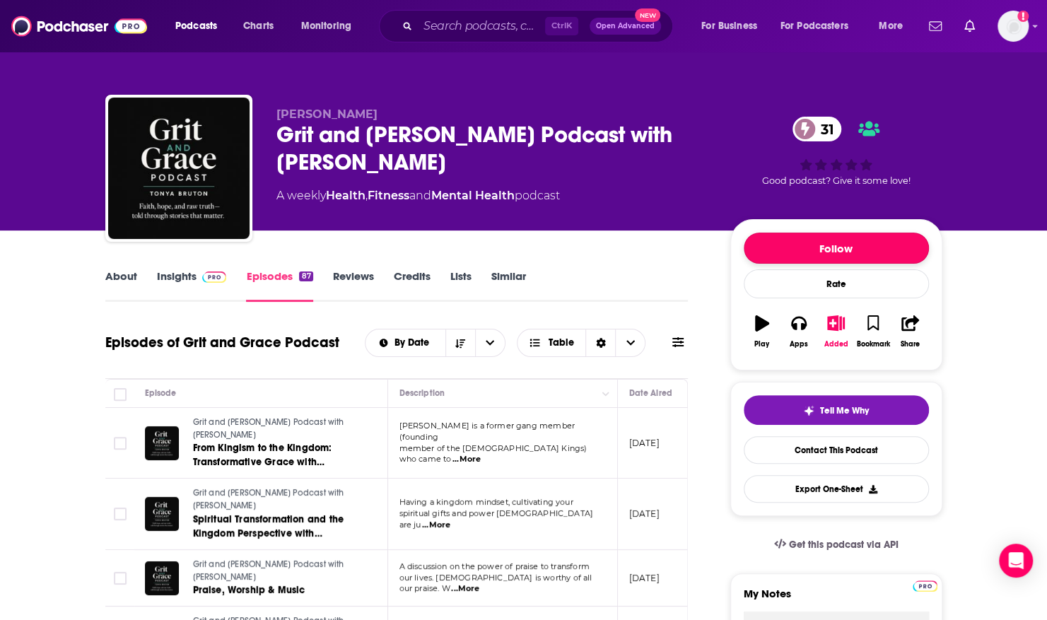
click at [872, 246] on button "Follow" at bounding box center [836, 248] width 185 height 31
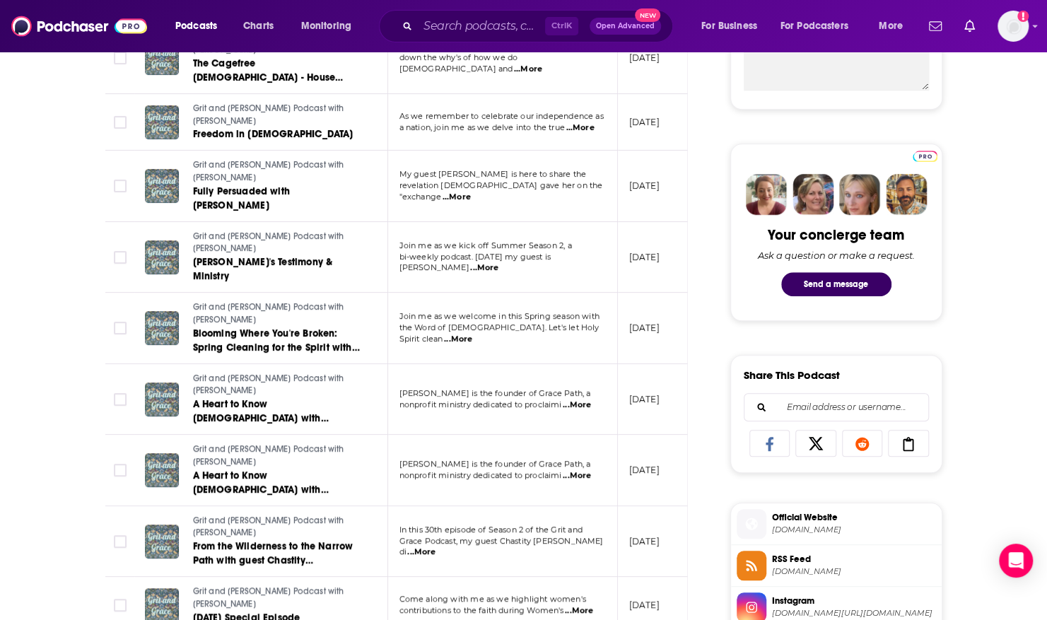
scroll to position [638, 0]
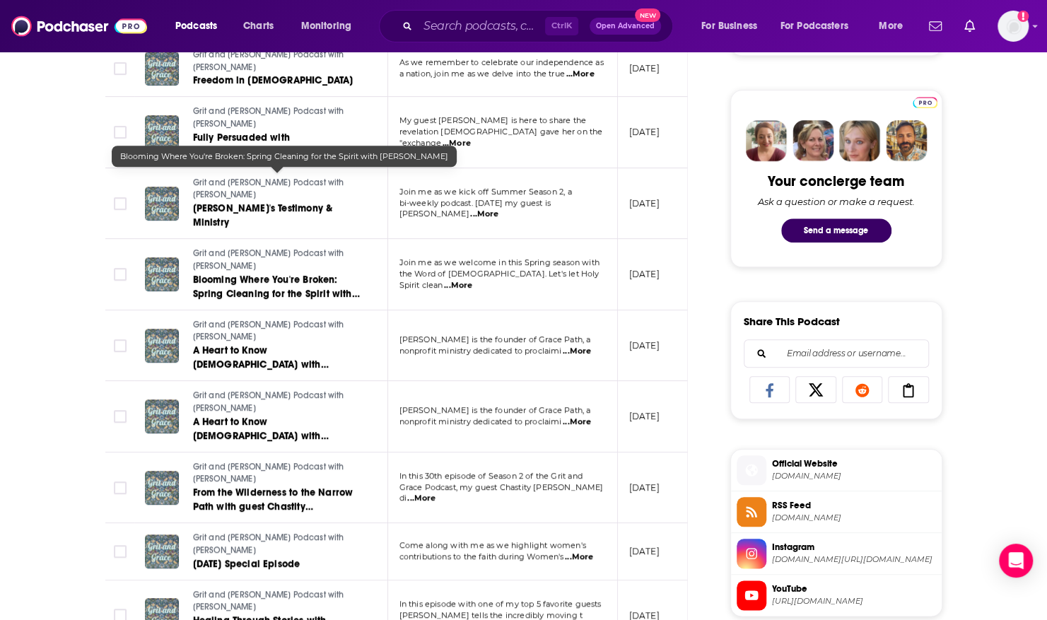
click at [247, 274] on span "Blooming Where You're Broken: Spring Cleaning for the Spirit with Tonya Bruton" at bounding box center [276, 294] width 167 height 40
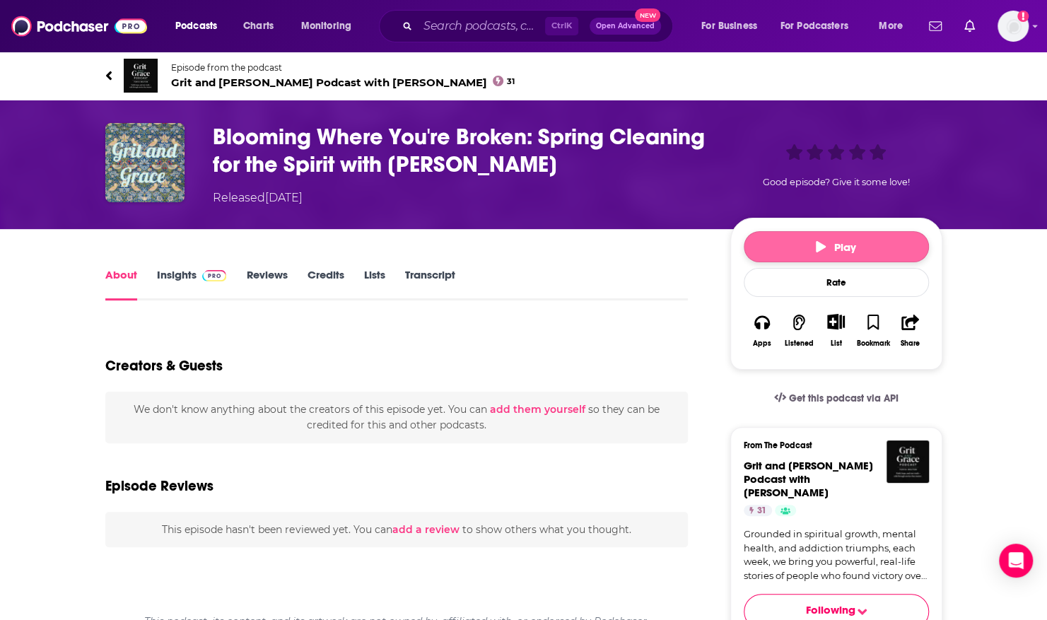
click at [806, 241] on button "Play" at bounding box center [836, 246] width 185 height 31
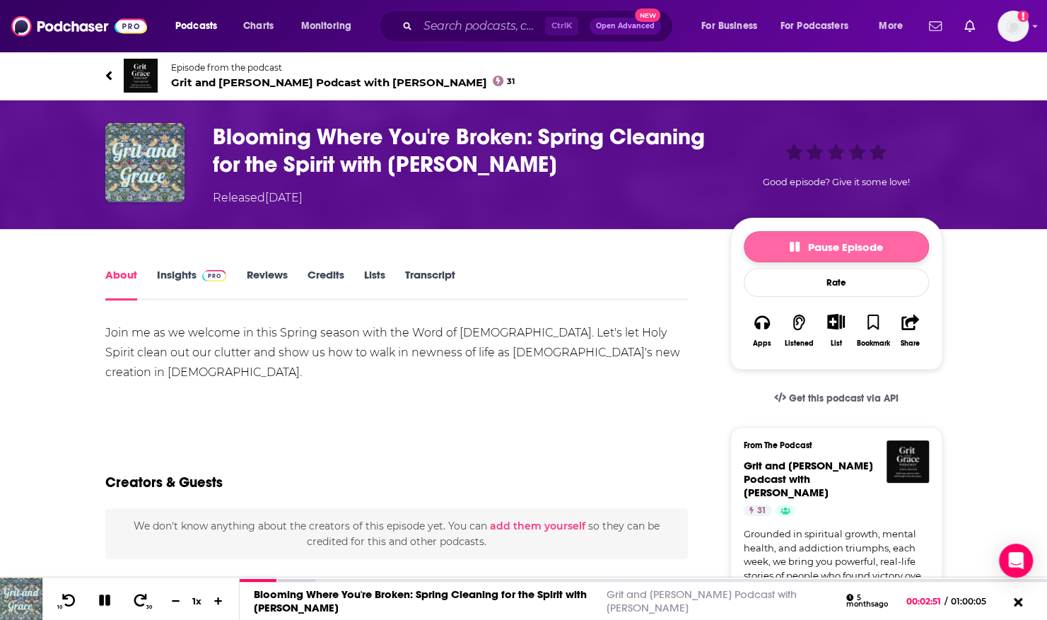
click at [805, 253] on span "Pause Episode" at bounding box center [836, 246] width 93 height 13
click at [440, 32] on input "Search podcasts, credits, & more..." at bounding box center [481, 26] width 127 height 23
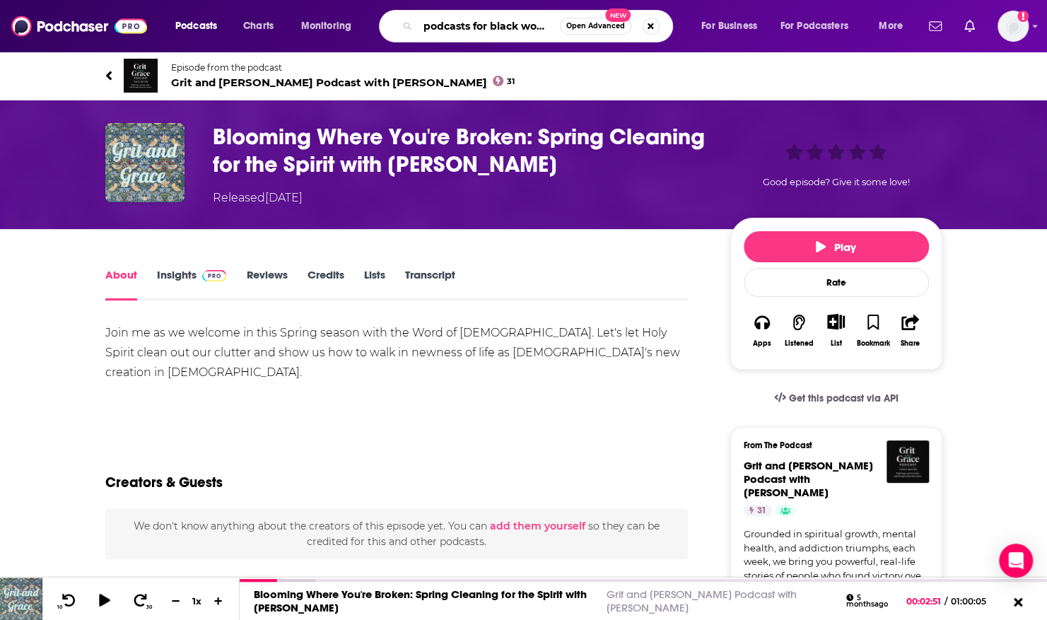
type input "podcasts for black women"
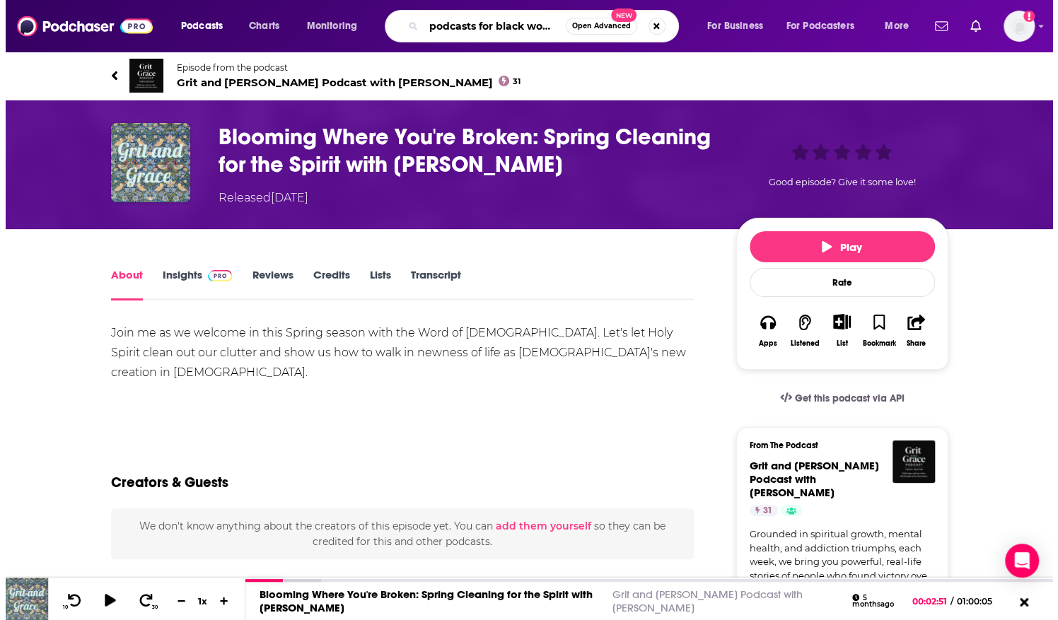
scroll to position [0, 7]
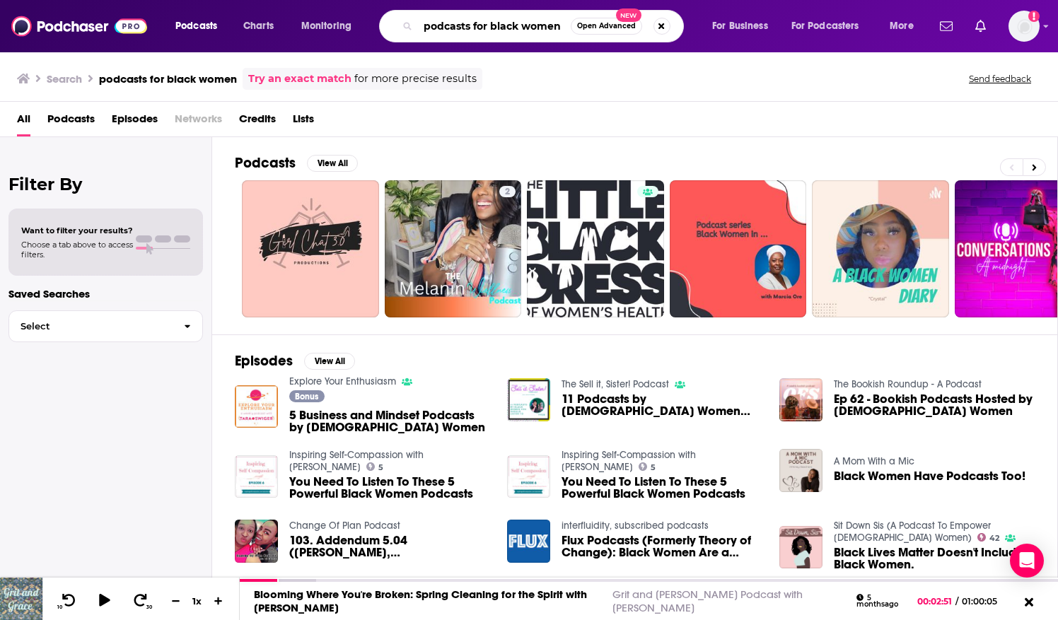
click at [426, 27] on input "podcasts for black women" at bounding box center [494, 26] width 153 height 23
drag, startPoint x: 426, startPoint y: 27, endPoint x: 605, endPoint y: 42, distance: 179.5
click at [619, 25] on div "podcasts for black women Open Advanced New" at bounding box center [531, 26] width 305 height 33
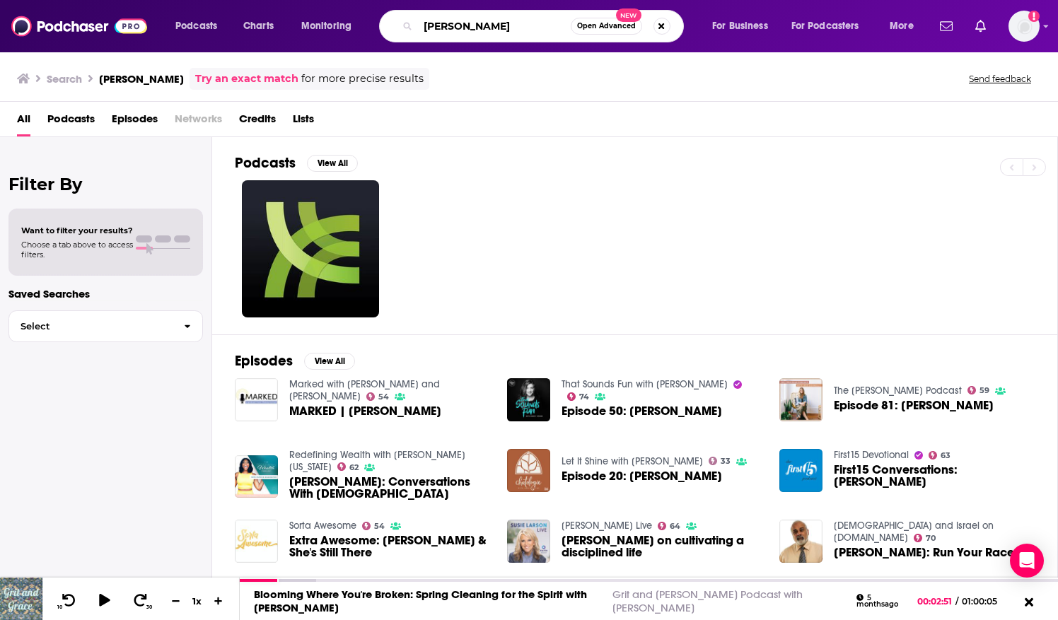
click at [537, 26] on input "chrystal evans hurst" at bounding box center [494, 26] width 153 height 23
type input "chrystal evans hurst sister circle"
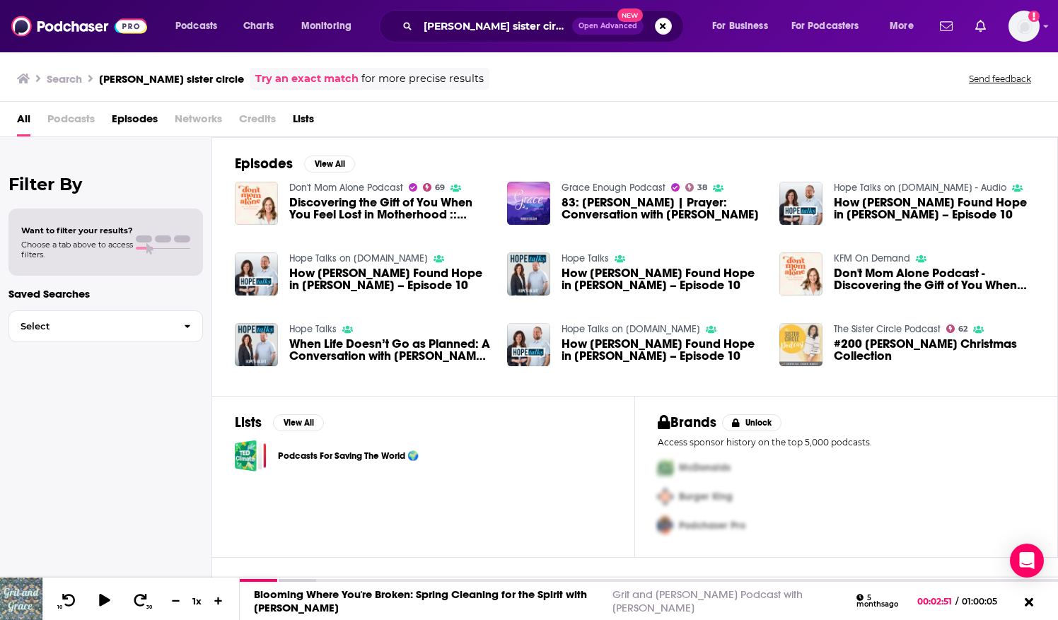
click at [791, 332] on img "#200 Chrystal’s Christmas Collection" at bounding box center [800, 344] width 43 height 43
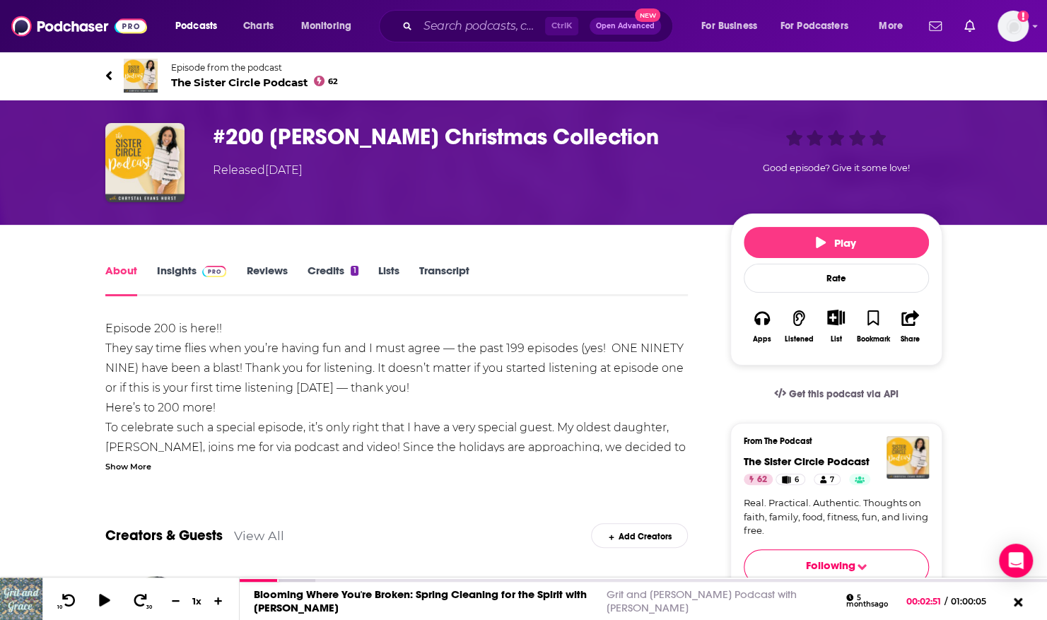
click at [139, 68] on img at bounding box center [141, 76] width 34 height 34
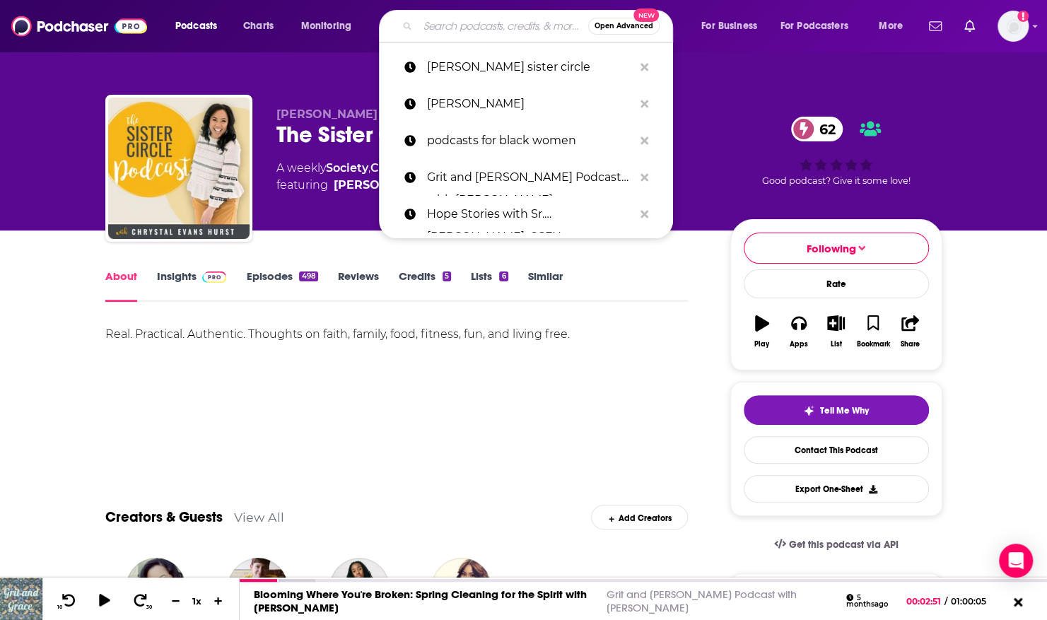
click at [446, 31] on input "Search podcasts, credits, & more..." at bounding box center [503, 26] width 170 height 23
paste input "Hey Tabi!"
type input "Hey Tabi!"
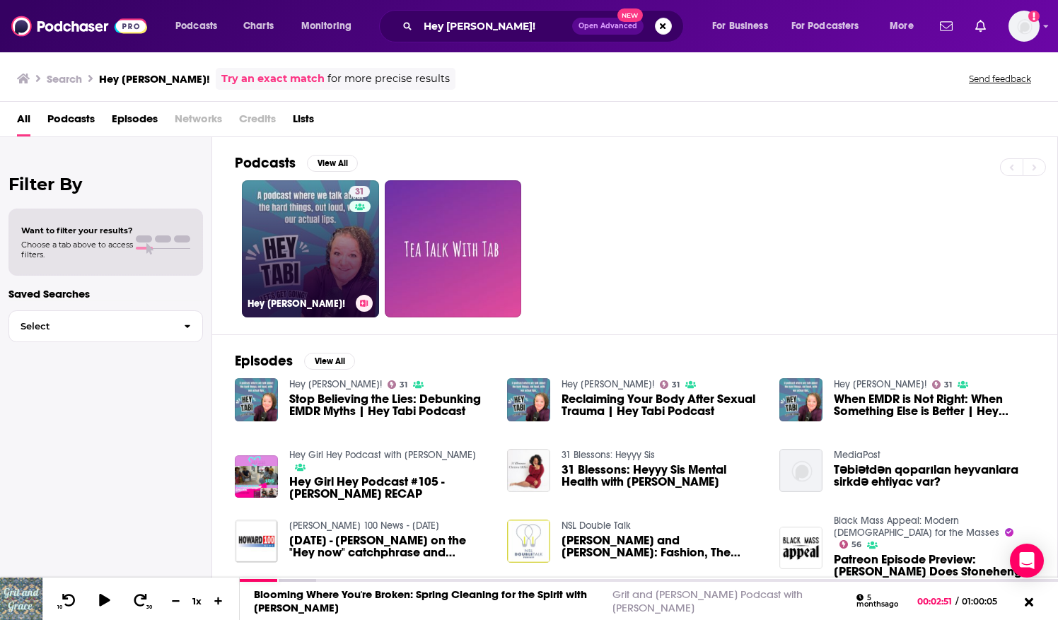
click at [311, 192] on link "31 Hey Tabi!" at bounding box center [310, 248] width 137 height 137
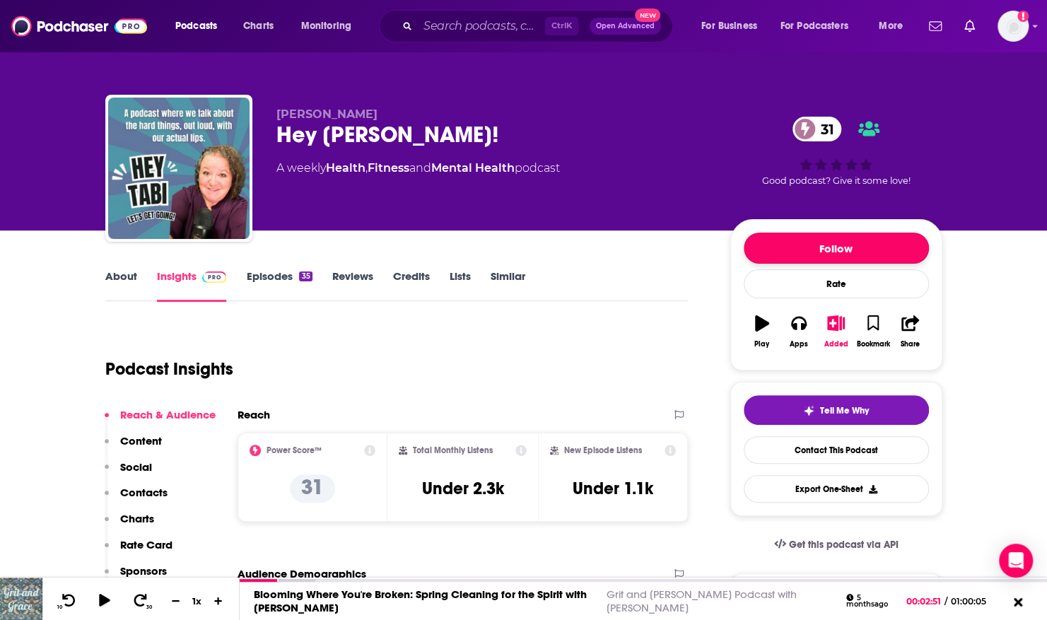
click at [762, 241] on button "Follow" at bounding box center [836, 248] width 185 height 31
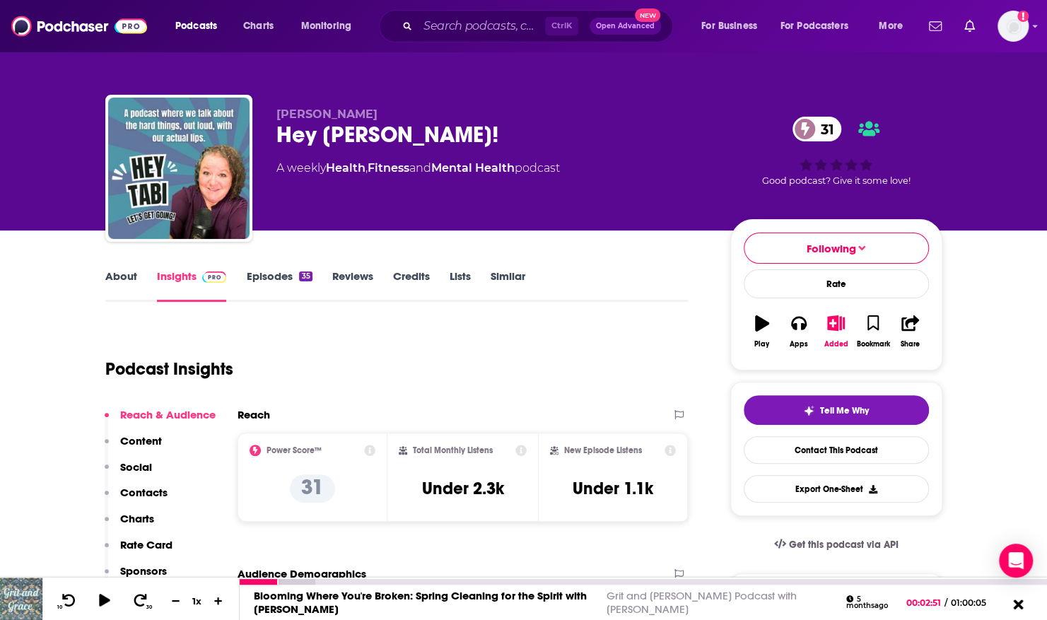
click at [1021, 602] on icon at bounding box center [1018, 604] width 18 height 14
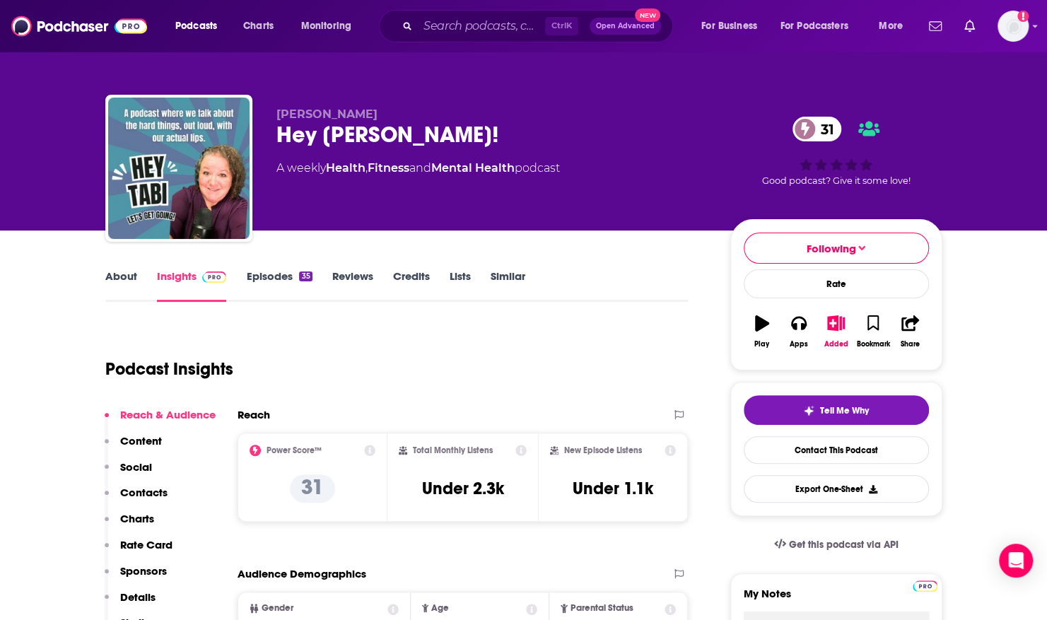
click at [124, 275] on link "About" at bounding box center [121, 285] width 32 height 33
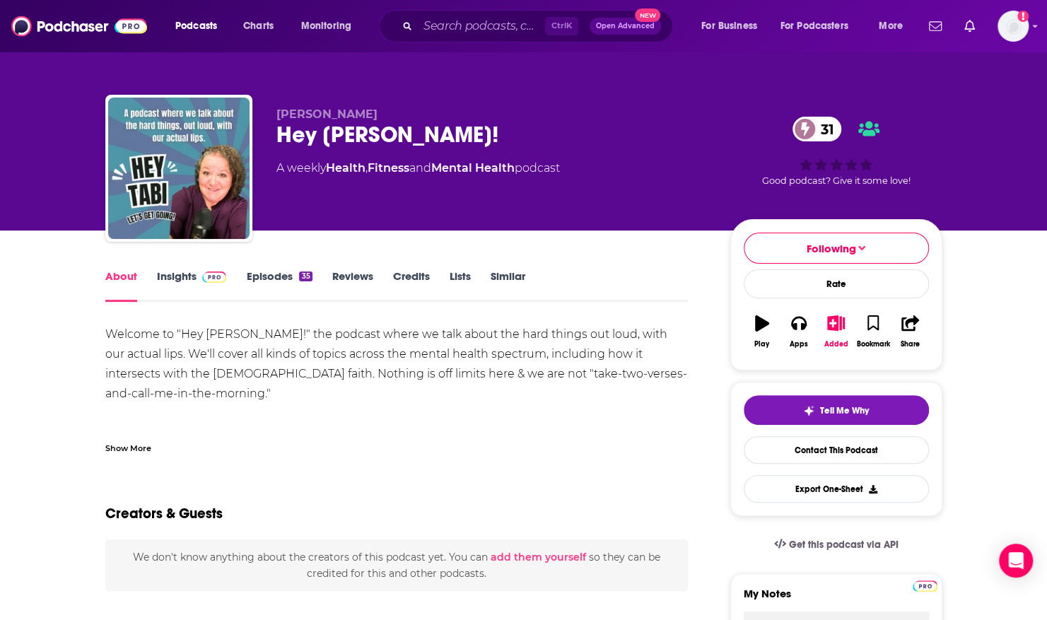
click at [148, 446] on div "Show More" at bounding box center [128, 446] width 46 height 13
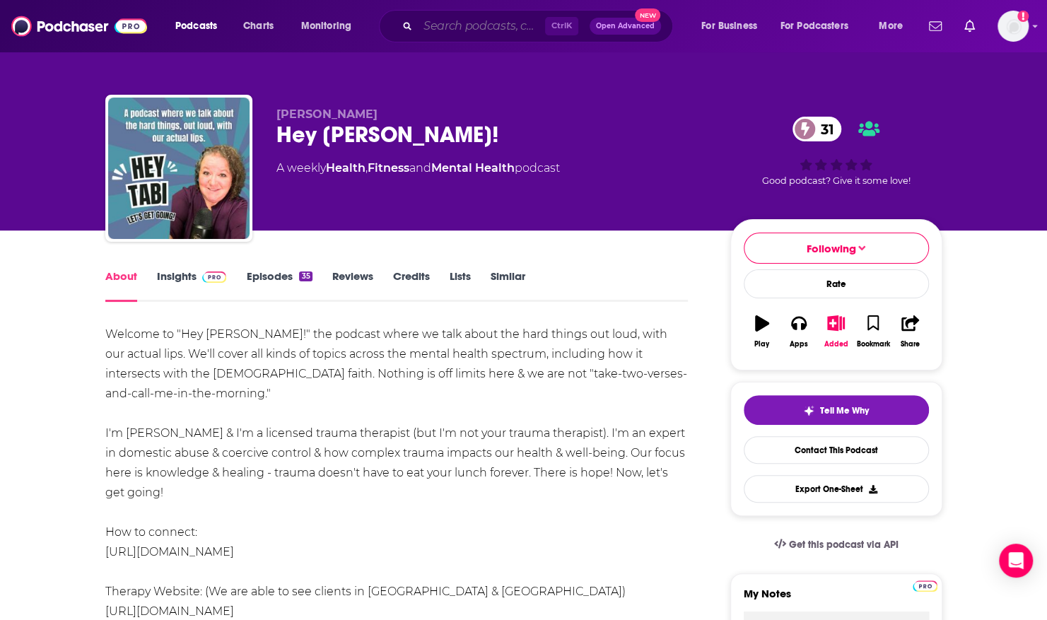
click at [437, 34] on input "Search podcasts, credits, & more..." at bounding box center [481, 26] width 127 height 23
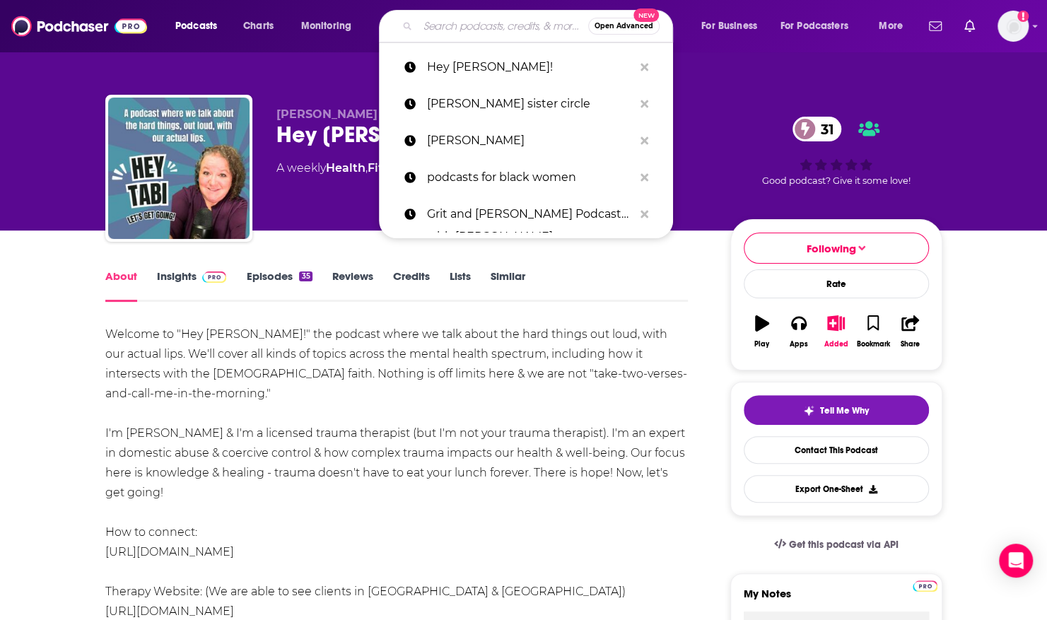
paste input "The Prosperous Christian Therapist"
type input "The Prosperous Christian Therapist"
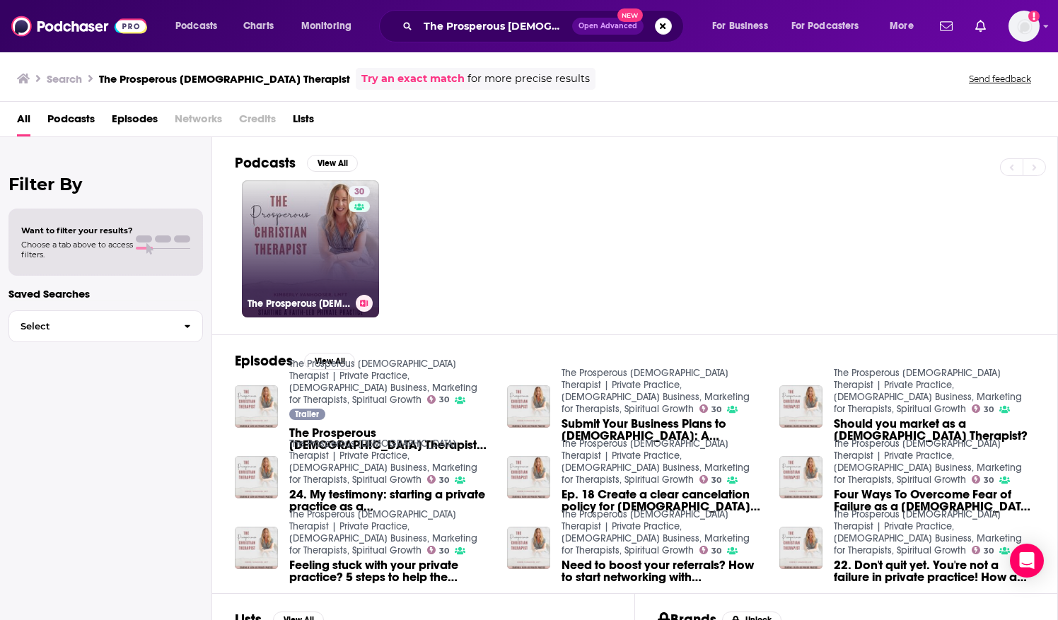
click at [324, 246] on link "30 The Prosperous Christian Therapist | Private Practice, Christian Business, M…" at bounding box center [310, 248] width 137 height 137
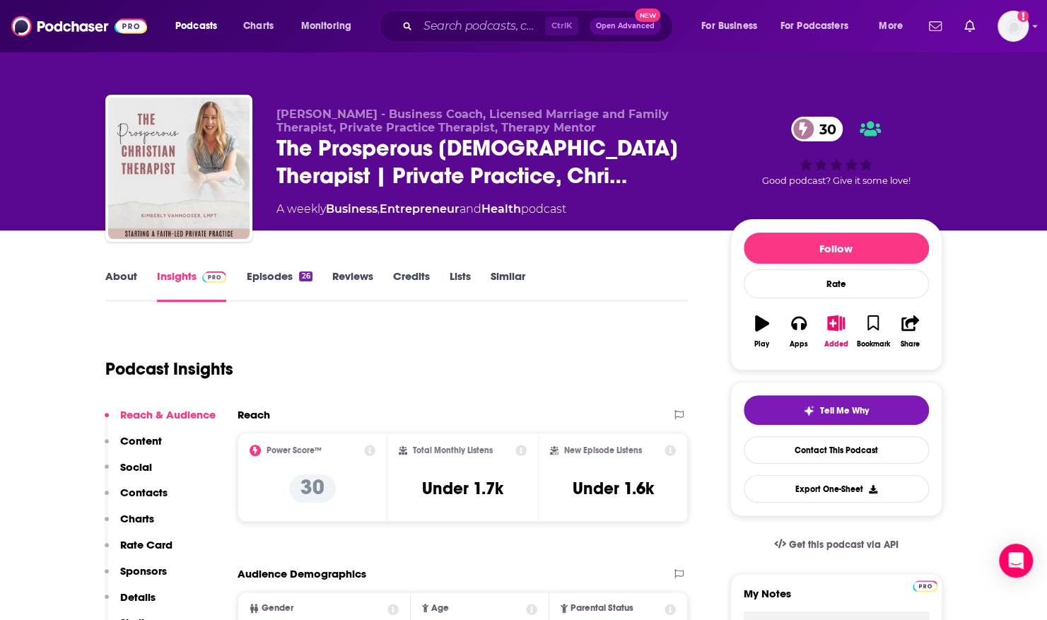
click at [120, 274] on link "About" at bounding box center [121, 285] width 32 height 33
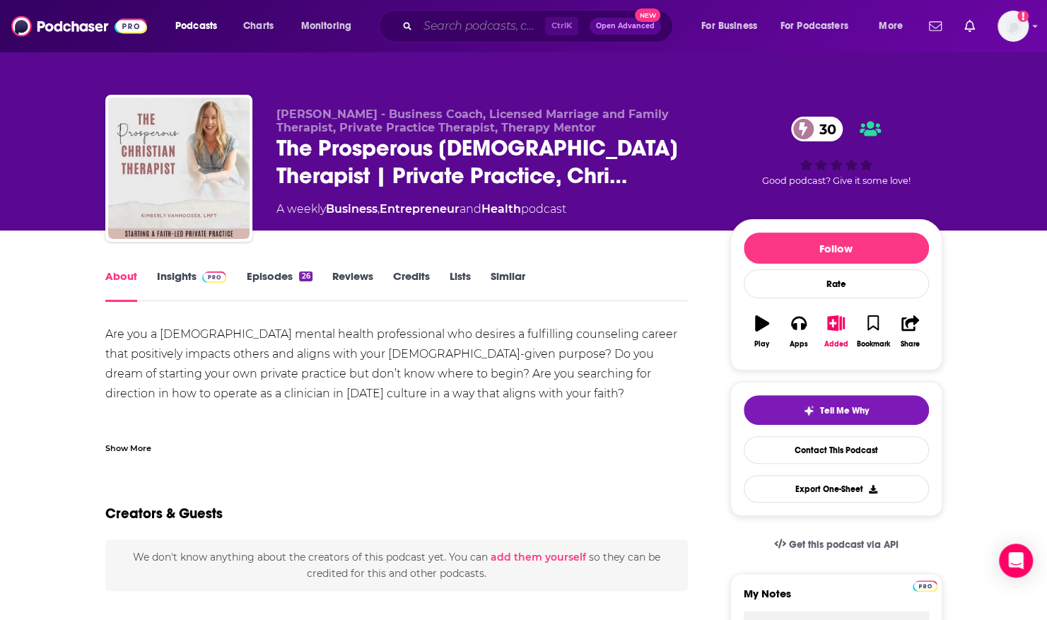
click at [501, 29] on input "Search podcasts, credits, & more..." at bounding box center [481, 26] width 127 height 23
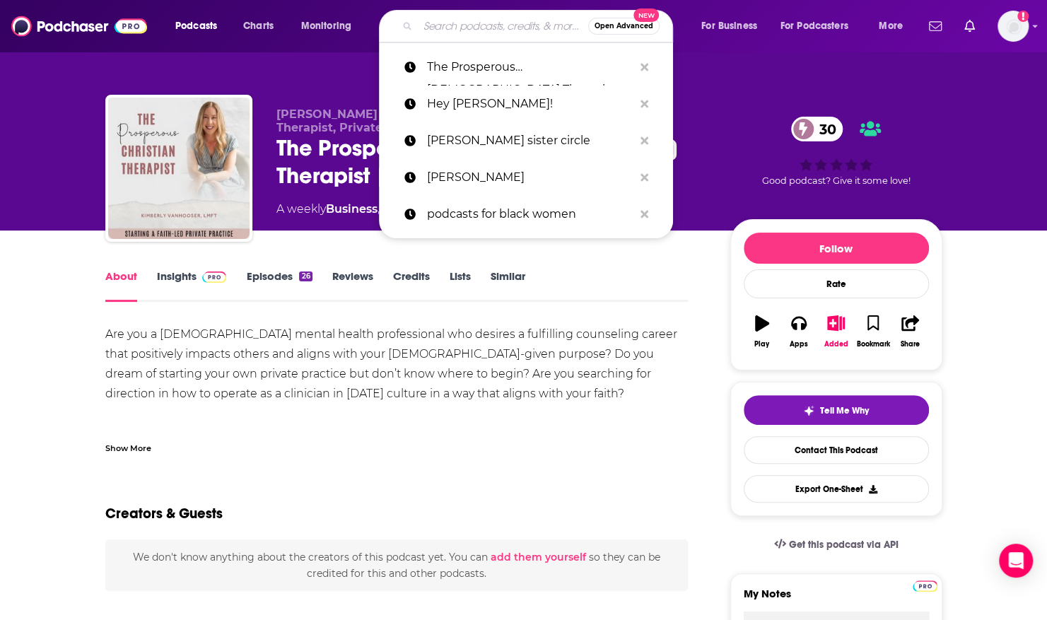
paste input "I Wish You Could Hear This"
type input "I Wish You Could Hear This"
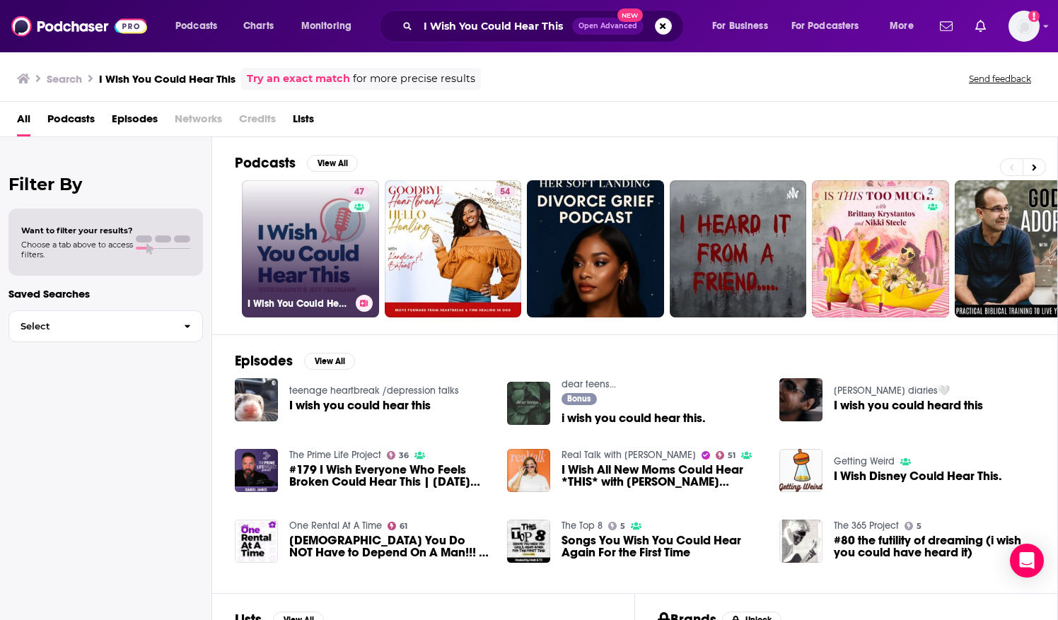
click at [273, 197] on link "47 I Wish You Could Hear This" at bounding box center [310, 248] width 137 height 137
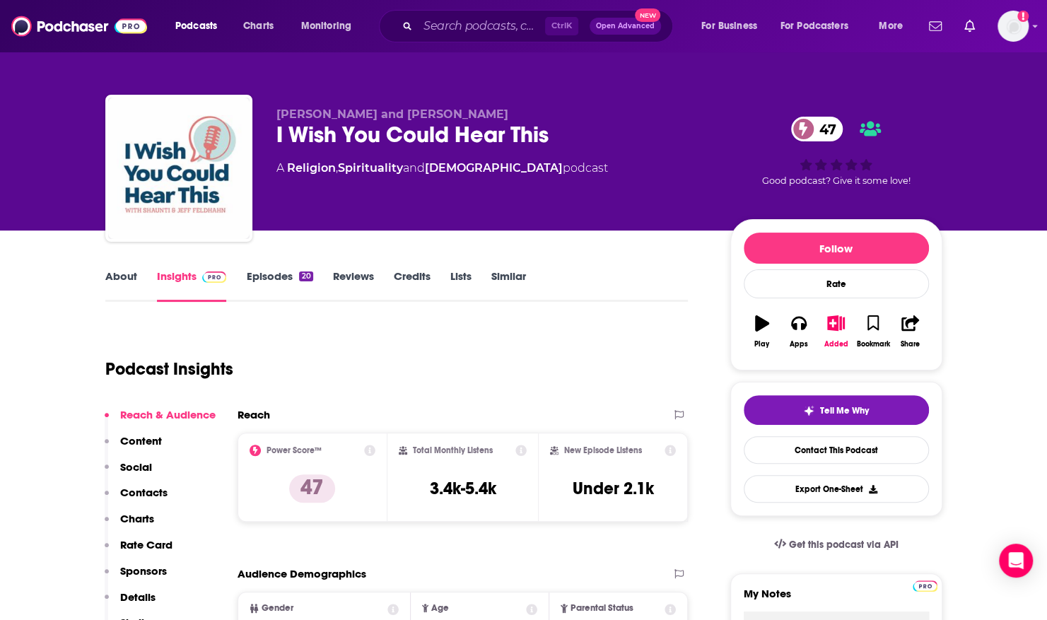
click at [117, 277] on link "About" at bounding box center [121, 285] width 32 height 33
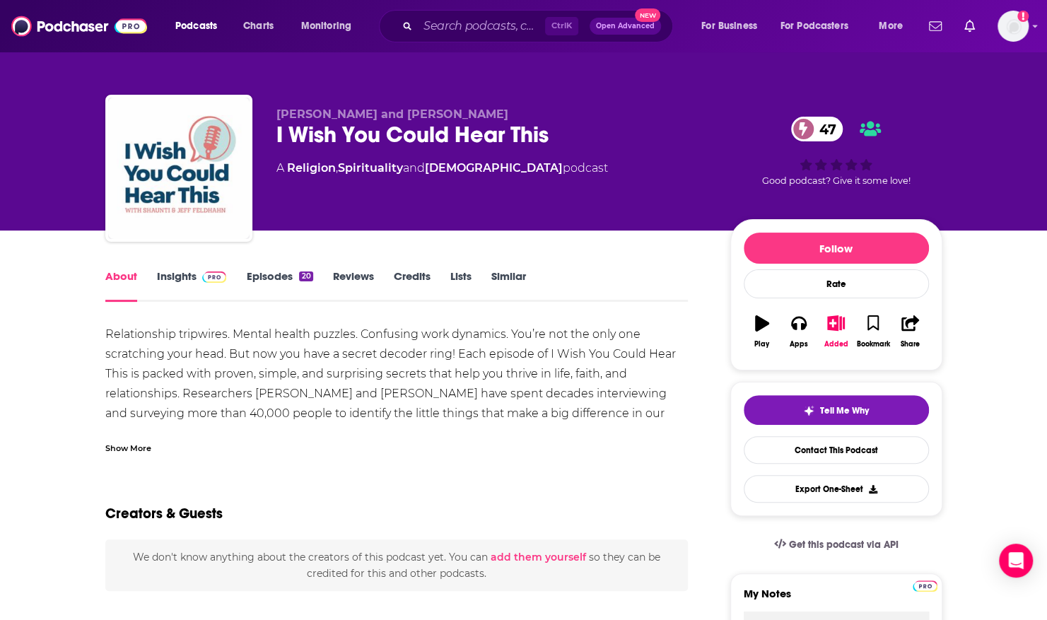
click at [124, 445] on div "Show More" at bounding box center [128, 446] width 46 height 13
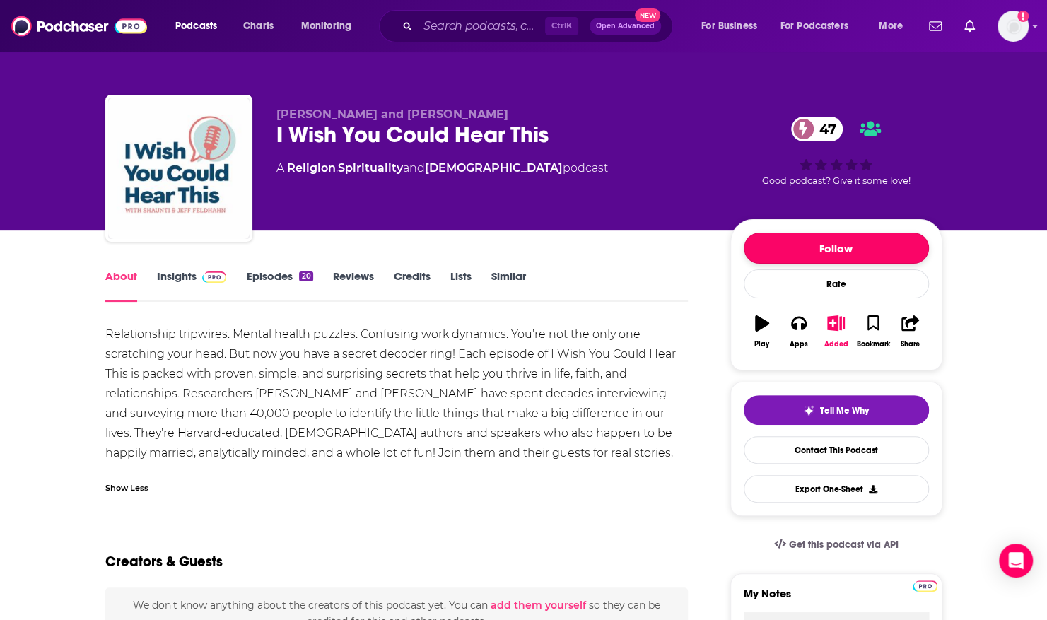
click at [827, 239] on button "Follow" at bounding box center [836, 248] width 185 height 31
click at [540, 525] on div "Creators & Guests" at bounding box center [396, 553] width 583 height 69
click at [474, 20] on input "Search podcasts, credits, & more..." at bounding box center [481, 26] width 127 height 23
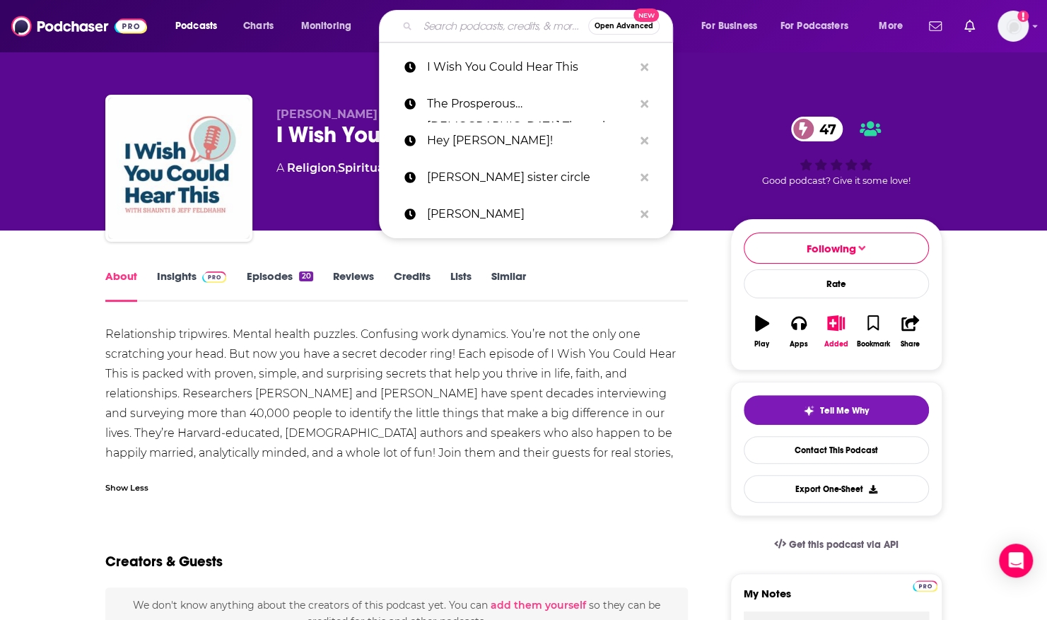
paste input "Thriving In [DEMOGRAPHIC_DATA]"
type input "Thriving In [DEMOGRAPHIC_DATA]"
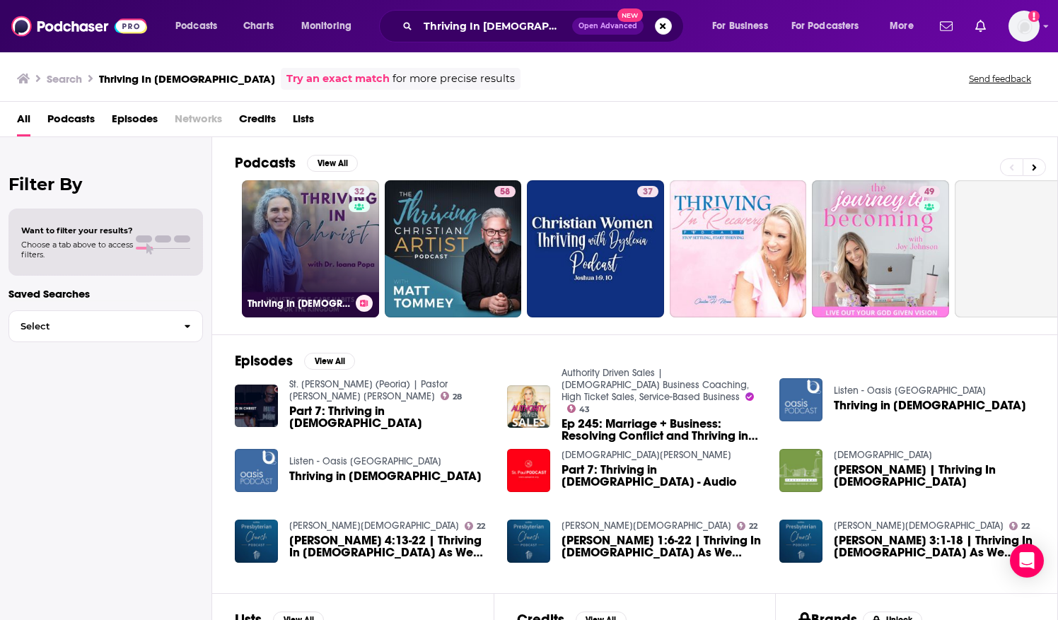
click at [321, 212] on link "32 Thriving In Christ | Professional Women, High Level Habits, Resilience, Burn…" at bounding box center [310, 248] width 137 height 137
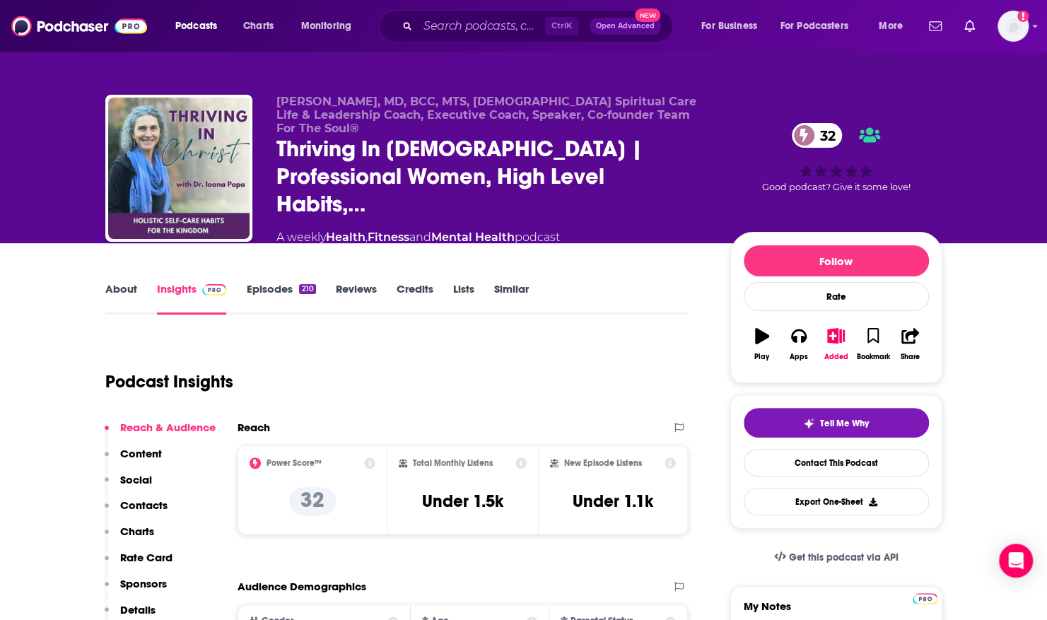
click at [117, 282] on link "About" at bounding box center [121, 298] width 32 height 33
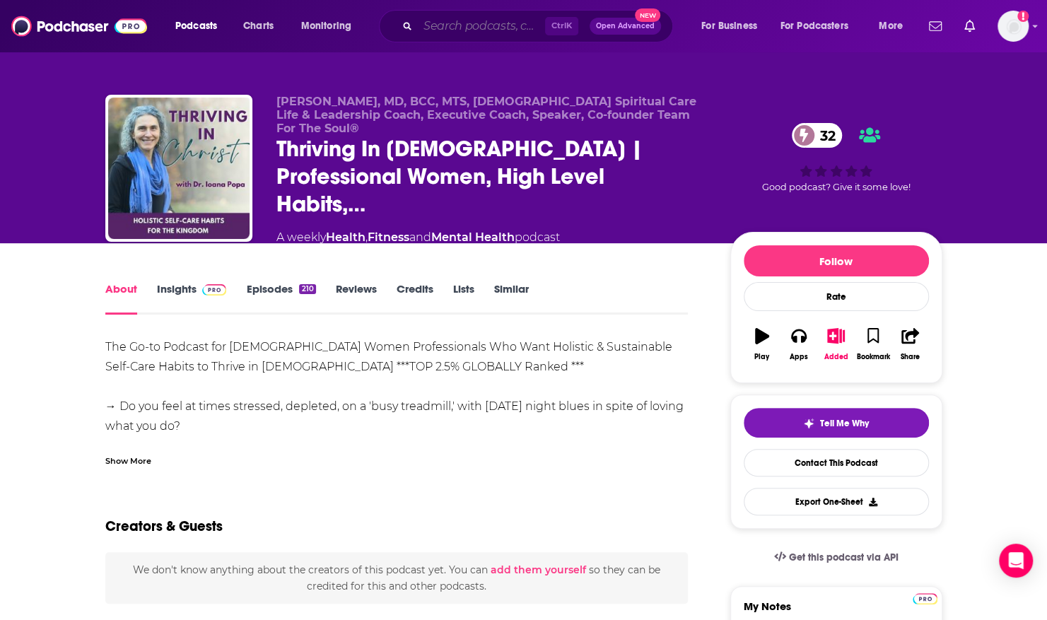
click at [471, 30] on input "Search podcasts, credits, & more..." at bounding box center [481, 26] width 127 height 23
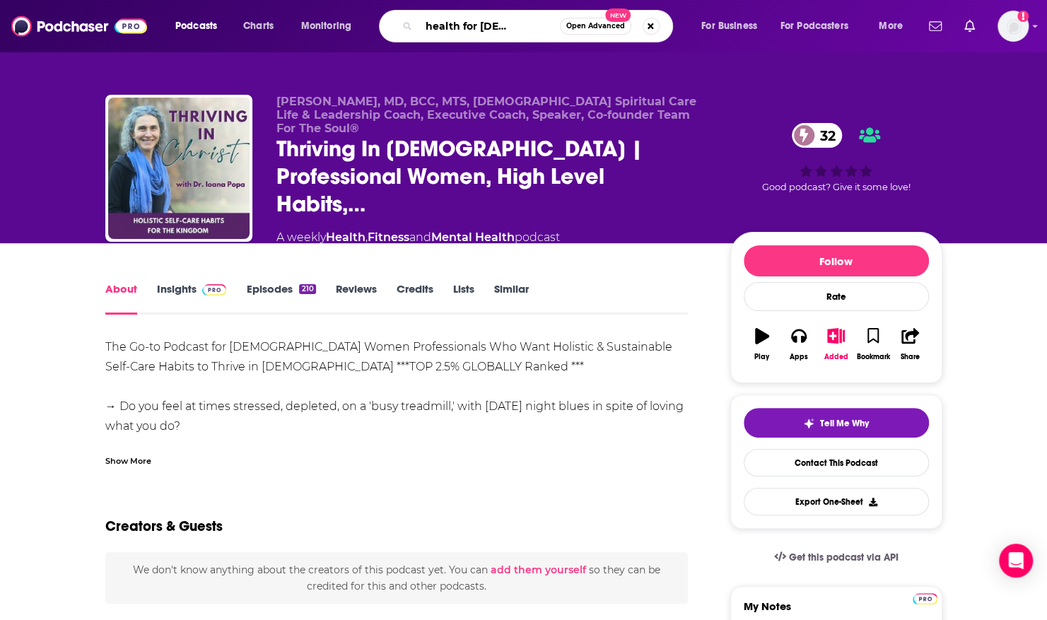
type input "mental health for [DEMOGRAPHIC_DATA] moms"
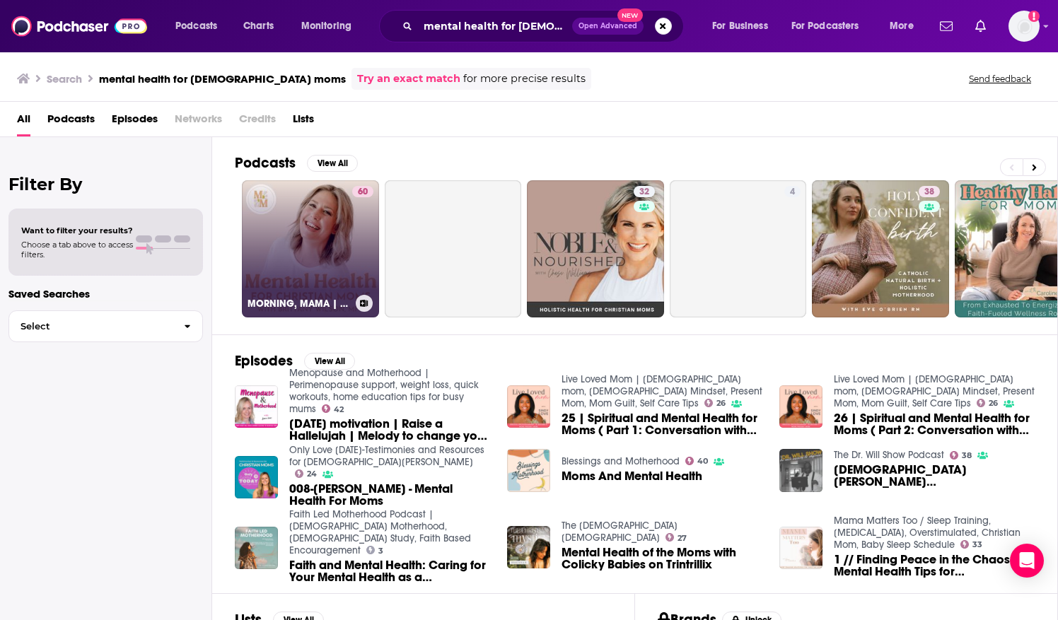
click at [255, 218] on link "60 MORNING, MAMA | Mental Health for Christian Moms: self care, mom overwhelm, …" at bounding box center [310, 248] width 137 height 137
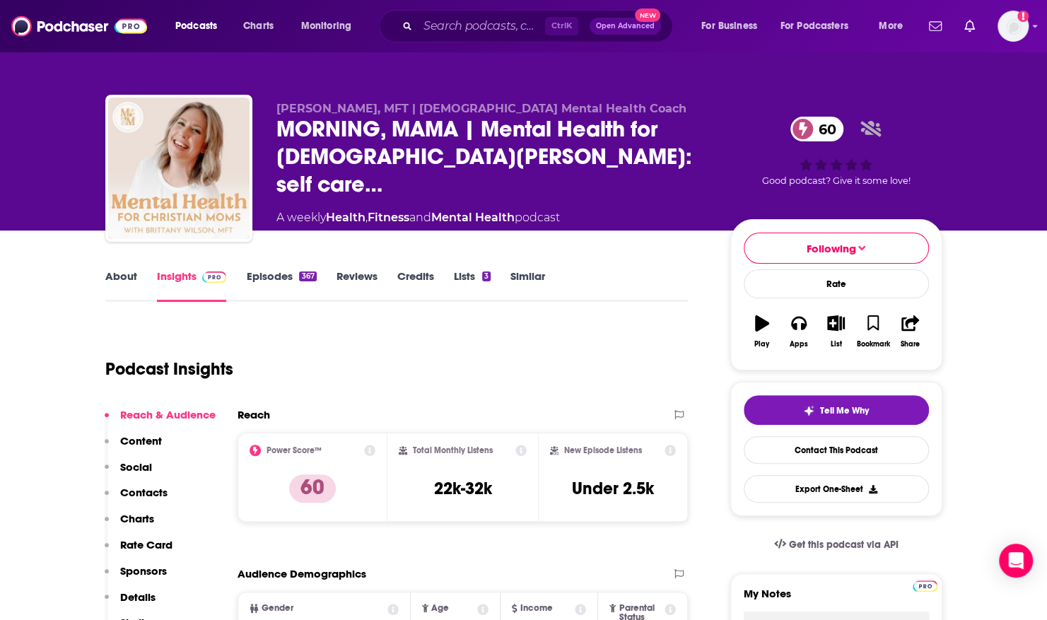
click at [117, 281] on link "About" at bounding box center [121, 285] width 32 height 33
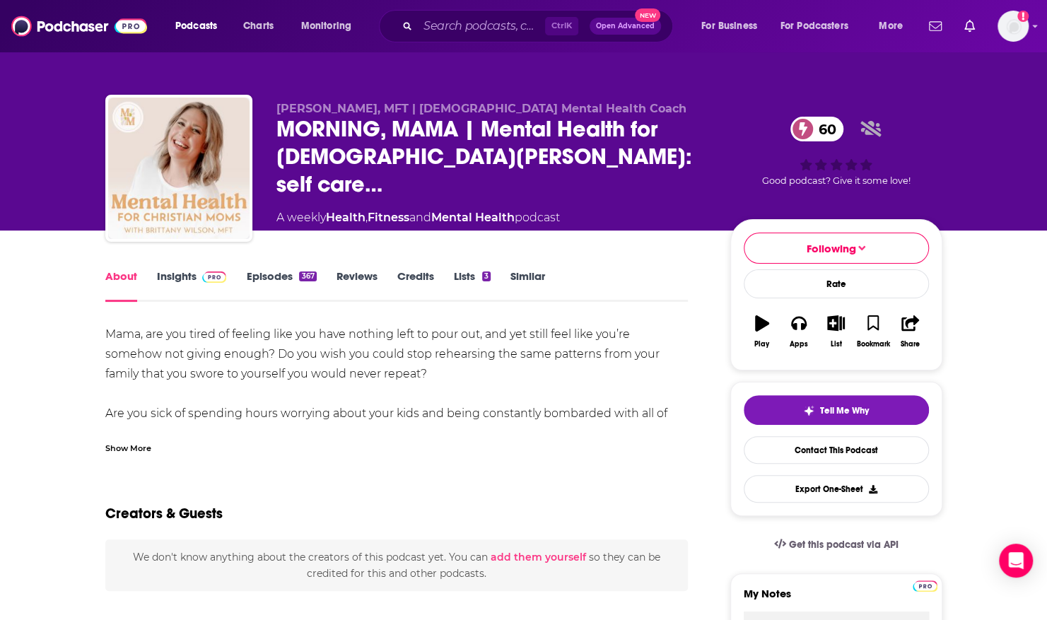
click at [134, 448] on div "Show More" at bounding box center [128, 446] width 46 height 13
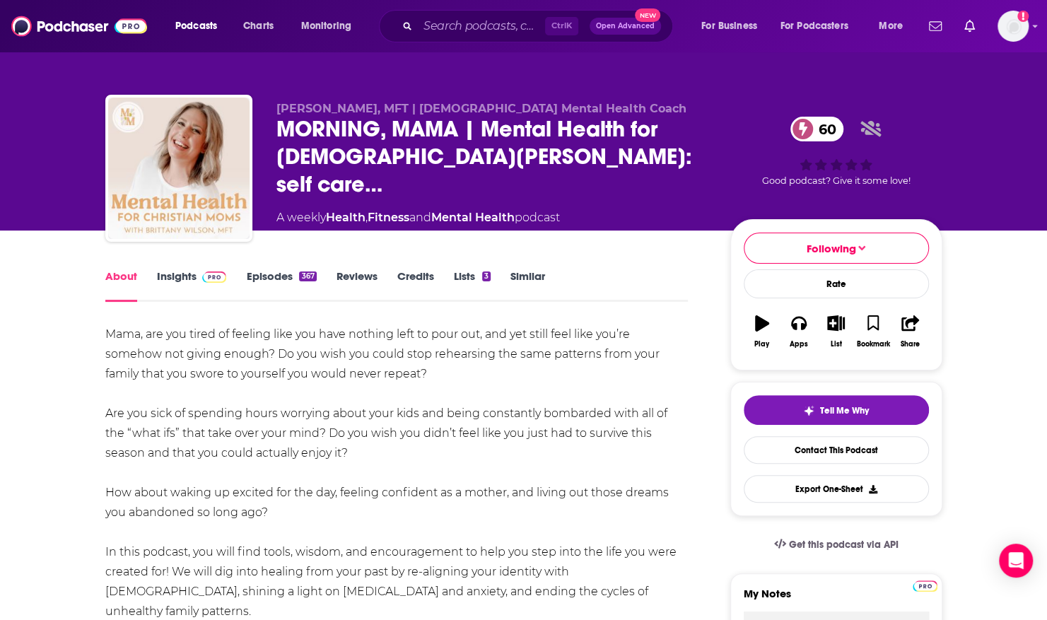
click at [460, 274] on link "Lists 3" at bounding box center [472, 285] width 37 height 33
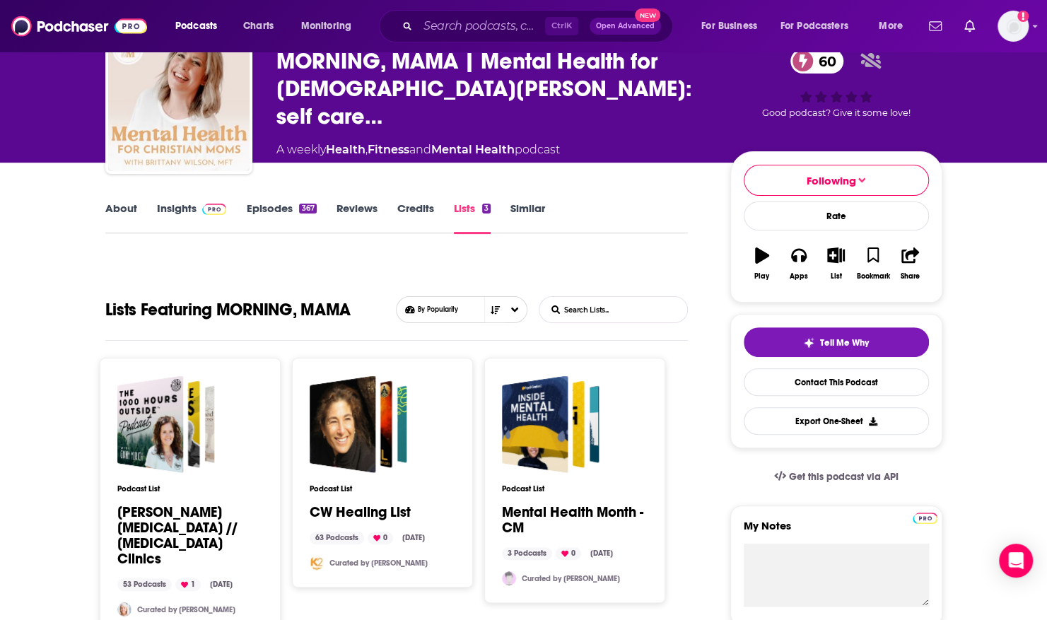
scroll to position [90, 0]
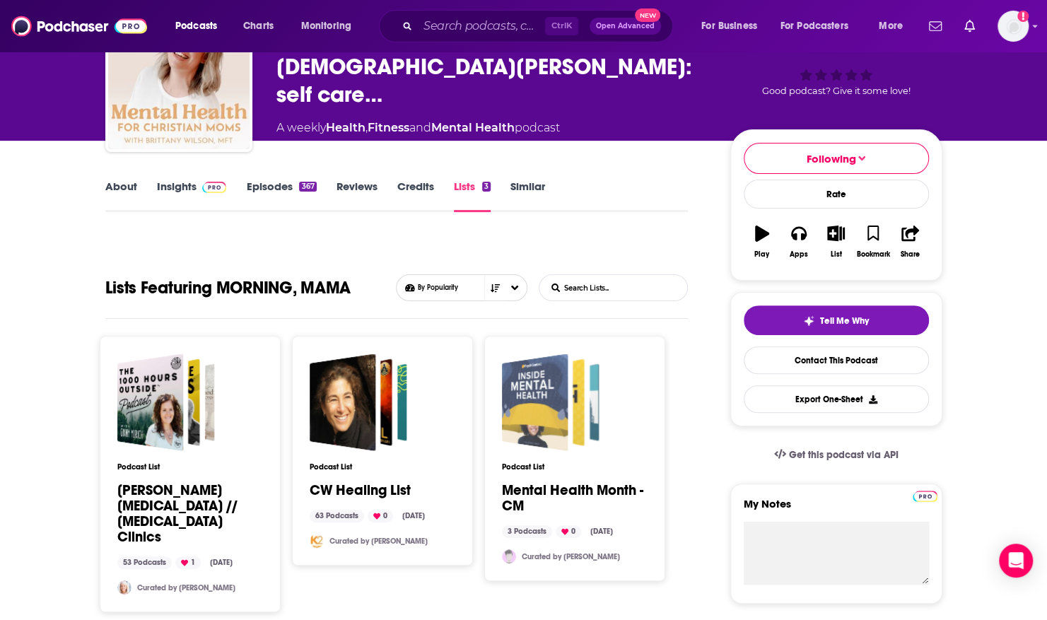
click at [590, 373] on div "Mental Health Month - CM" at bounding box center [573, 402] width 51 height 78
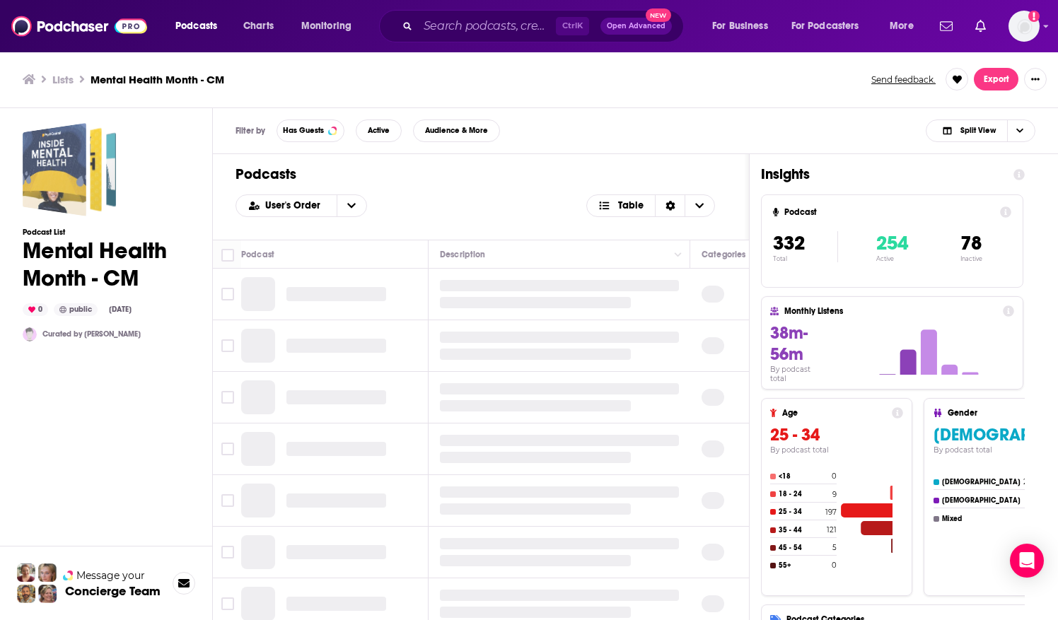
click at [96, 144] on div "Mental Health Month - CM" at bounding box center [74, 169] width 55 height 84
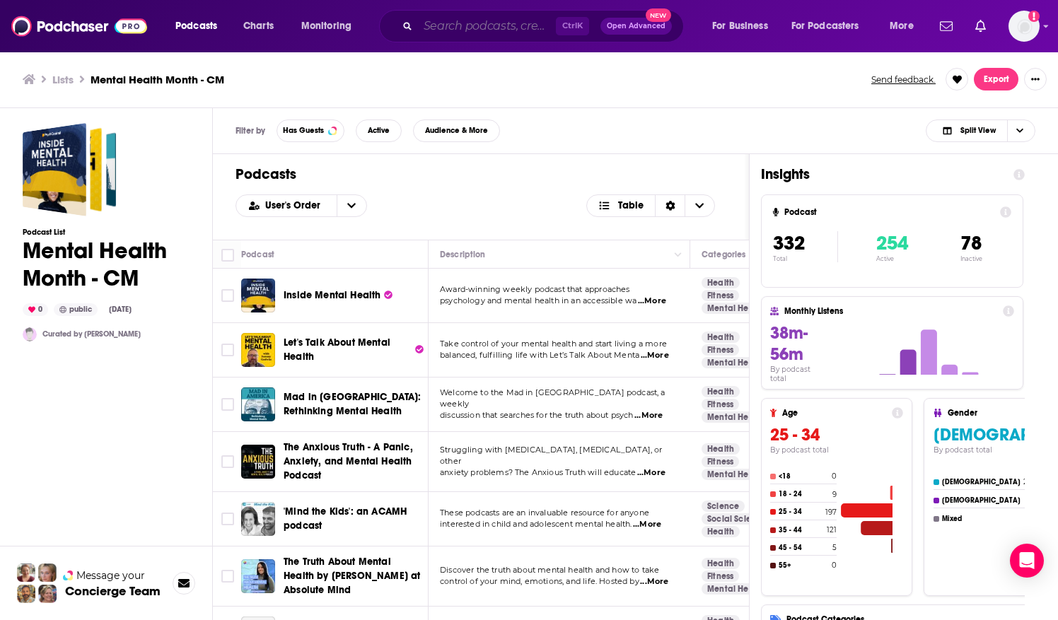
click at [476, 24] on input "Search podcasts, credits, & more..." at bounding box center [487, 26] width 138 height 23
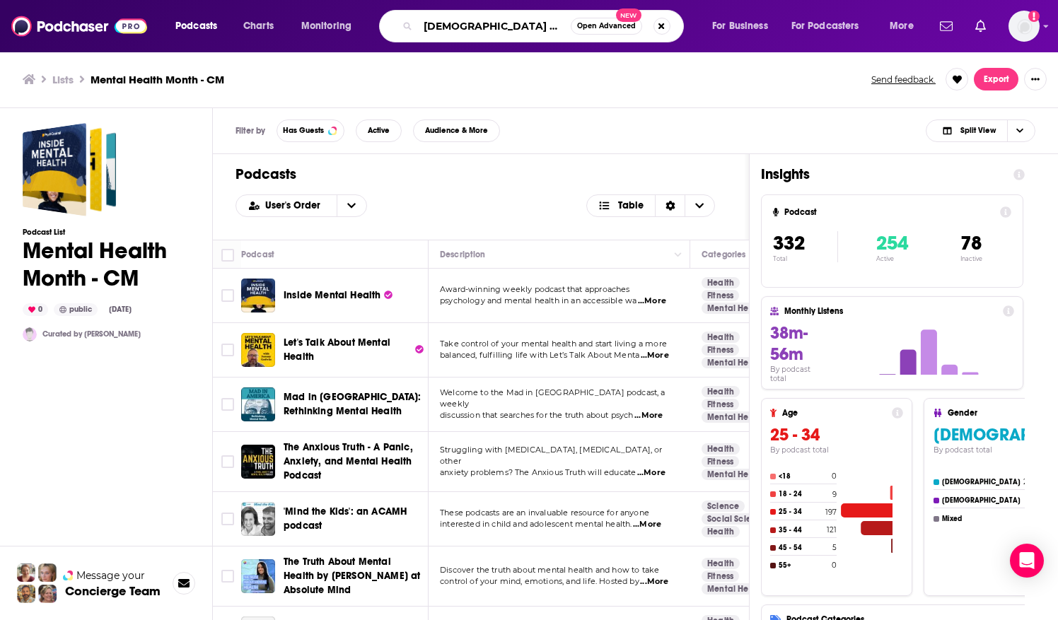
type input "[DEMOGRAPHIC_DATA] mental health"
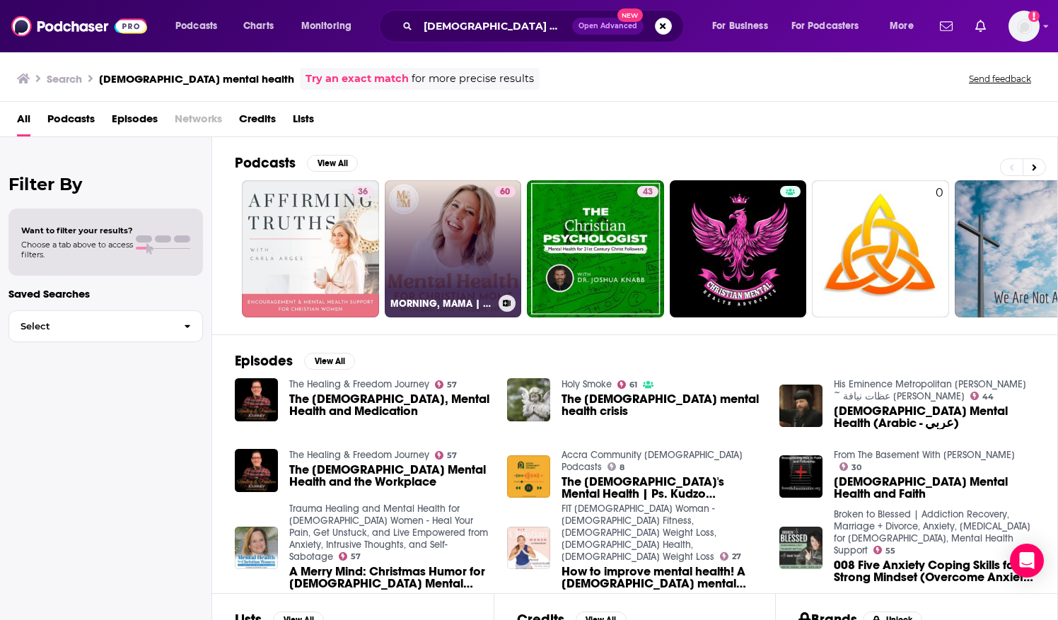
click at [410, 208] on link "60 MORNING, MAMA | Mental Health for Christian Moms: self care, mom overwhelm, …" at bounding box center [453, 248] width 137 height 137
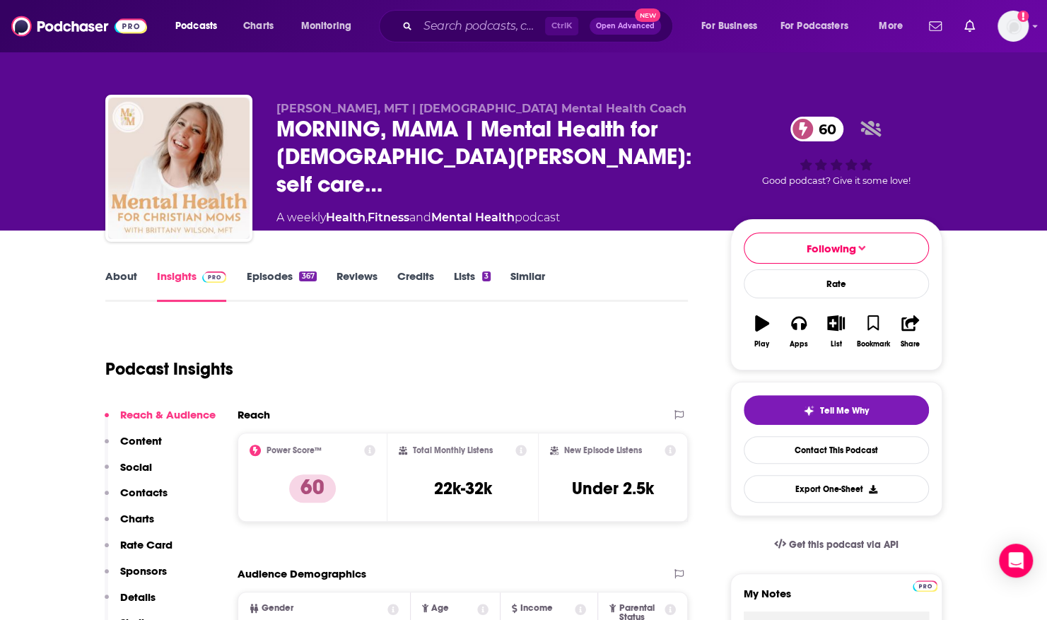
click at [117, 274] on link "About" at bounding box center [121, 285] width 32 height 33
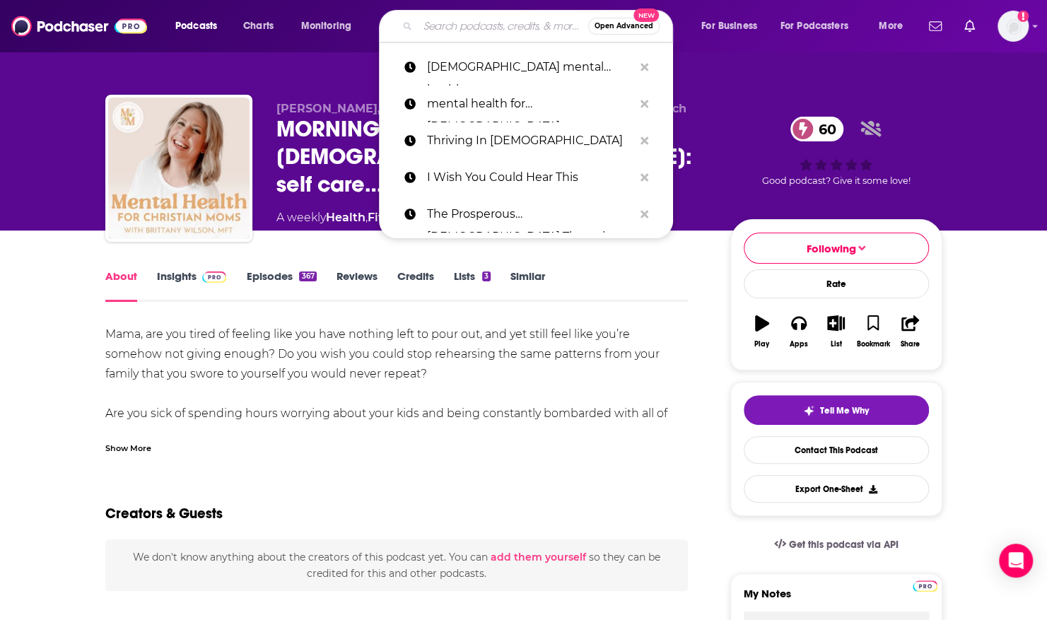
click at [490, 21] on input "Search podcasts, credits, & more..." at bounding box center [503, 26] width 170 height 23
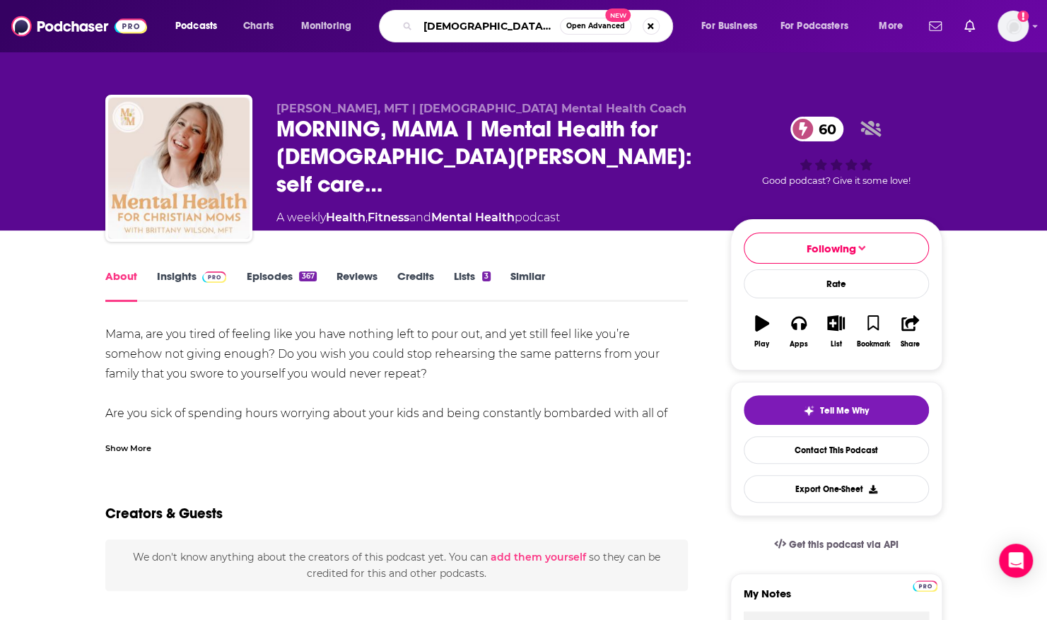
type input "[DEMOGRAPHIC_DATA] therapist"
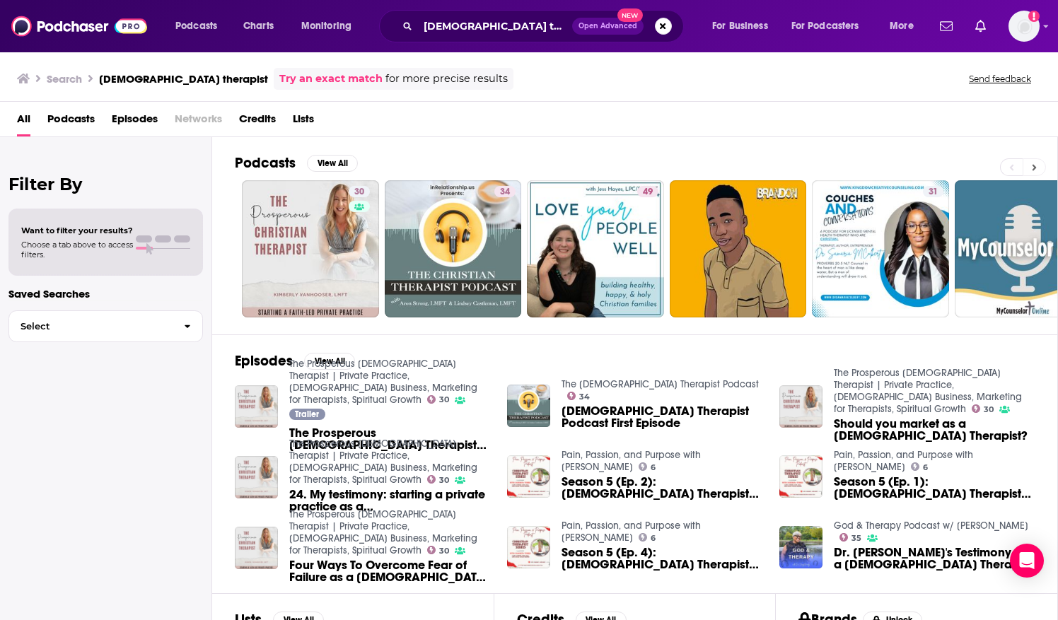
click at [1038, 161] on button at bounding box center [1033, 167] width 23 height 18
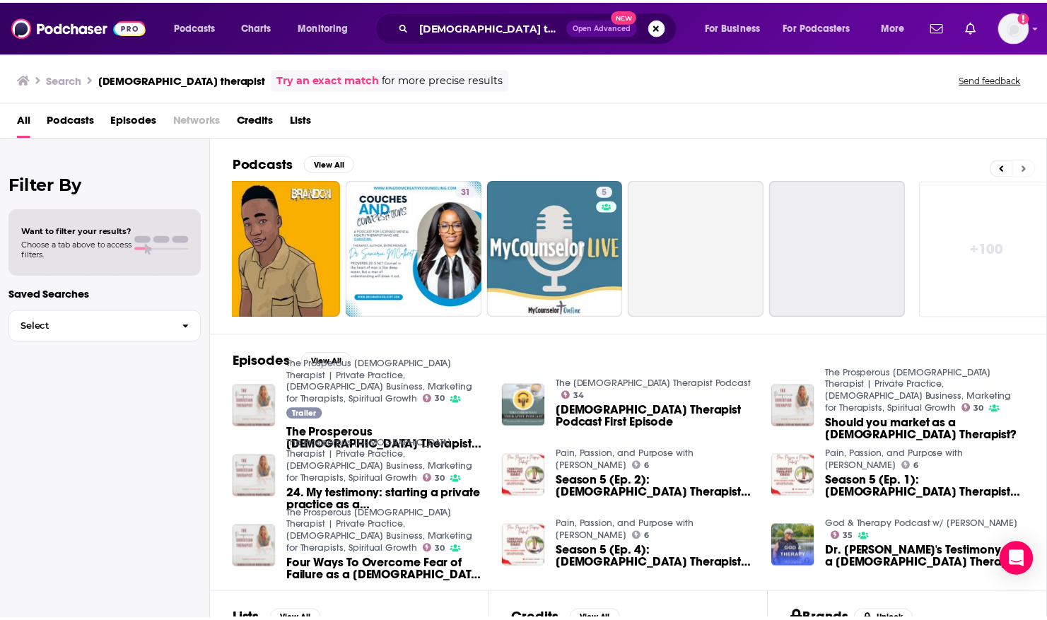
scroll to position [0, 475]
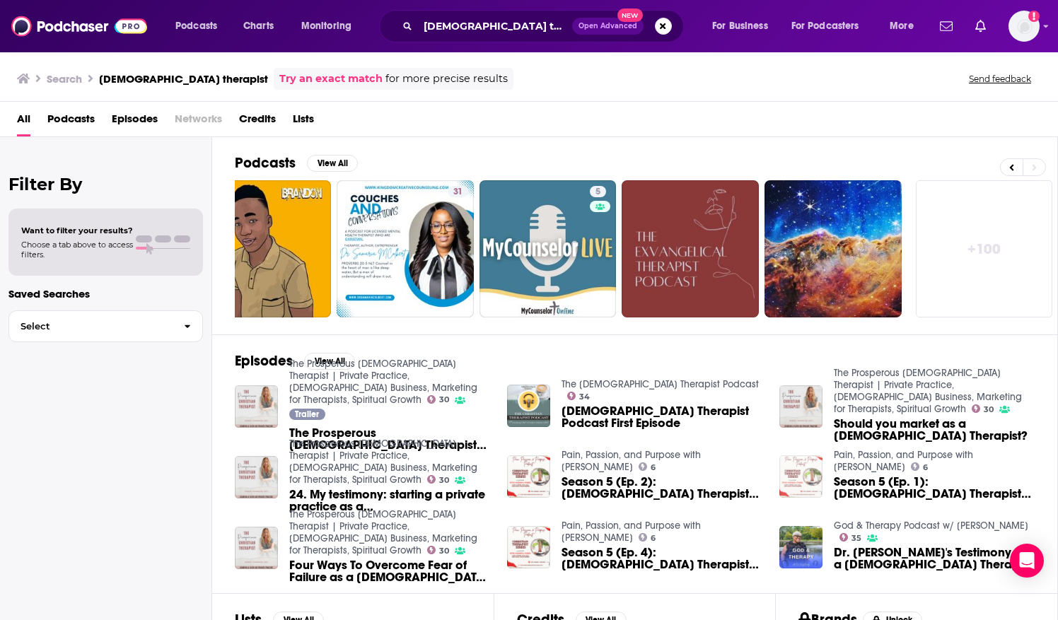
click at [790, 469] on img "Season 5 (Ep. 1): Christian Therapist Series: Part 1, My Journey as a Christian…" at bounding box center [800, 476] width 43 height 43
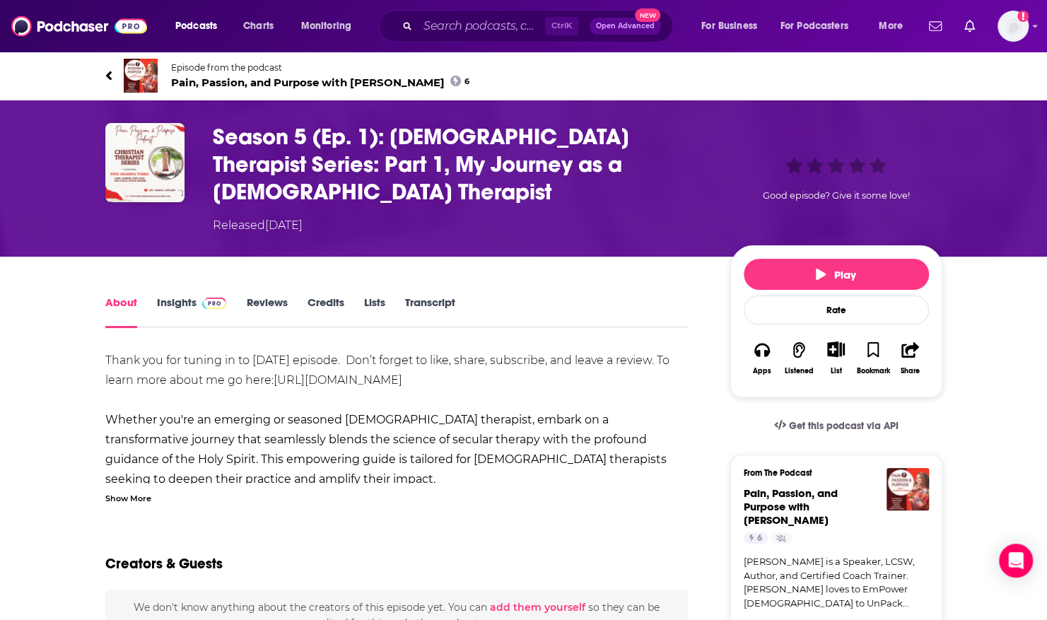
click at [127, 70] on img at bounding box center [141, 76] width 34 height 34
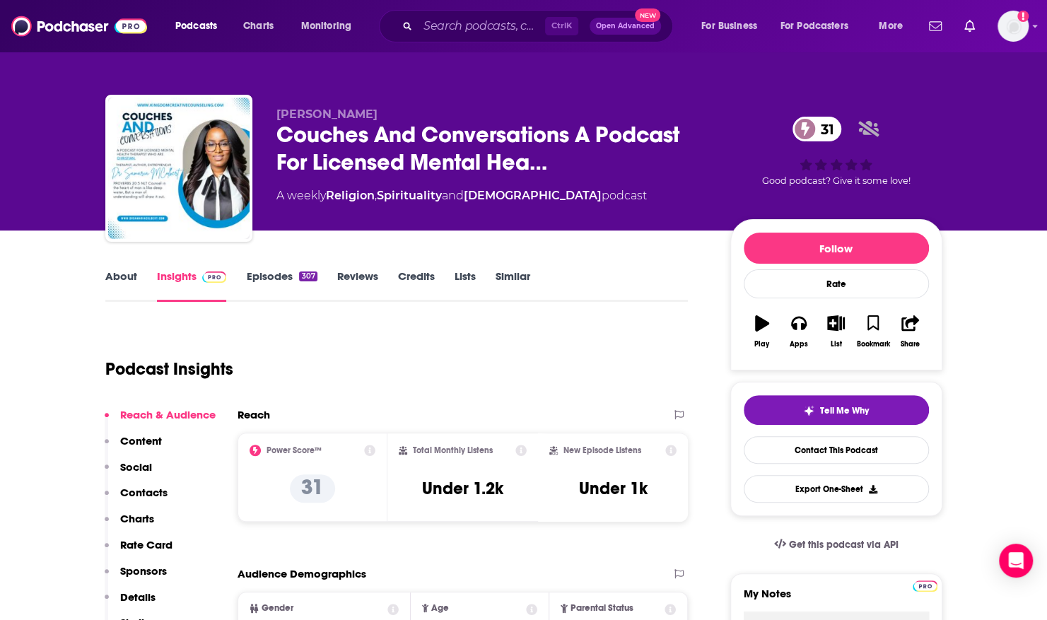
click at [121, 277] on link "About" at bounding box center [121, 285] width 32 height 33
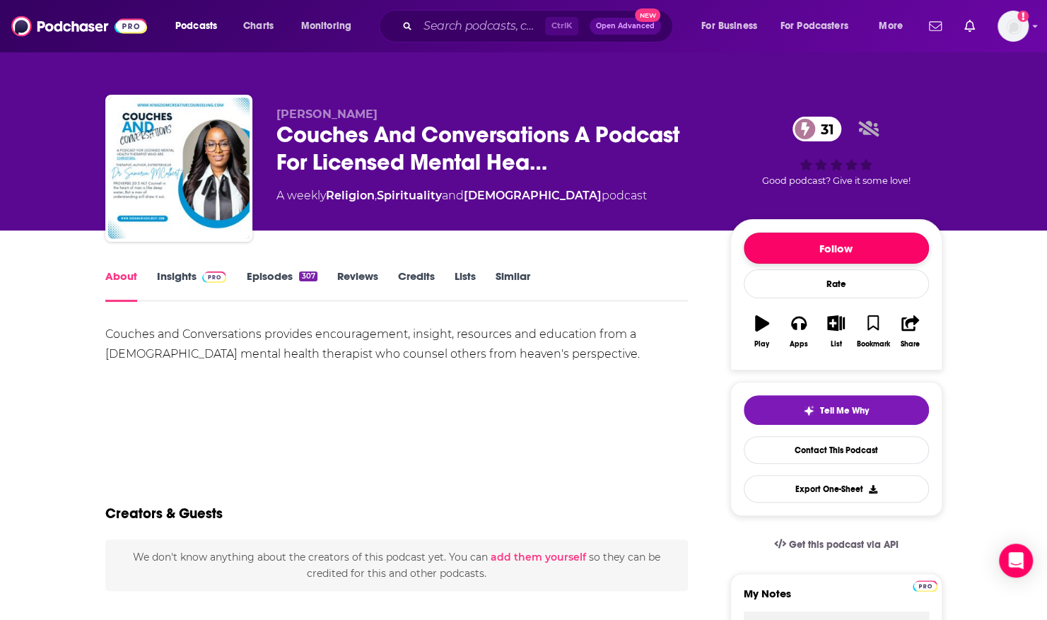
click at [826, 249] on button "Follow" at bounding box center [836, 248] width 185 height 31
click at [267, 271] on link "Episodes 307" at bounding box center [281, 285] width 71 height 33
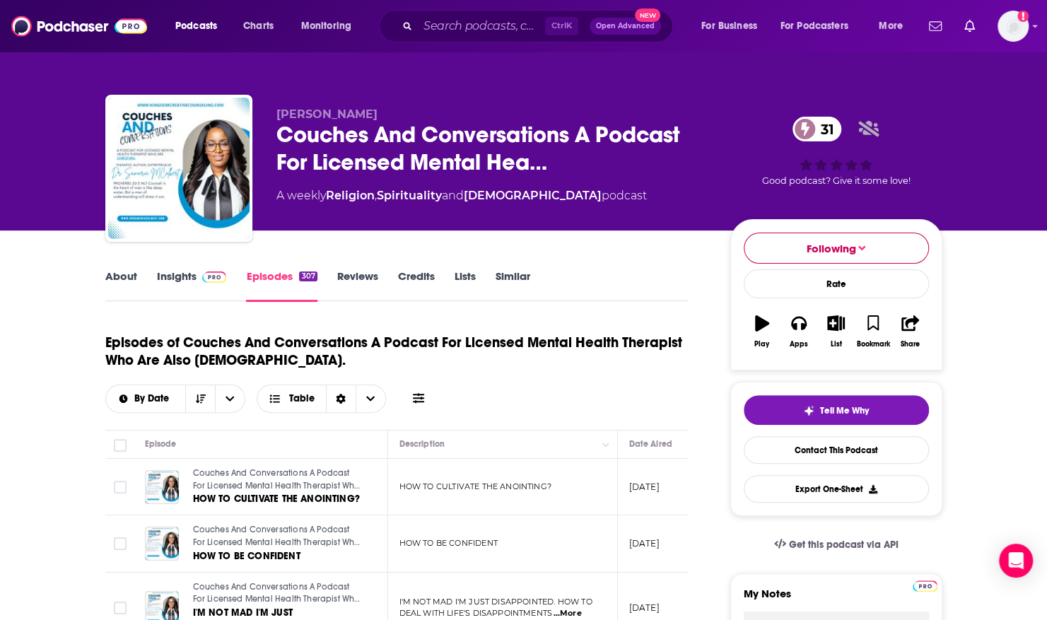
click at [894, 243] on button "Following" at bounding box center [836, 248] width 185 height 31
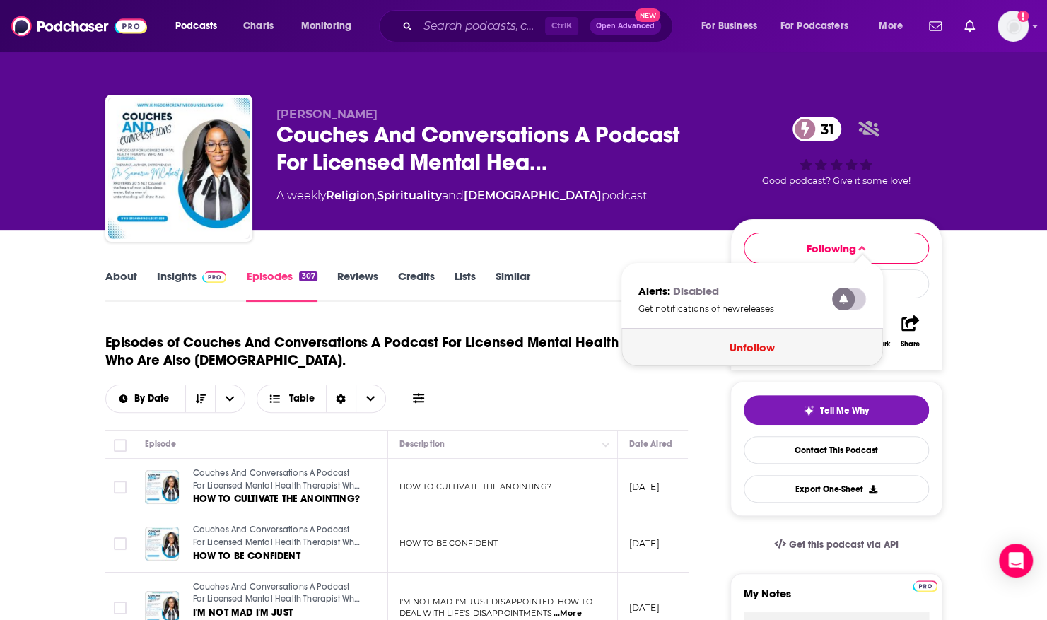
click at [779, 349] on button "Unfollow" at bounding box center [752, 347] width 262 height 37
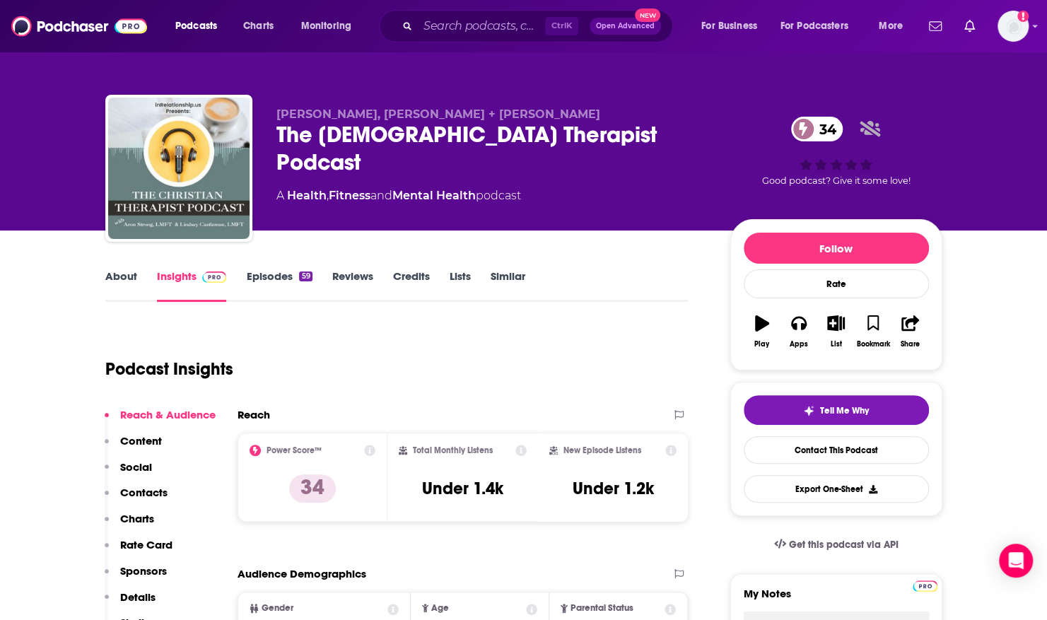
click at [64, 197] on div "[PERSON_NAME], [PERSON_NAME] + [PERSON_NAME] The [PERSON_NAME] Therapist Podcas…" at bounding box center [523, 115] width 1047 height 230
click at [115, 274] on link "About" at bounding box center [121, 285] width 32 height 33
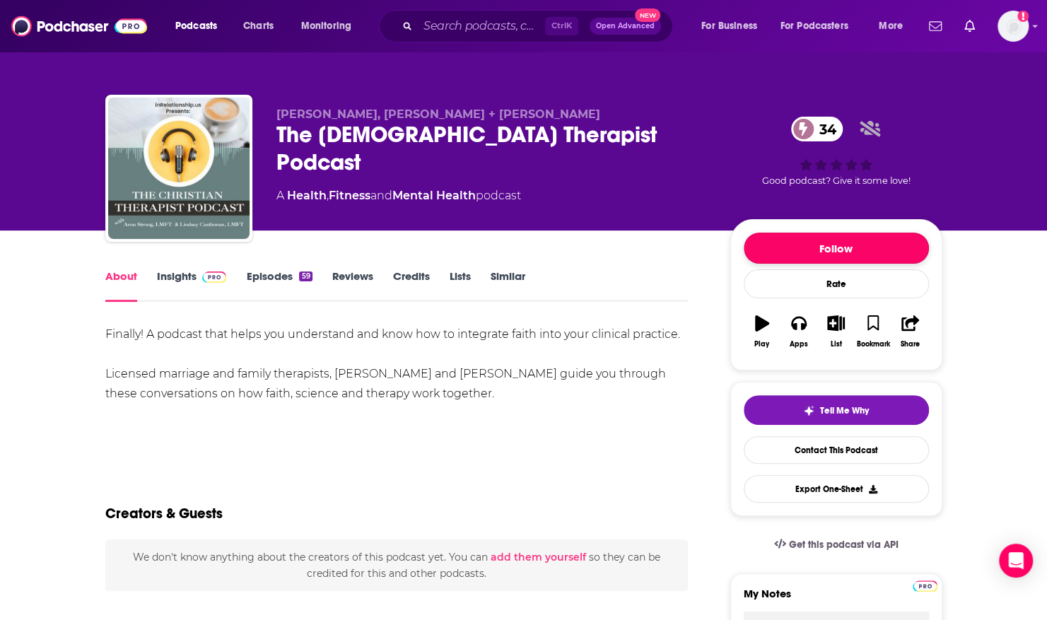
click at [799, 240] on button "Follow" at bounding box center [836, 248] width 185 height 31
click at [841, 446] on link "Contact This Podcast" at bounding box center [836, 450] width 185 height 28
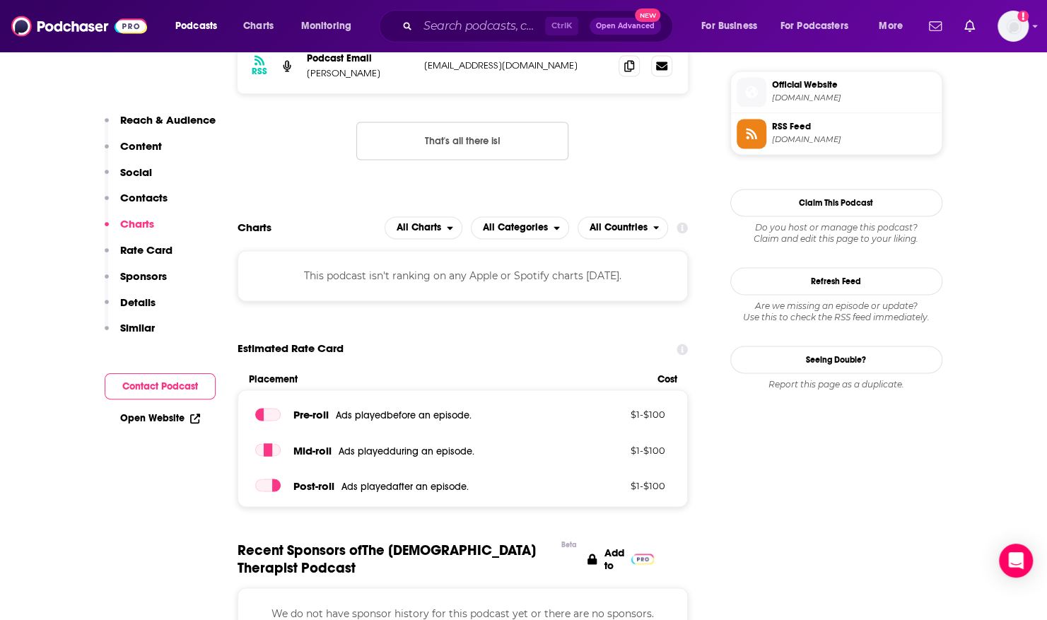
drag, startPoint x: 1046, startPoint y: 136, endPoint x: 1060, endPoint y: 42, distance: 95.0
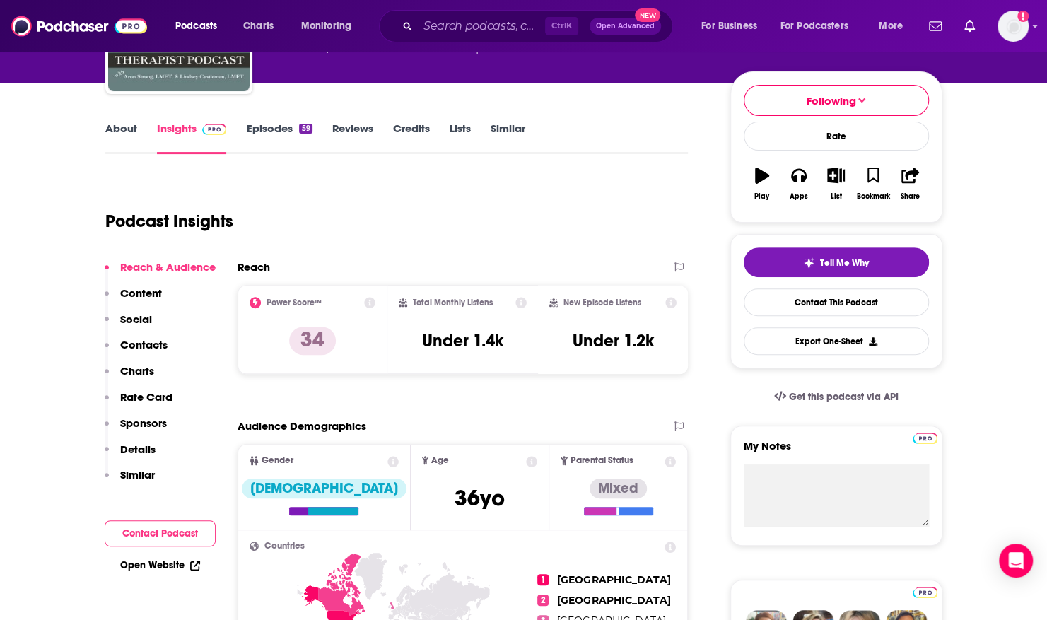
scroll to position [0, 0]
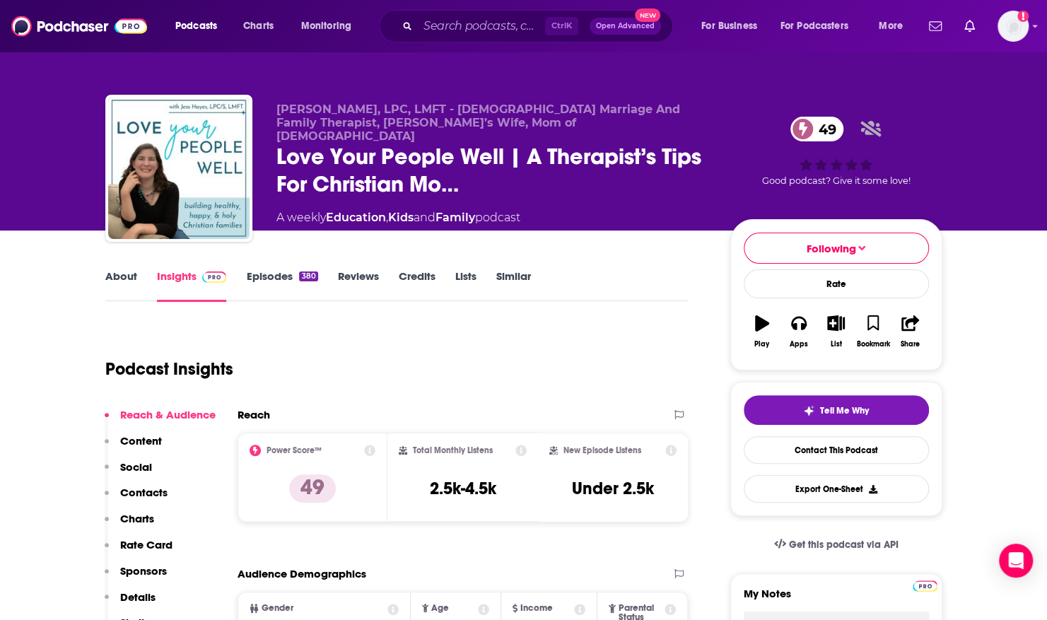
click at [129, 278] on link "About" at bounding box center [121, 285] width 32 height 33
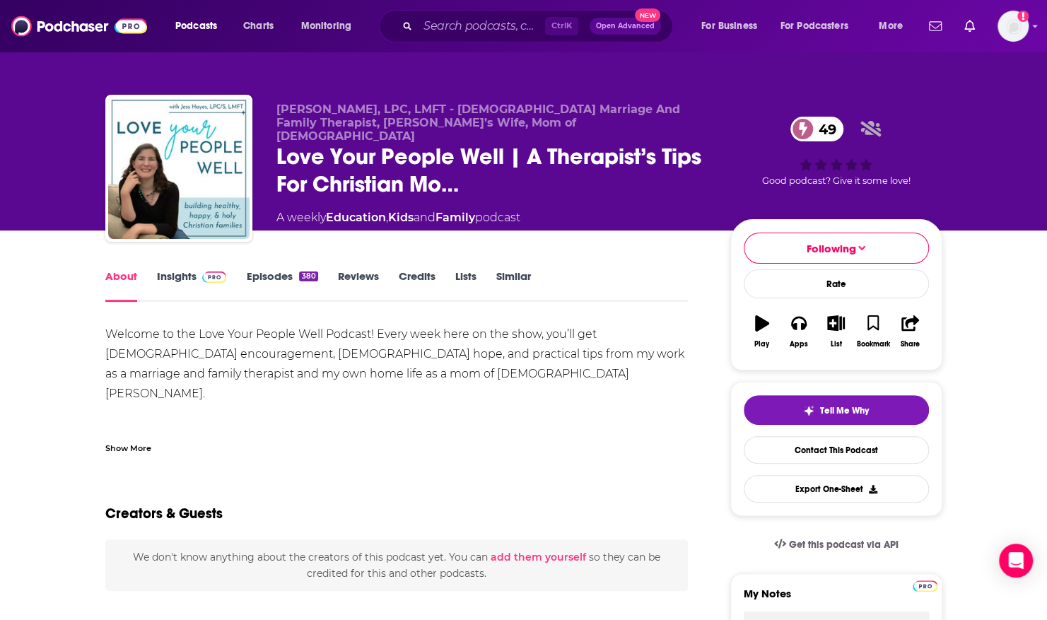
click at [120, 443] on div "Show More" at bounding box center [128, 446] width 46 height 13
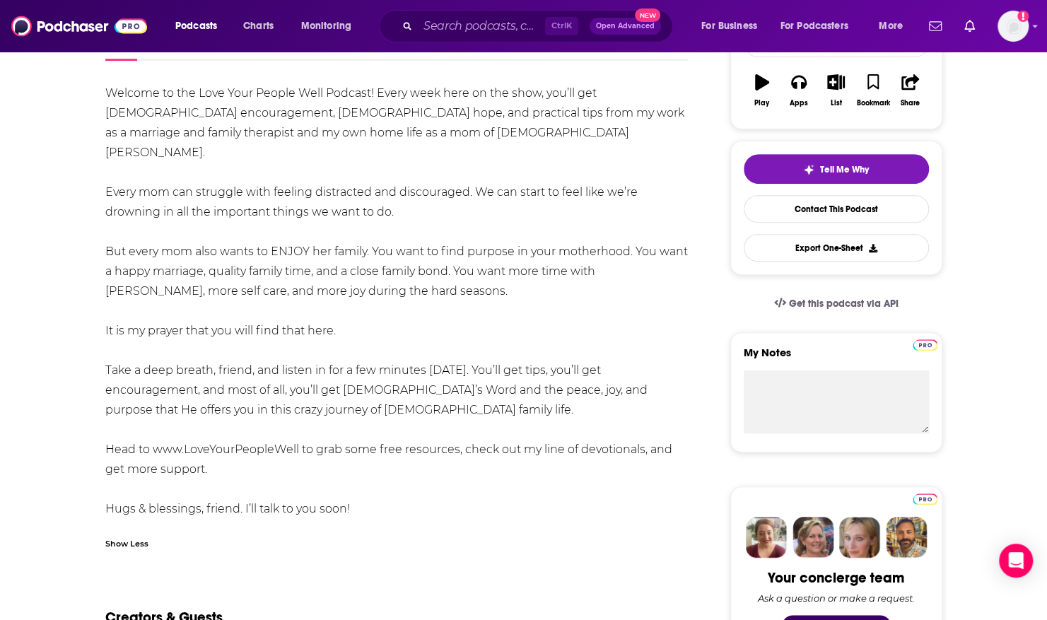
scroll to position [262, 0]
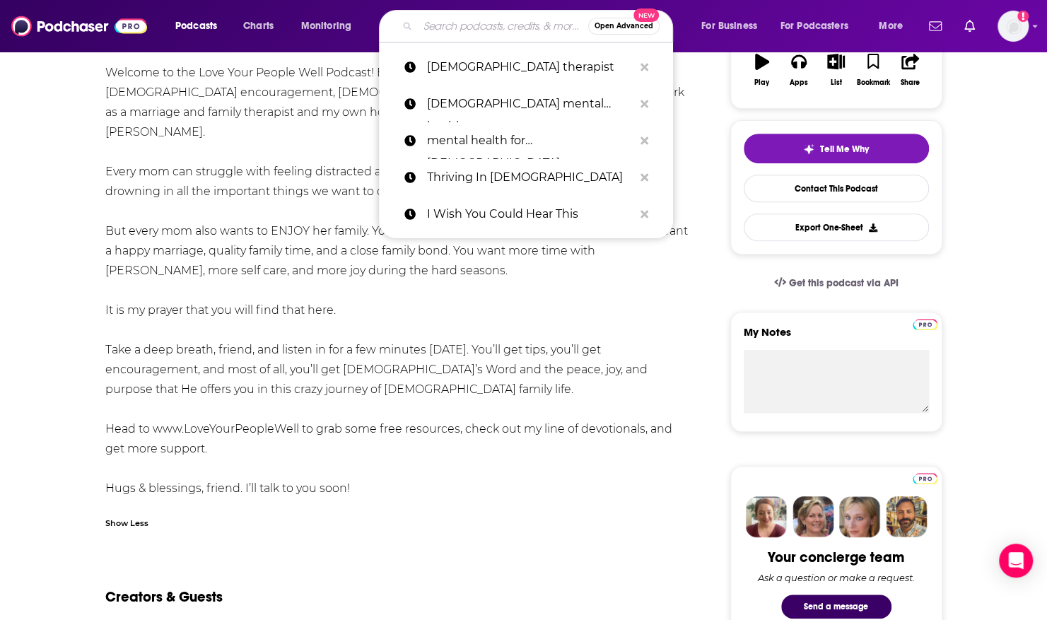
click at [489, 33] on input "Search podcasts, credits, & more..." at bounding box center [503, 26] width 170 height 23
click at [457, 24] on input "Search podcasts, credits, & more..." at bounding box center [503, 26] width 170 height 23
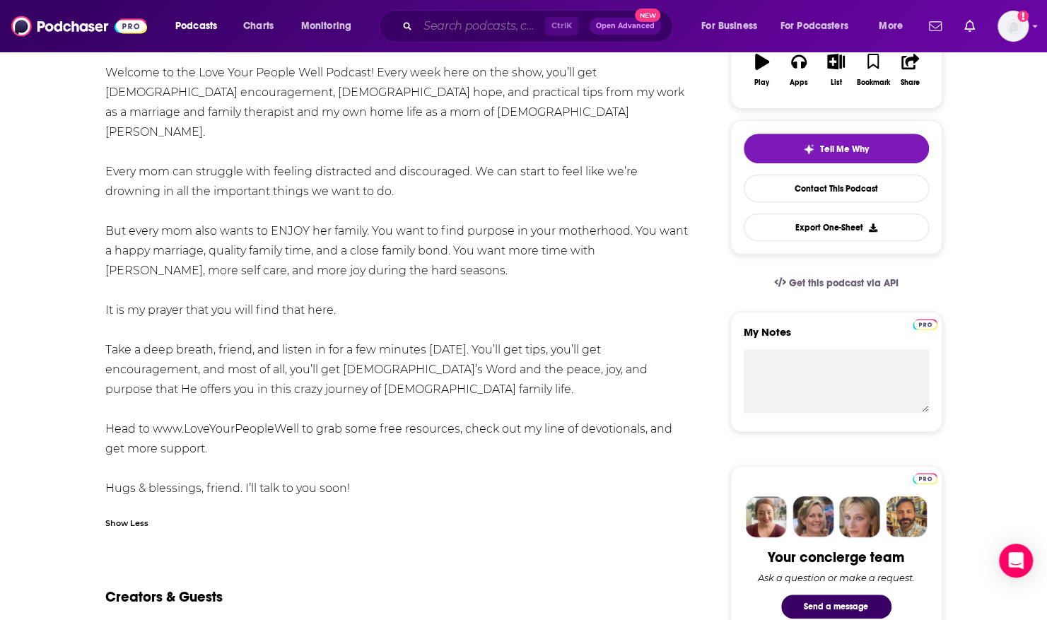
click at [484, 28] on input "Search podcasts, credits, & more..." at bounding box center [481, 26] width 127 height 23
